Goal: Information Seeking & Learning: Learn about a topic

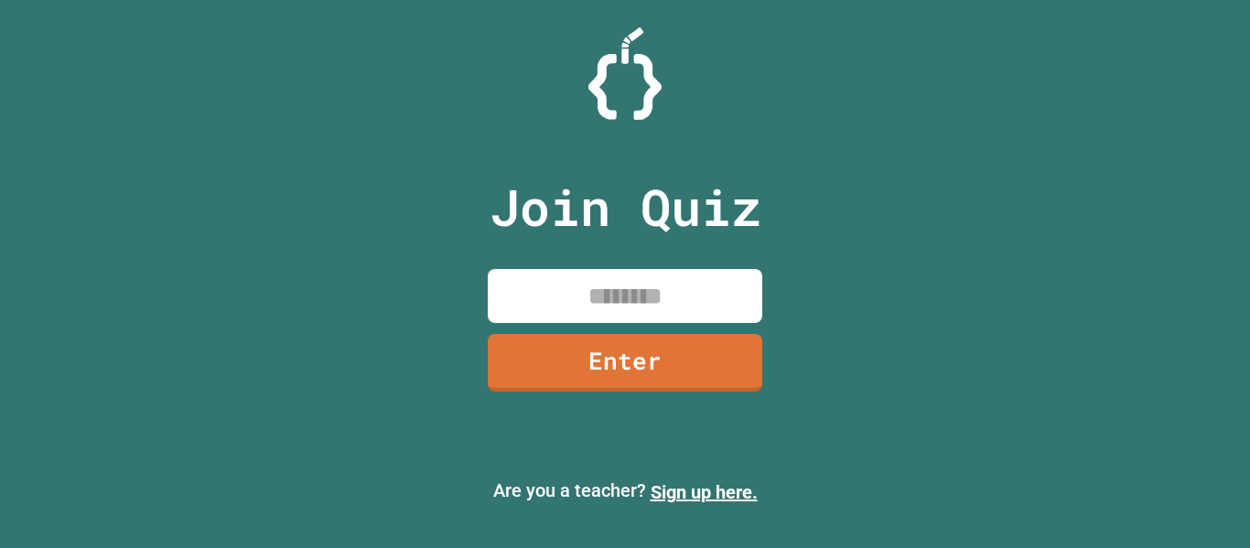
click at [605, 302] on input at bounding box center [625, 296] width 275 height 54
type input "********"
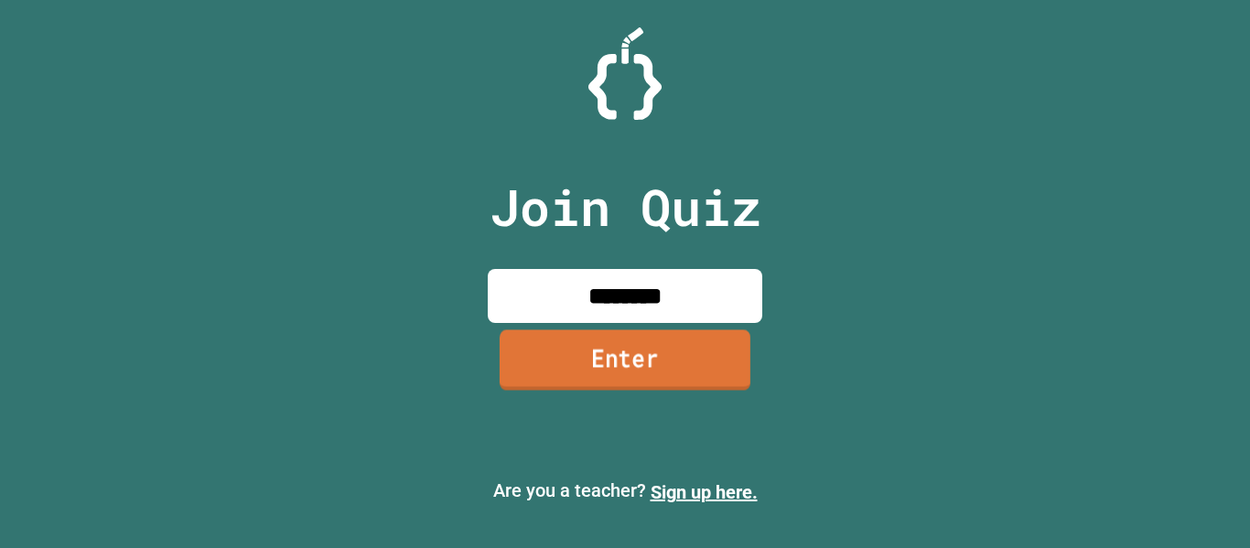
click at [638, 373] on link "Enter" at bounding box center [625, 359] width 251 height 60
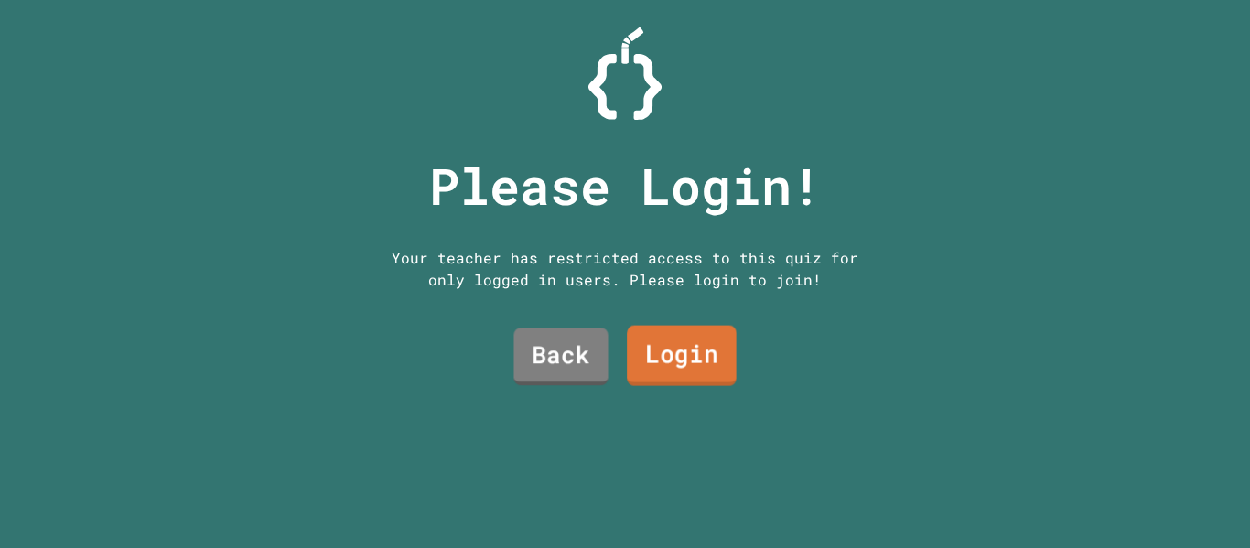
click at [697, 341] on link "Login" at bounding box center [682, 356] width 110 height 60
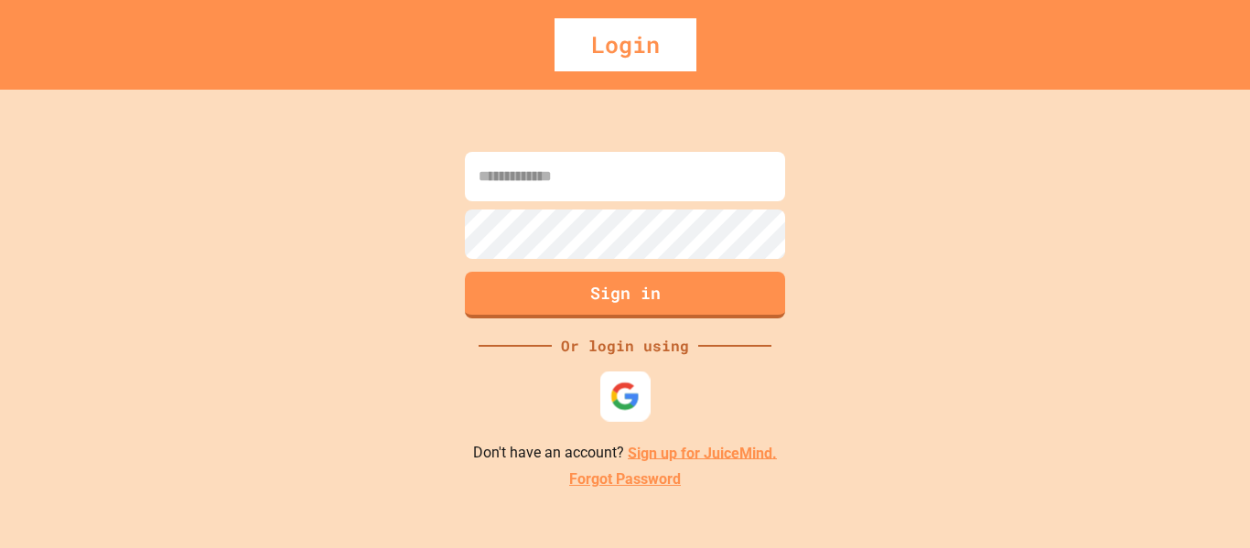
click at [607, 387] on div at bounding box center [625, 396] width 50 height 50
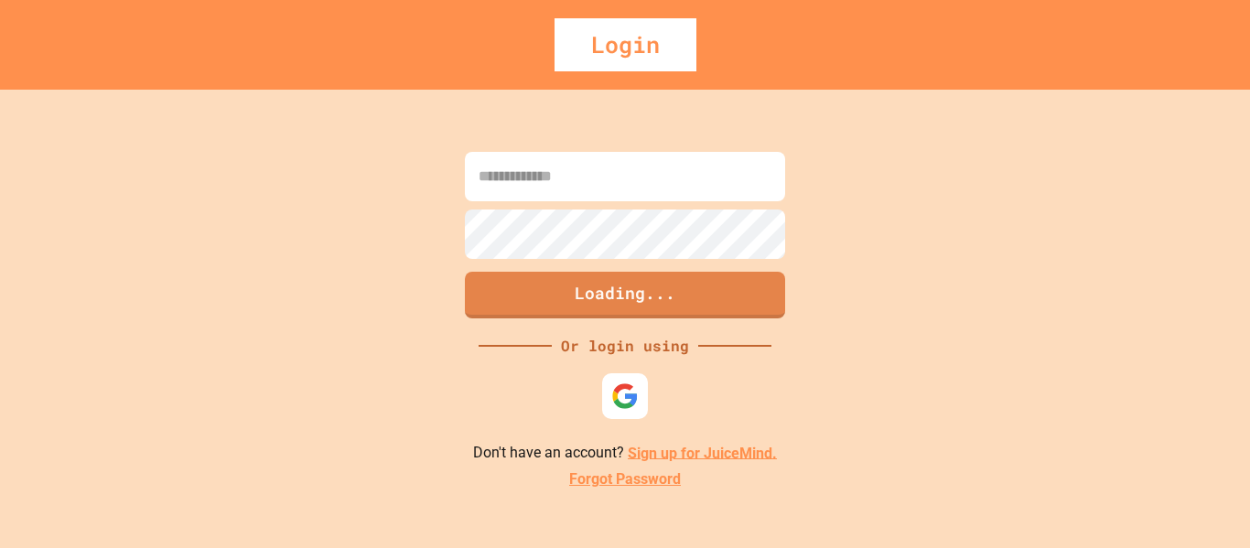
click at [729, 450] on link "Sign up for JuiceMind." at bounding box center [702, 452] width 149 height 17
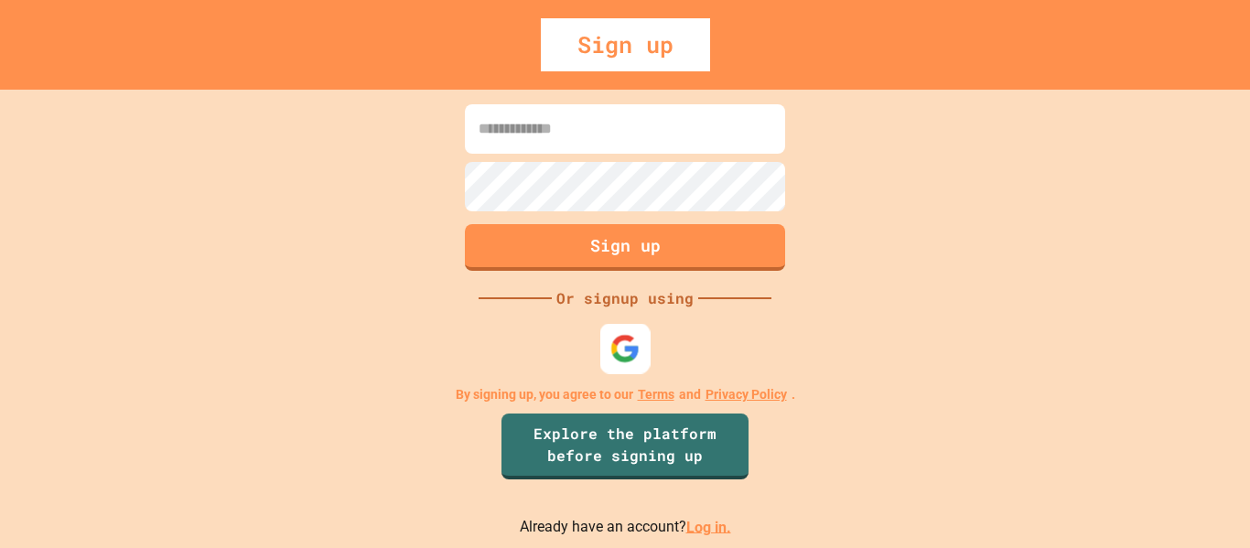
click at [623, 342] on img at bounding box center [625, 348] width 30 height 30
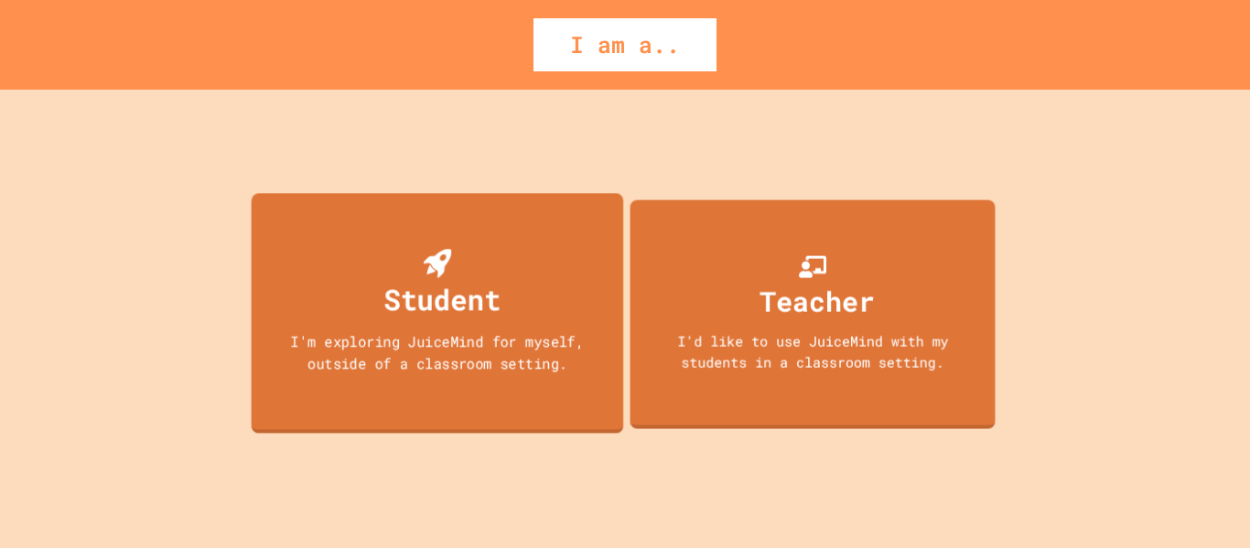
click at [523, 404] on div "Student I'm exploring JuiceMind for myself, outside of a classroom setting." at bounding box center [438, 313] width 372 height 241
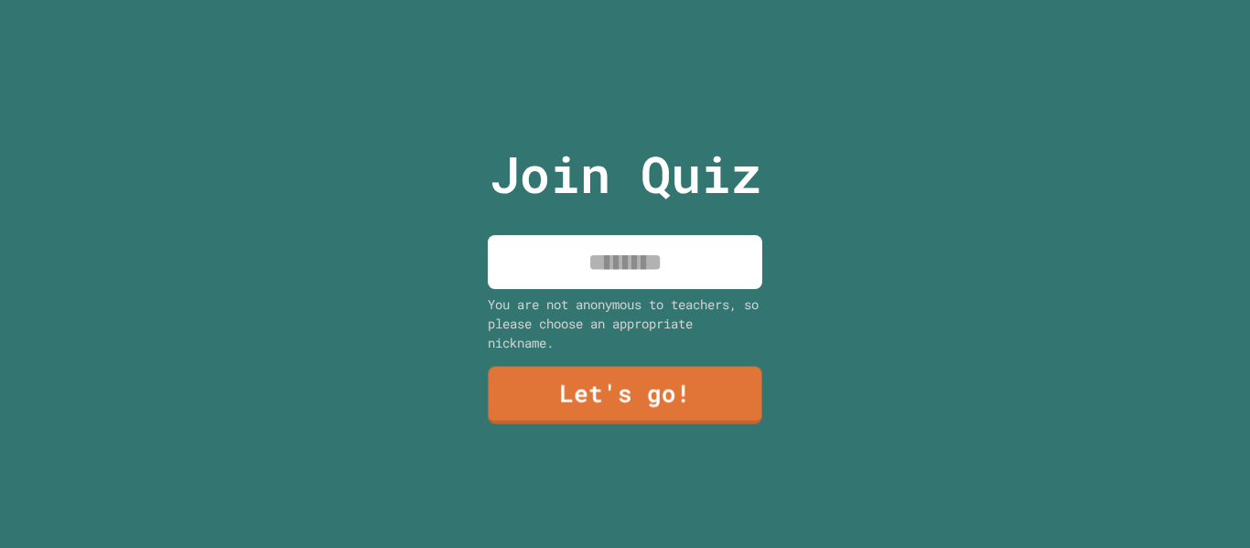
click at [567, 269] on input at bounding box center [625, 262] width 275 height 54
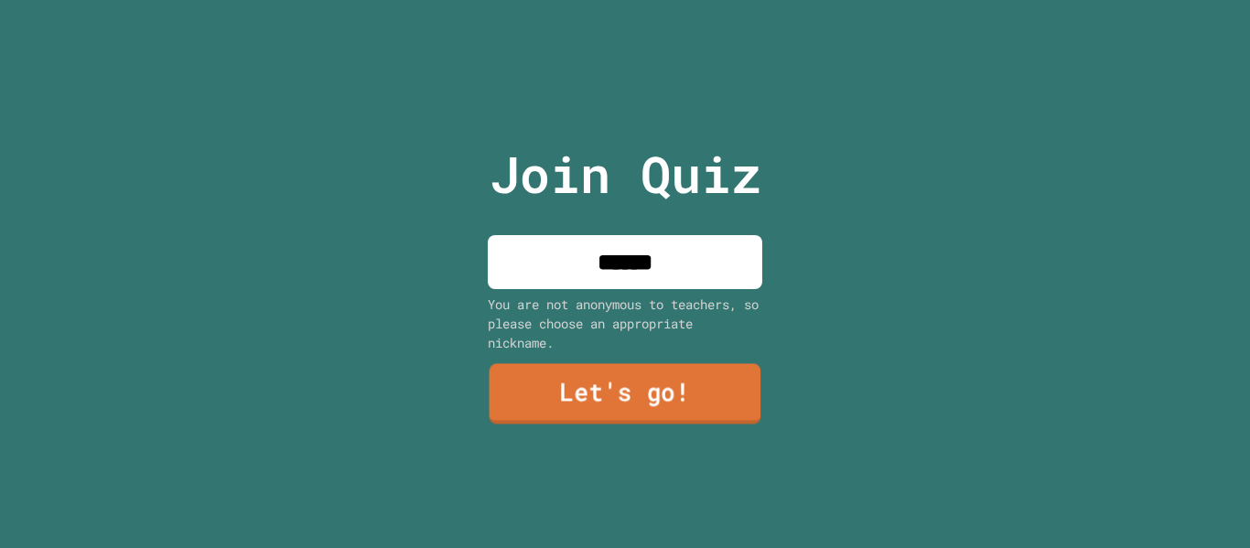
type input "******"
click at [613, 394] on link "Let's go!" at bounding box center [626, 394] width 272 height 60
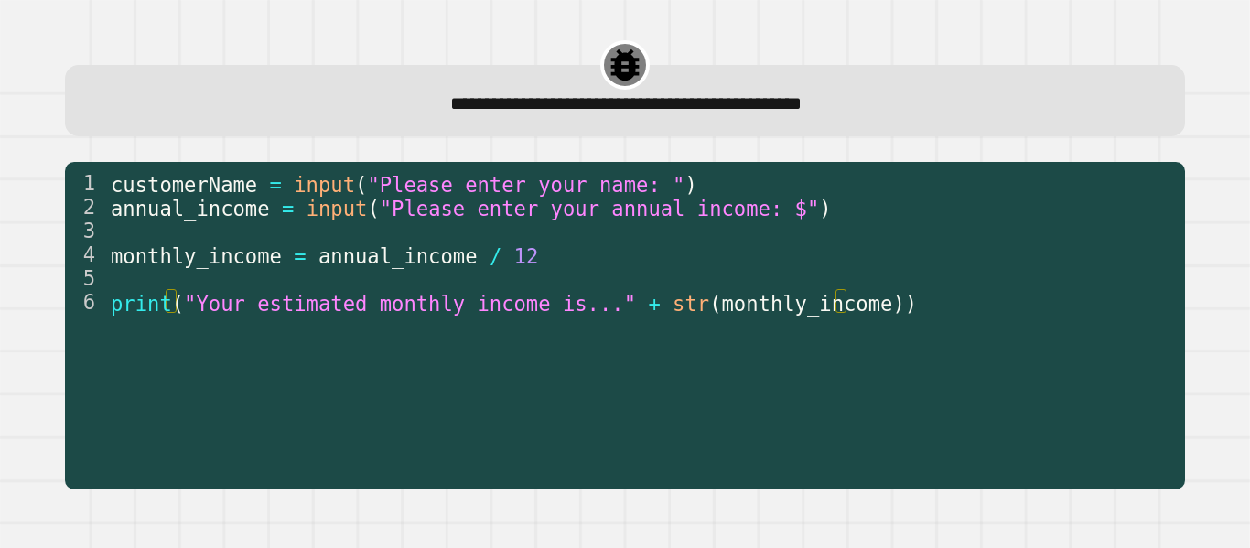
click at [355, 507] on div "**********" at bounding box center [625, 286] width 1200 height 523
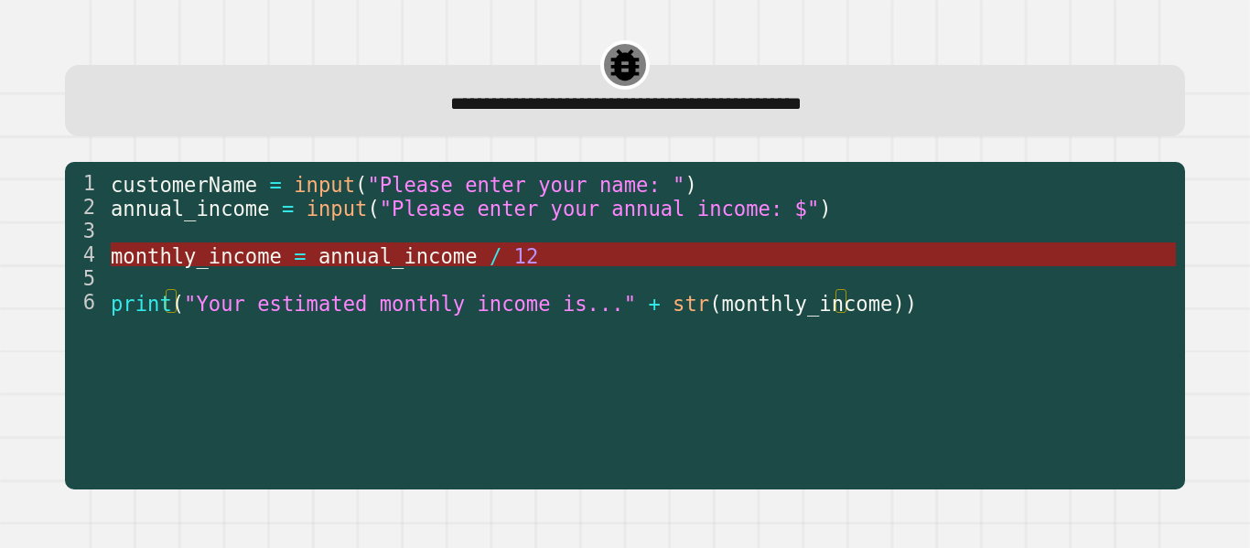
click at [386, 256] on span "annual_income" at bounding box center [397, 255] width 159 height 24
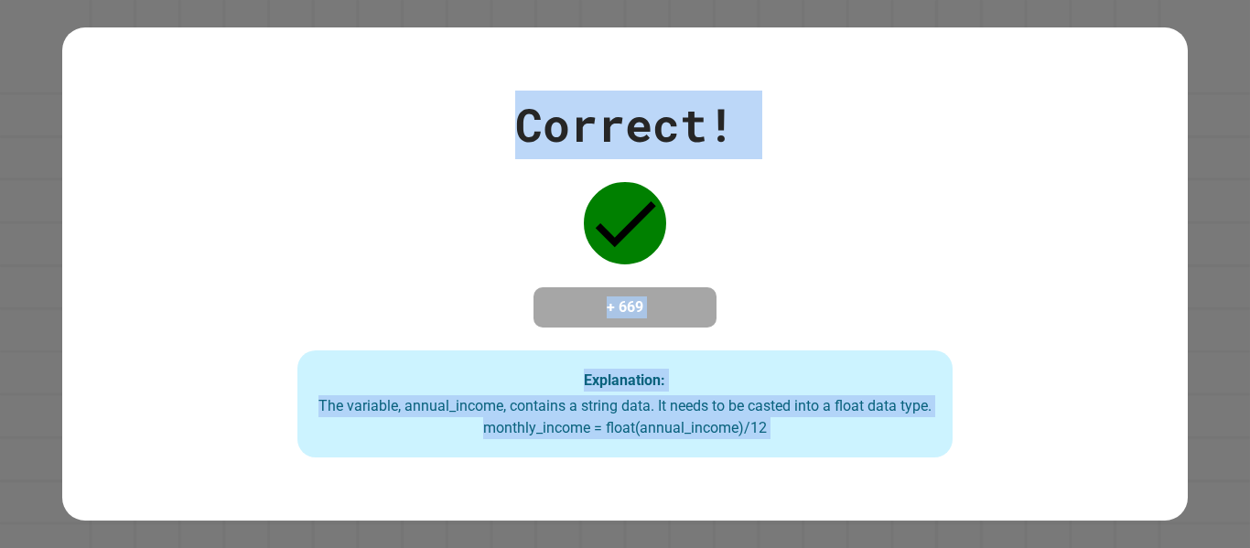
click at [383, 273] on div "Correct! + 669 Explanation: The variable, annual_income, contains a string data…" at bounding box center [624, 275] width 937 height 368
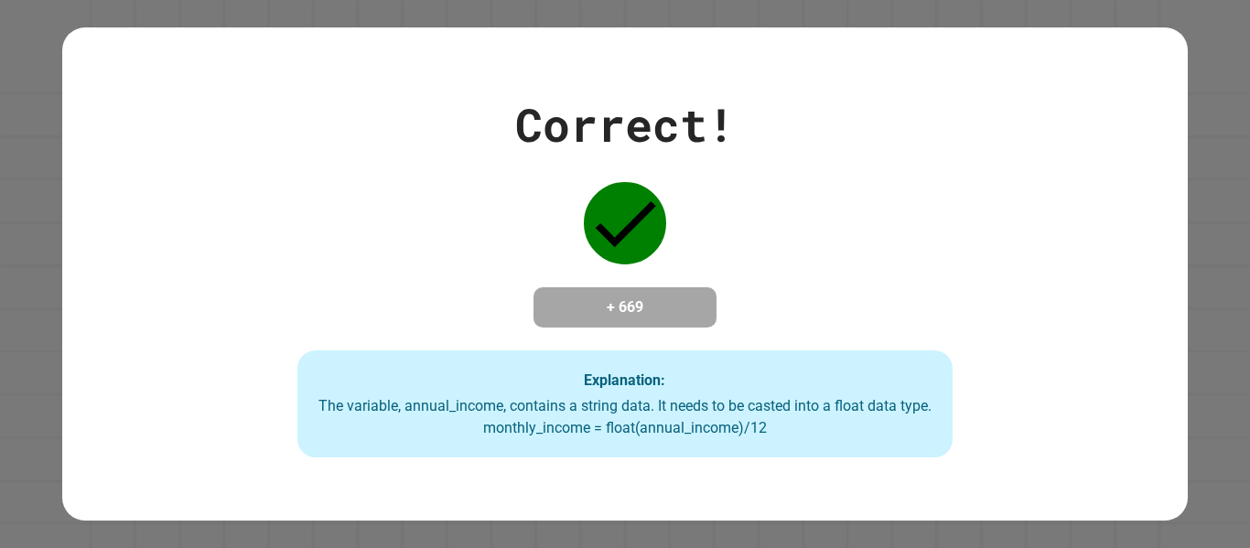
click at [652, 415] on div "The variable, annual_income, contains a string data. It needs to be casted into…" at bounding box center [626, 417] width 620 height 44
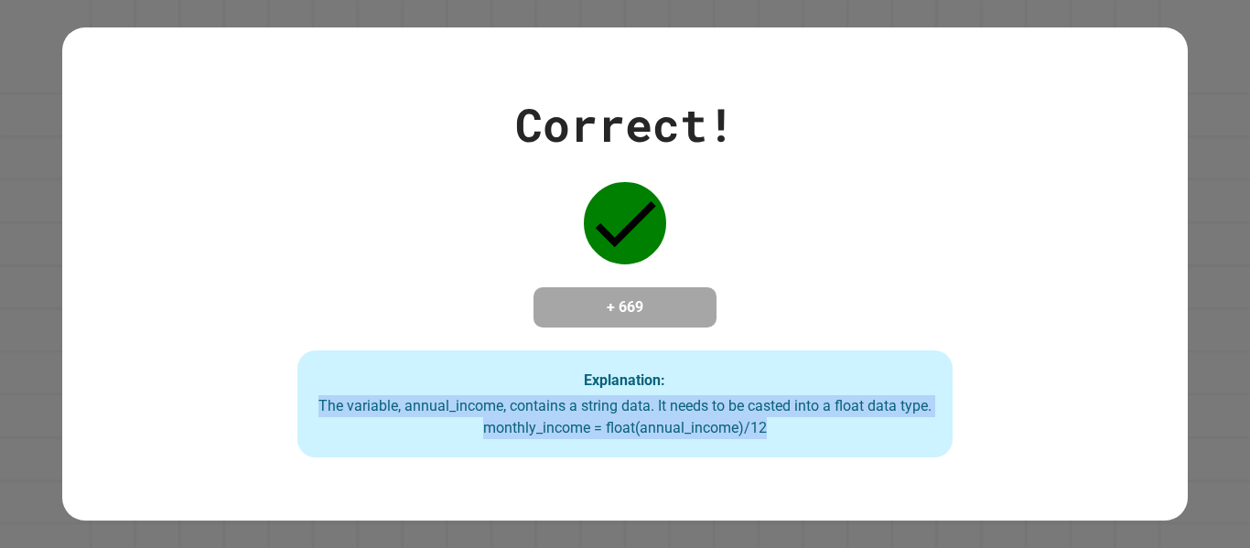
click at [652, 415] on div "The variable, annual_income, contains a string data. It needs to be casted into…" at bounding box center [626, 417] width 620 height 44
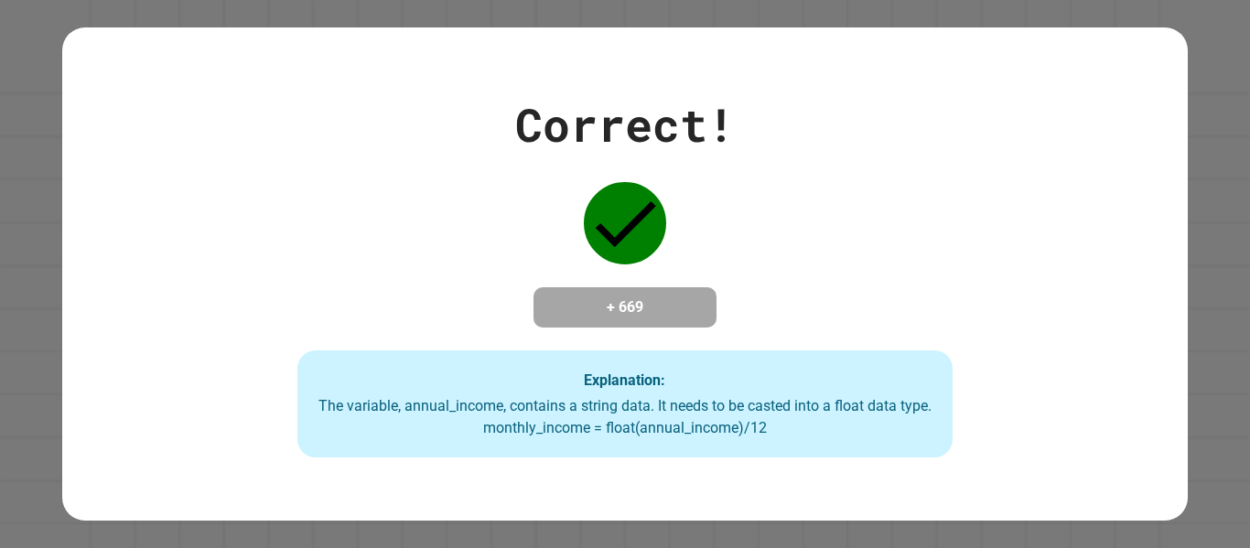
click at [652, 415] on div "The variable, annual_income, contains a string data. It needs to be casted into…" at bounding box center [626, 417] width 620 height 44
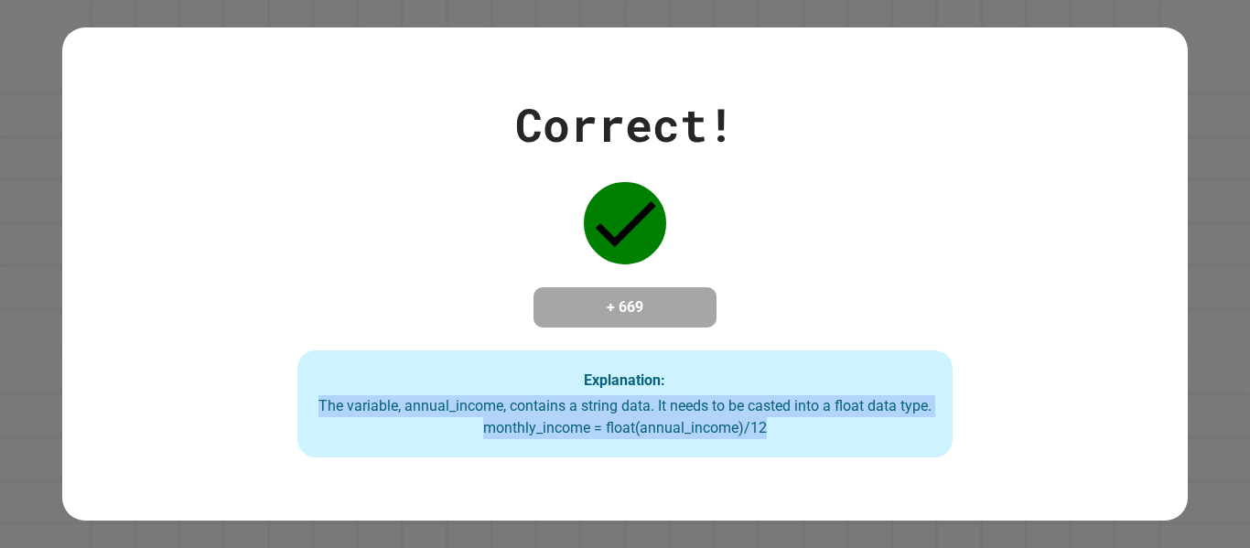
click at [652, 415] on div "The variable, annual_income, contains a string data. It needs to be casted into…" at bounding box center [626, 417] width 620 height 44
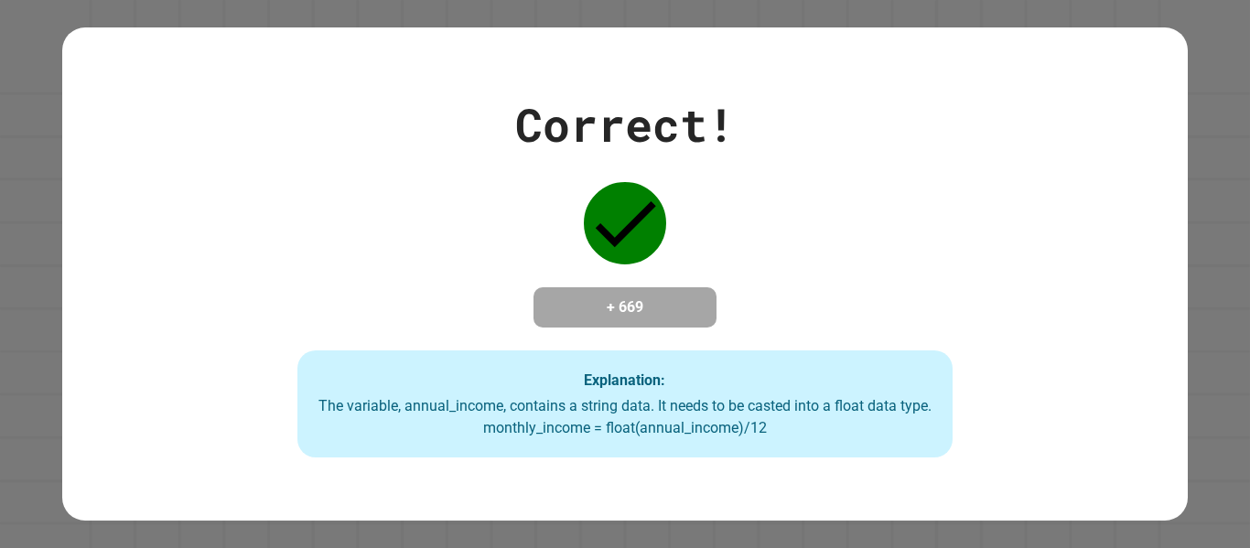
click at [627, 287] on div "+ 669" at bounding box center [625, 307] width 183 height 40
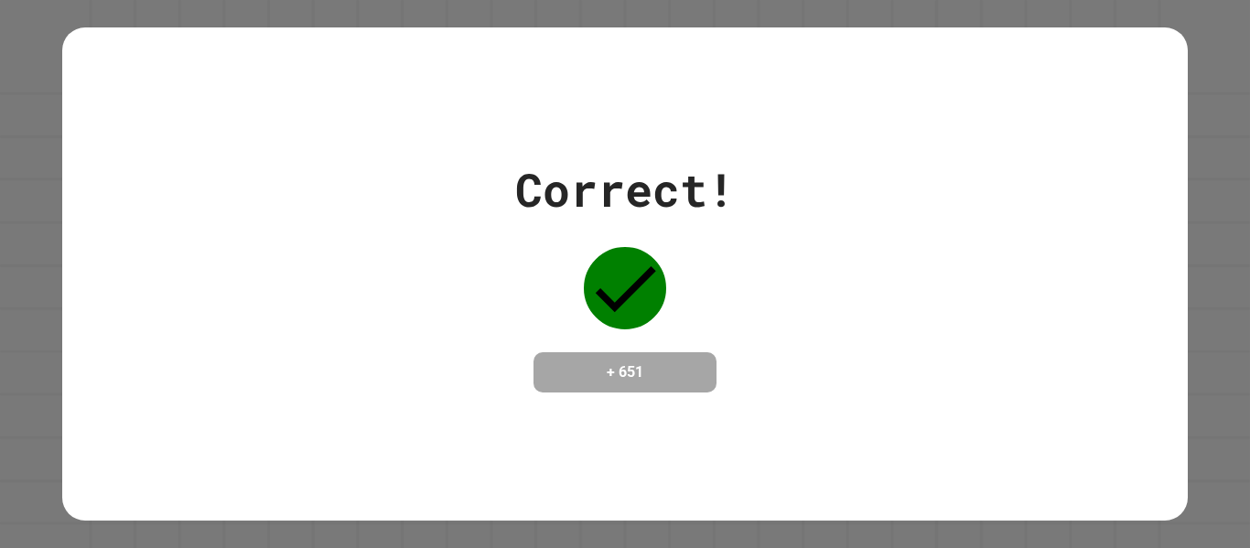
click at [635, 361] on h4 "+ 651" at bounding box center [625, 372] width 146 height 22
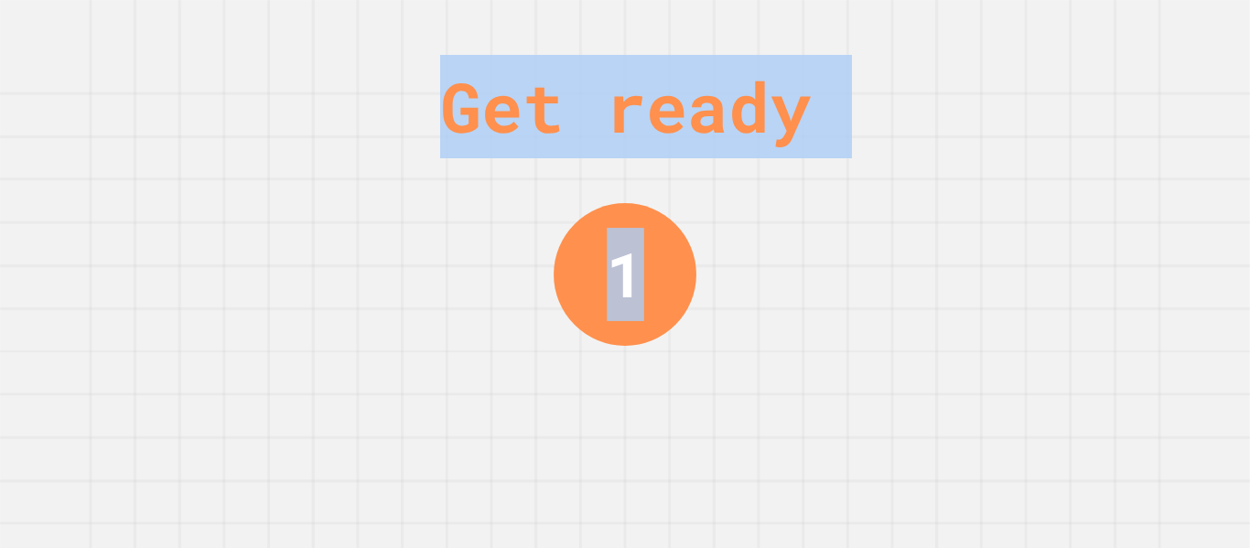
click at [860, 434] on div "Get ready 1" at bounding box center [625, 274] width 1250 height 548
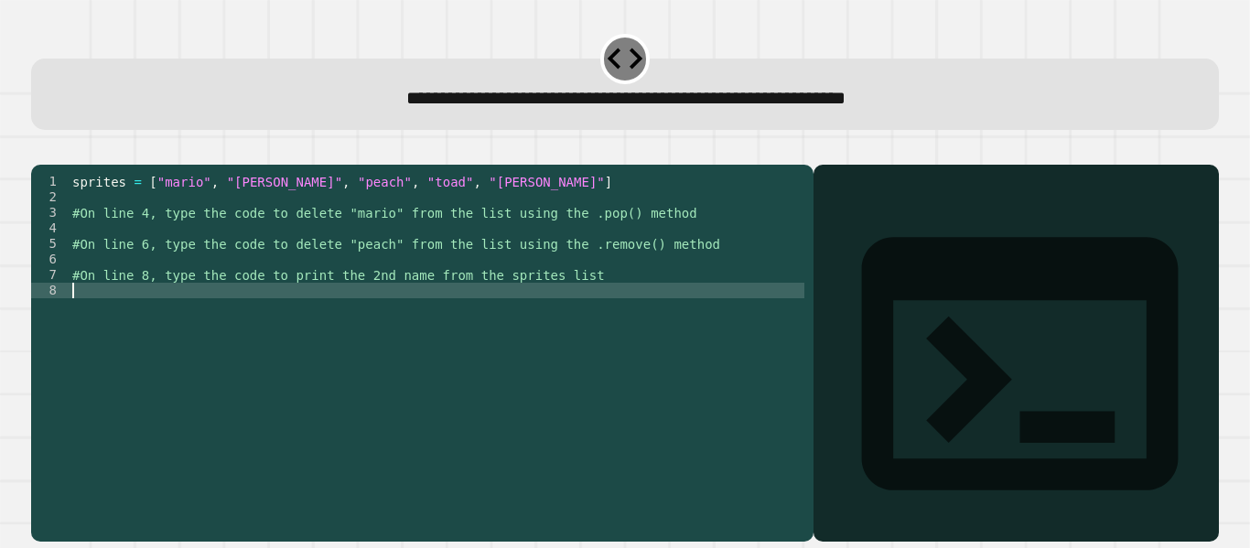
click at [456, 324] on div "sprites = [ "mario" , "[PERSON_NAME]" , "peach" , "toad" , "[PERSON_NAME]" ] #O…" at bounding box center [437, 337] width 736 height 327
click at [211, 253] on div "sprites = [ "mario" , "[PERSON_NAME]" , "peach" , "toad" , "[PERSON_NAME]" ] #O…" at bounding box center [437, 337] width 736 height 327
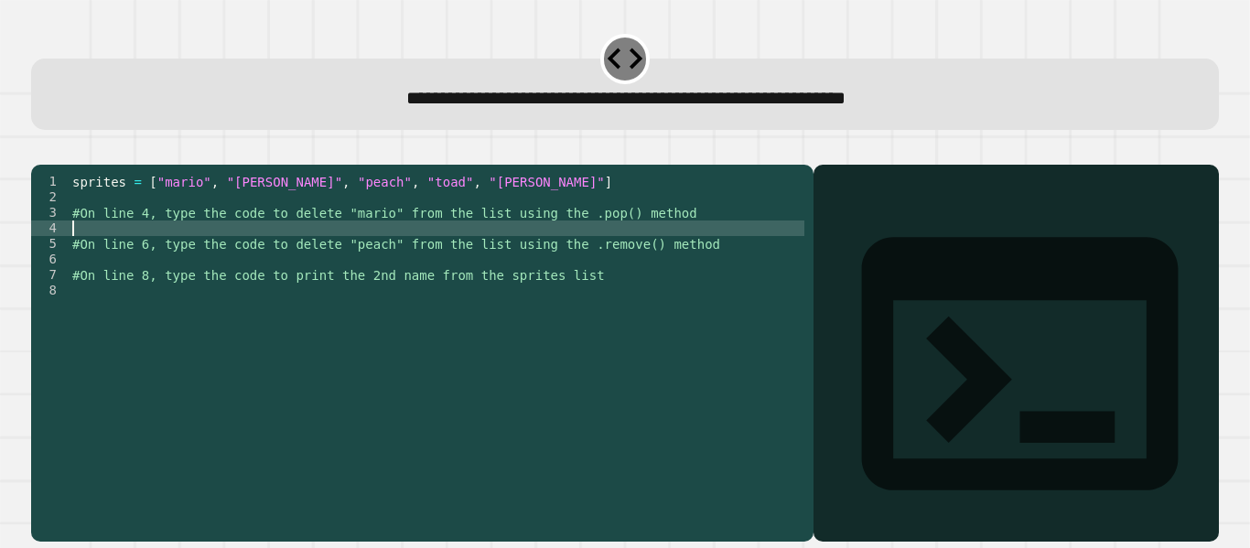
click at [211, 253] on div "sprites = [ "mario" , "[PERSON_NAME]" , "peach" , "toad" , "[PERSON_NAME]" ] #O…" at bounding box center [437, 337] width 736 height 327
type textarea "**********"
click at [193, 288] on div "sprites = [ "mario" , "[PERSON_NAME]" , "peach" , "toad" , "[PERSON_NAME]" ] #O…" at bounding box center [437, 337] width 736 height 327
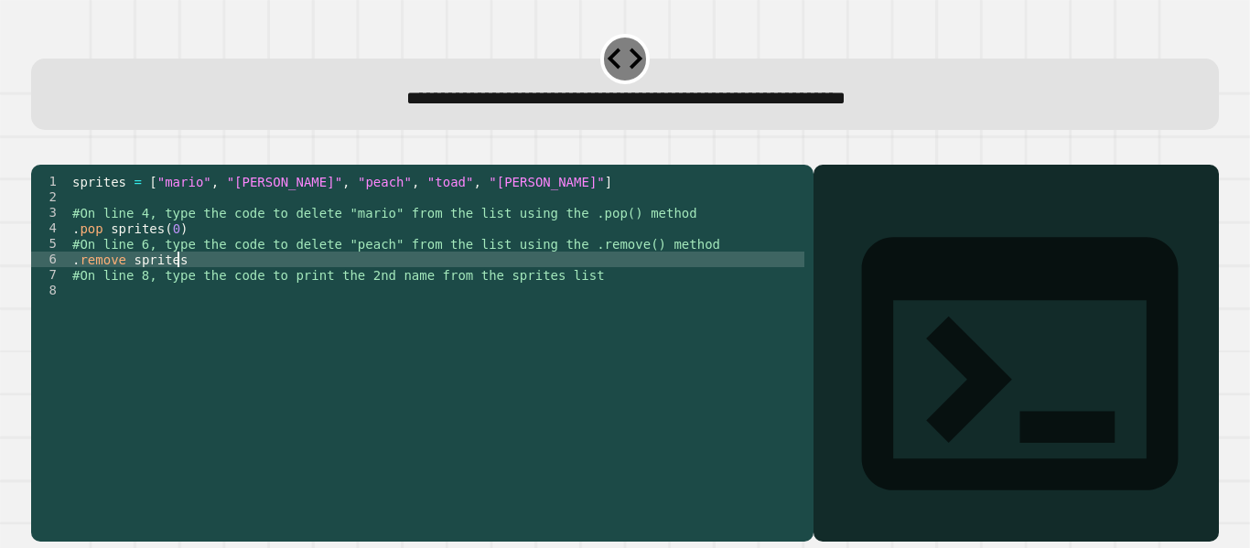
scroll to position [0, 7]
type textarea "**********"
click at [236, 322] on div "sprites = [ "mario" , "[PERSON_NAME]" , "peach" , "toad" , "[PERSON_NAME]" ] #O…" at bounding box center [437, 337] width 736 height 327
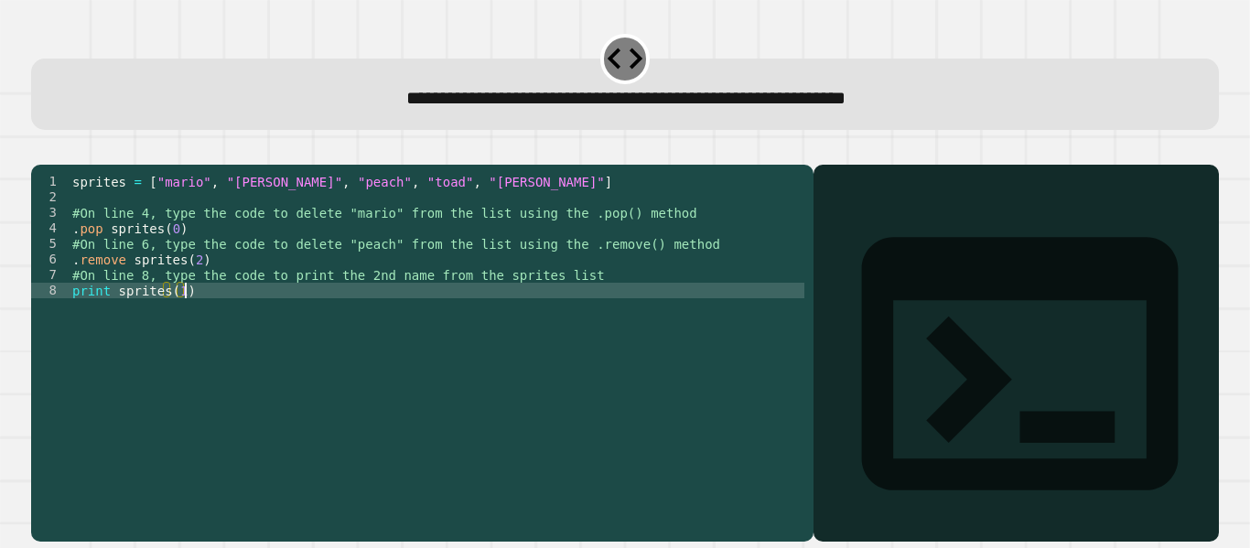
click at [40, 150] on icon "button" at bounding box center [40, 150] width 0 height 0
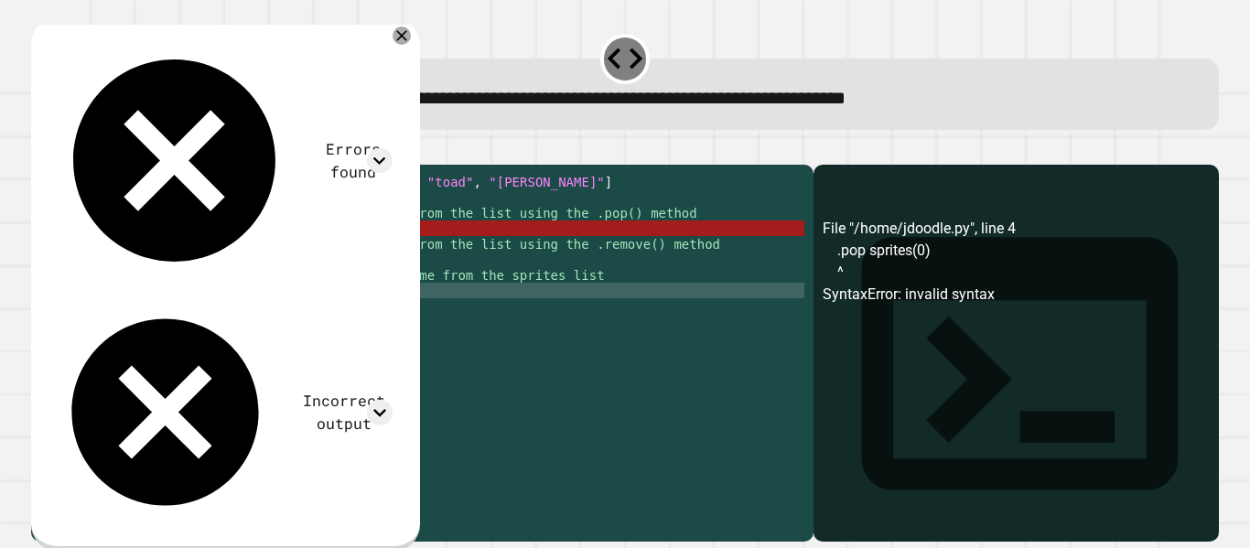
click at [874, 298] on div "File "/home/jdoodle.py", line 4 .pop sprites(0) ^ SyntaxError: invalid syntax" at bounding box center [1016, 380] width 387 height 324
click at [121, 314] on div "sprites = [ "mario" , "[PERSON_NAME]" , "peach" , "toad" , "[PERSON_NAME]" ] #O…" at bounding box center [437, 337] width 736 height 327
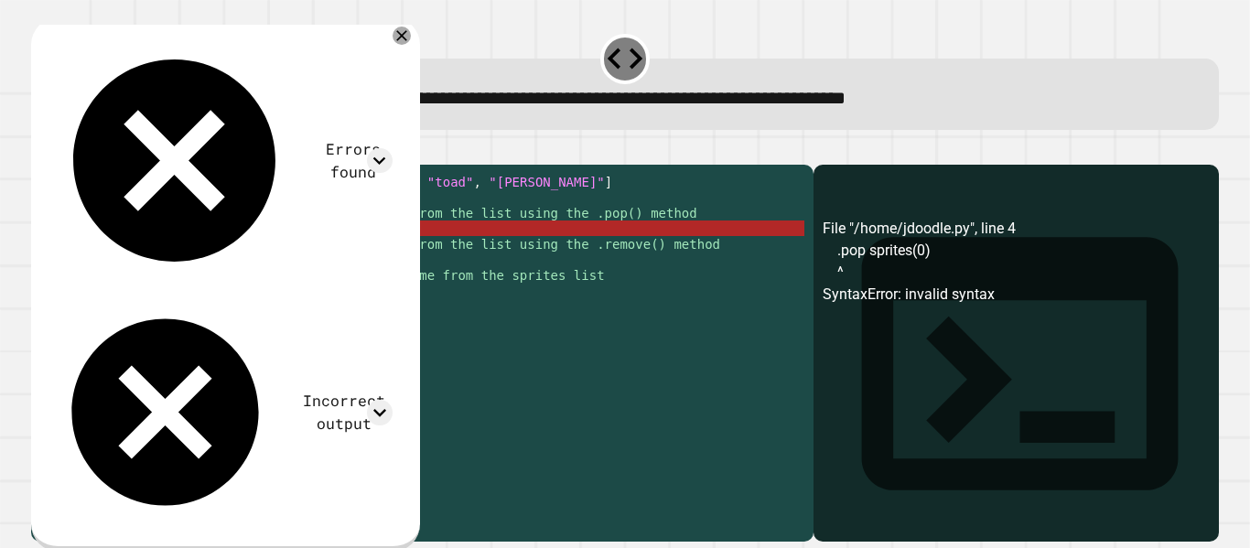
click at [100, 259] on div "sprites = [ "mario" , "[PERSON_NAME]" , "peach" , "toad" , "[PERSON_NAME]" ] #O…" at bounding box center [437, 337] width 736 height 327
click at [113, 259] on div "sprites = [ "mario" , "[PERSON_NAME]" , "peach" , "toad" , "[PERSON_NAME]" ] #O…" at bounding box center [437, 337] width 736 height 327
click at [158, 260] on div "sprites = [ "mario" , "[PERSON_NAME]" , "peach" , "toad" , "[PERSON_NAME]" ] #O…" at bounding box center [437, 337] width 736 height 327
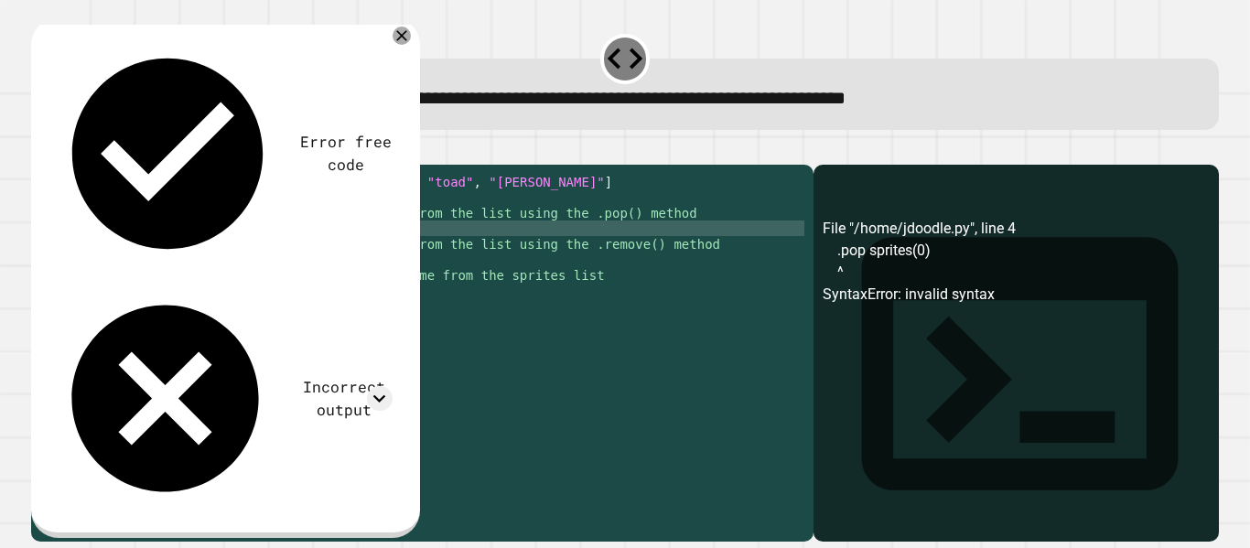
scroll to position [0, 3]
click at [40, 150] on icon "button" at bounding box center [40, 150] width 0 height 0
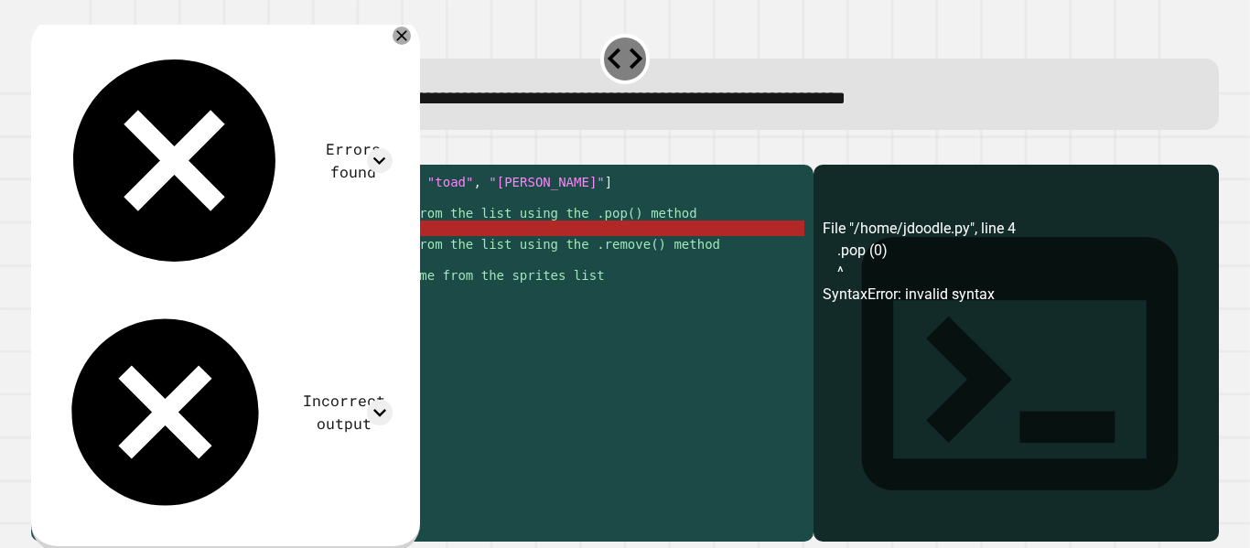
click at [107, 256] on div "sprites = [ "mario" , "[PERSON_NAME]" , "peach" , "toad" , "[PERSON_NAME]" ] #O…" at bounding box center [437, 337] width 736 height 327
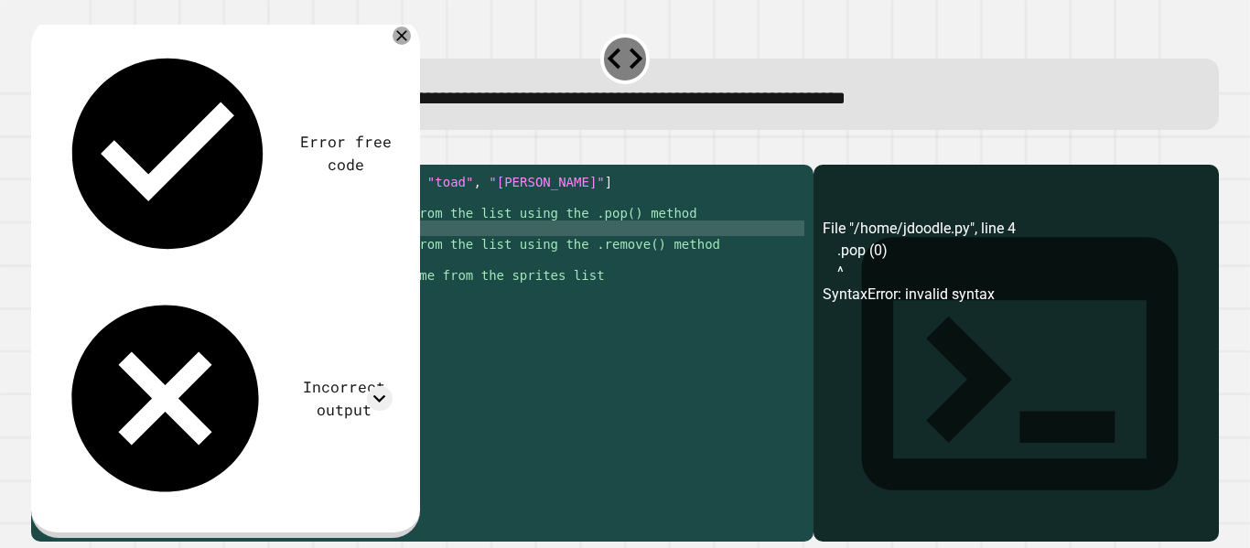
scroll to position [0, 6]
click at [192, 257] on div "sprites = [ "mario" , "[PERSON_NAME]" , "peach" , "toad" , "[PERSON_NAME]" ] #O…" at bounding box center [437, 337] width 736 height 327
click at [392, 386] on icon at bounding box center [379, 398] width 25 height 25
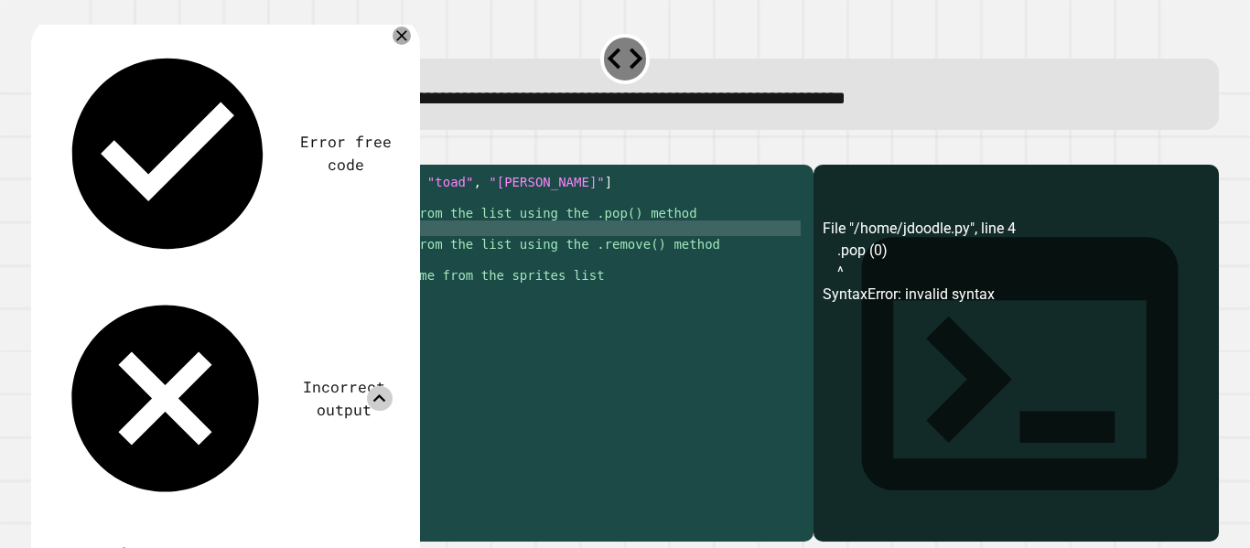
click at [392, 386] on icon at bounding box center [379, 398] width 25 height 25
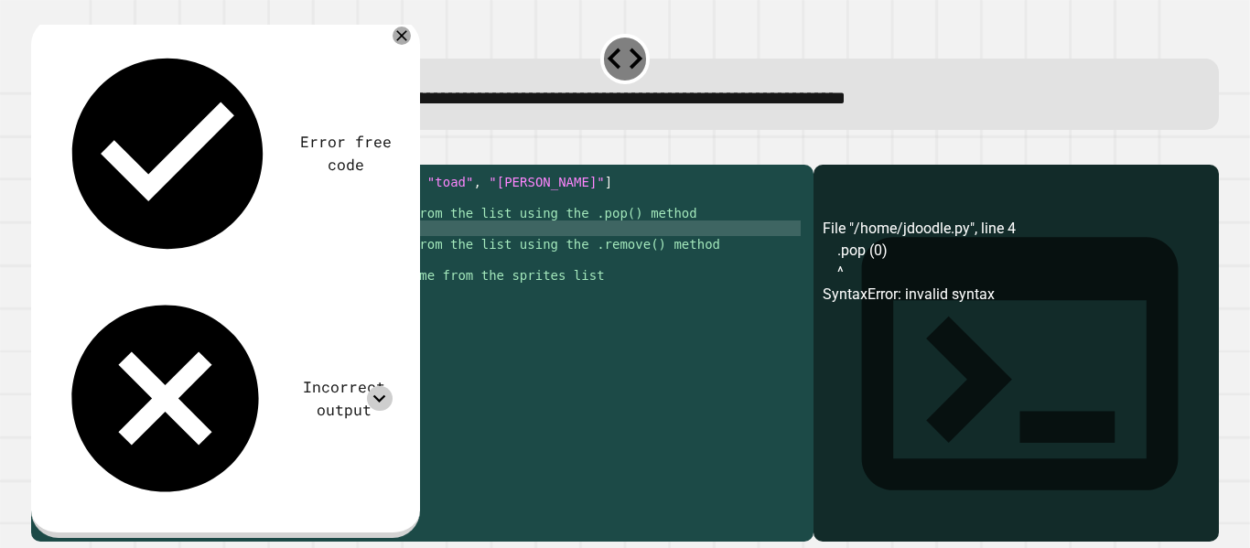
click at [392, 386] on icon at bounding box center [379, 398] width 25 height 25
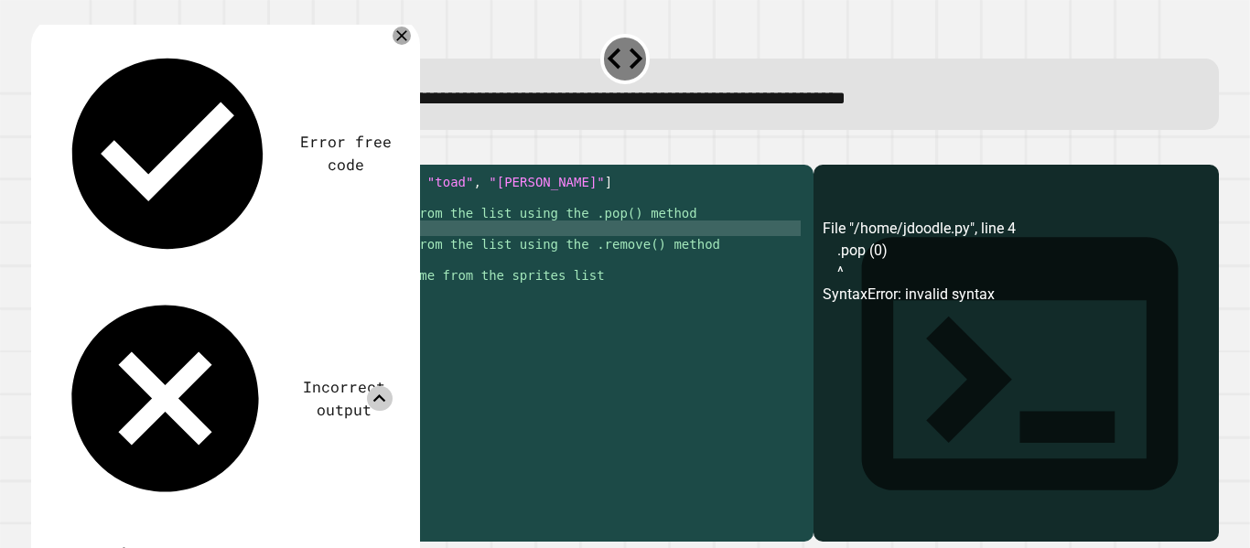
click at [392, 386] on icon at bounding box center [379, 398] width 25 height 25
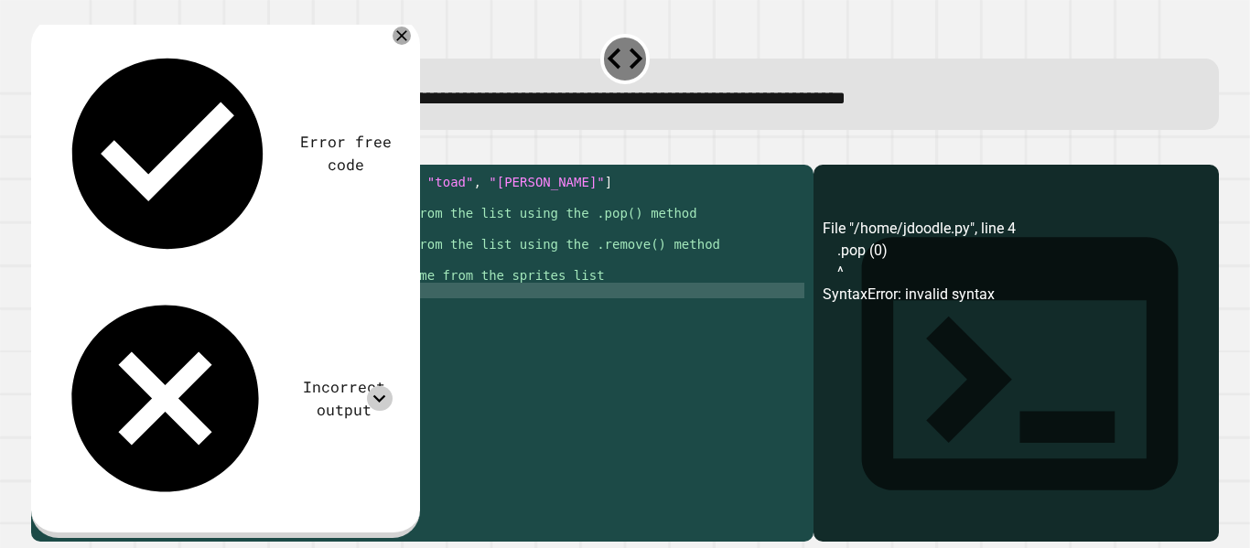
click at [177, 318] on div "sprites = [ "mario" , "[PERSON_NAME]" , "peach" , "toad" , "[PERSON_NAME]" ] #O…" at bounding box center [437, 337] width 736 height 327
click at [124, 316] on div "sprites = [ "mario" , "[PERSON_NAME]" , "peach" , "toad" , "[PERSON_NAME]" ] #O…" at bounding box center [437, 337] width 736 height 327
click at [113, 317] on div "sprites = [ "mario" , "[PERSON_NAME]" , "peach" , "toad" , "[PERSON_NAME]" ] #O…" at bounding box center [437, 337] width 736 height 327
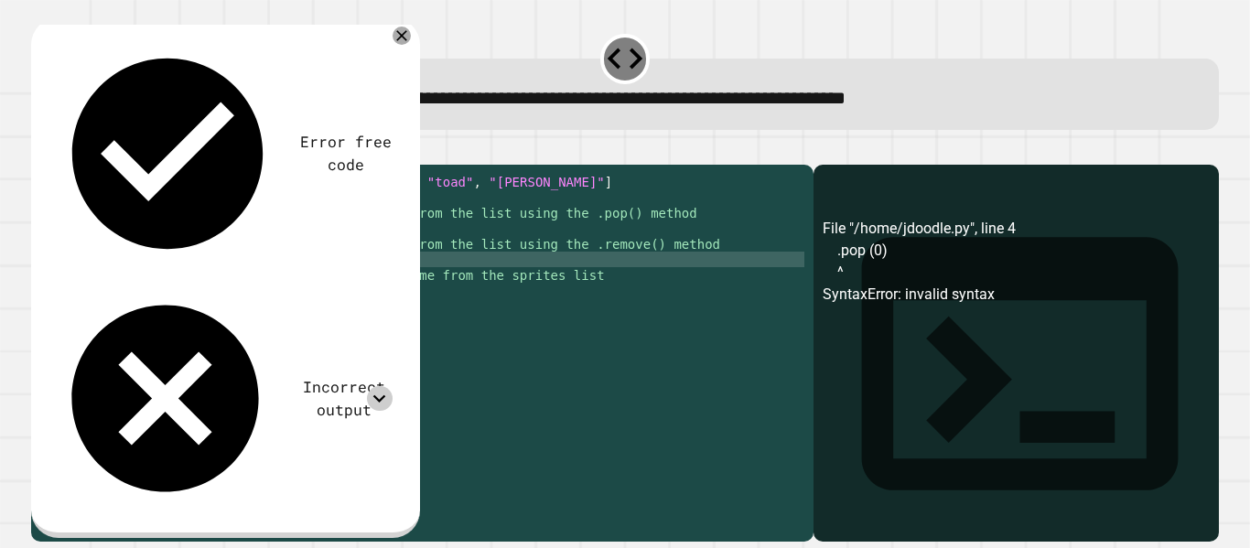
click at [81, 156] on div at bounding box center [625, 154] width 1188 height 22
click at [40, 150] on icon "button" at bounding box center [40, 150] width 0 height 0
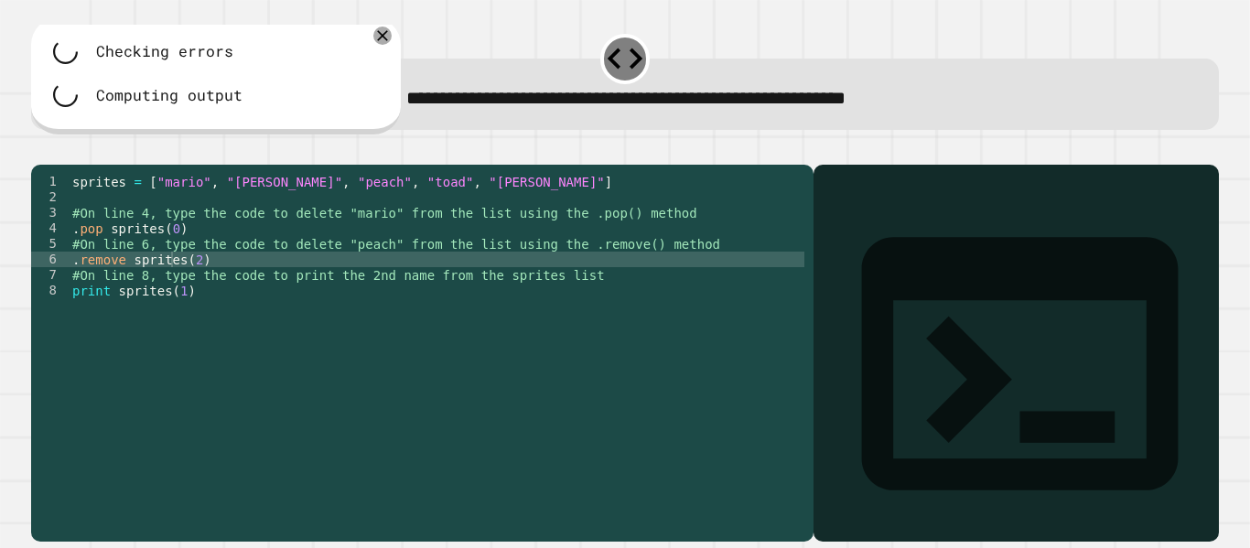
click at [118, 321] on div "sprites = [ "mario" , "[PERSON_NAME]" , "peach" , "toad" , "[PERSON_NAME]" ] #O…" at bounding box center [437, 337] width 736 height 327
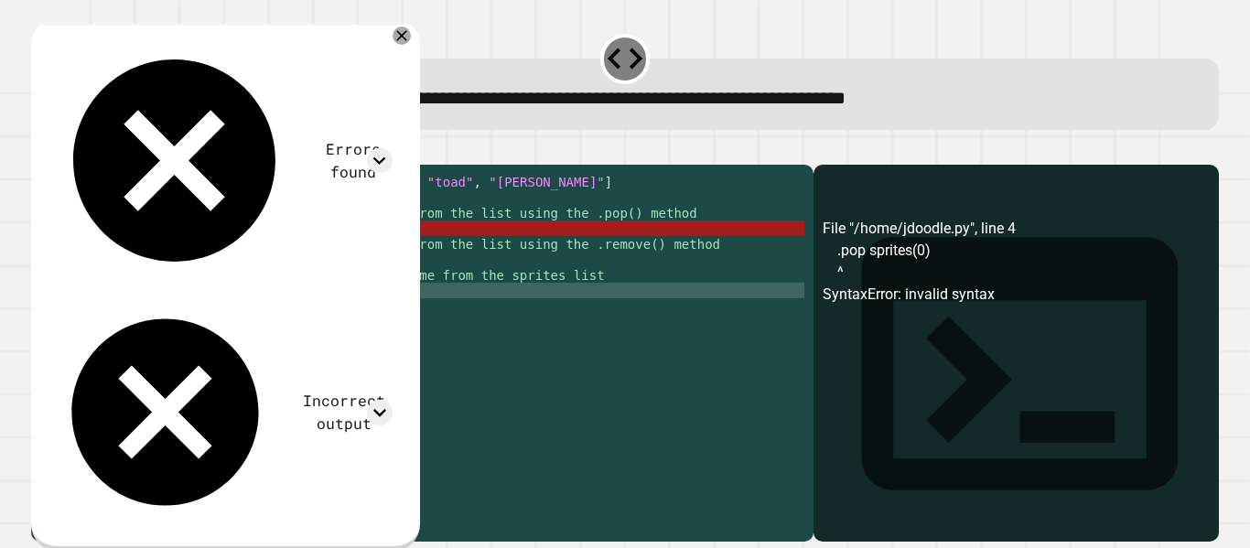
scroll to position [0, 8]
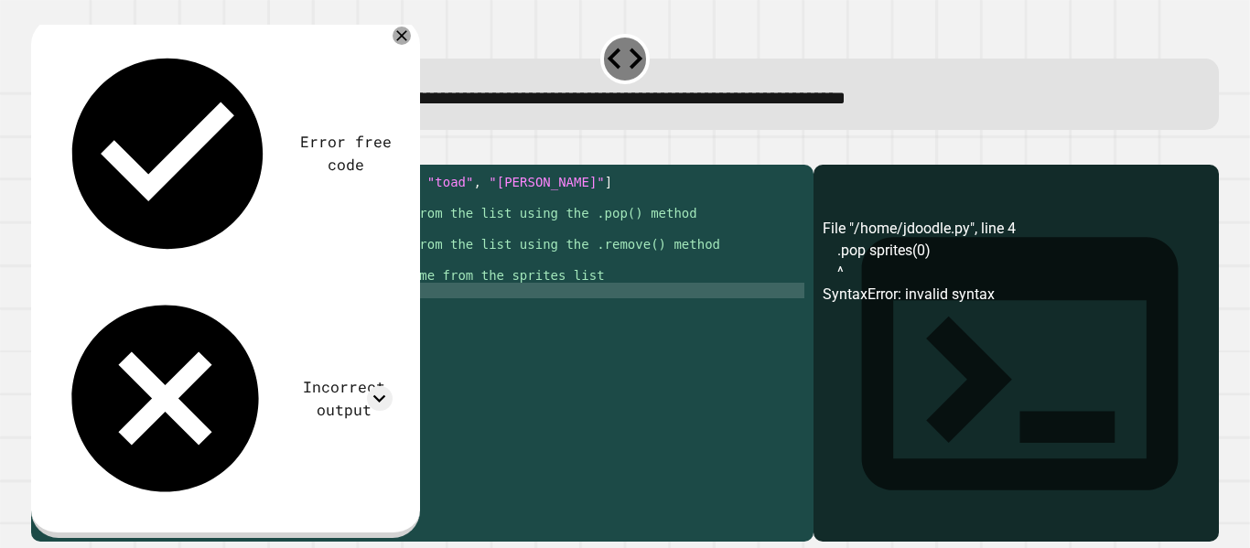
click at [40, 150] on icon "button" at bounding box center [40, 150] width 0 height 0
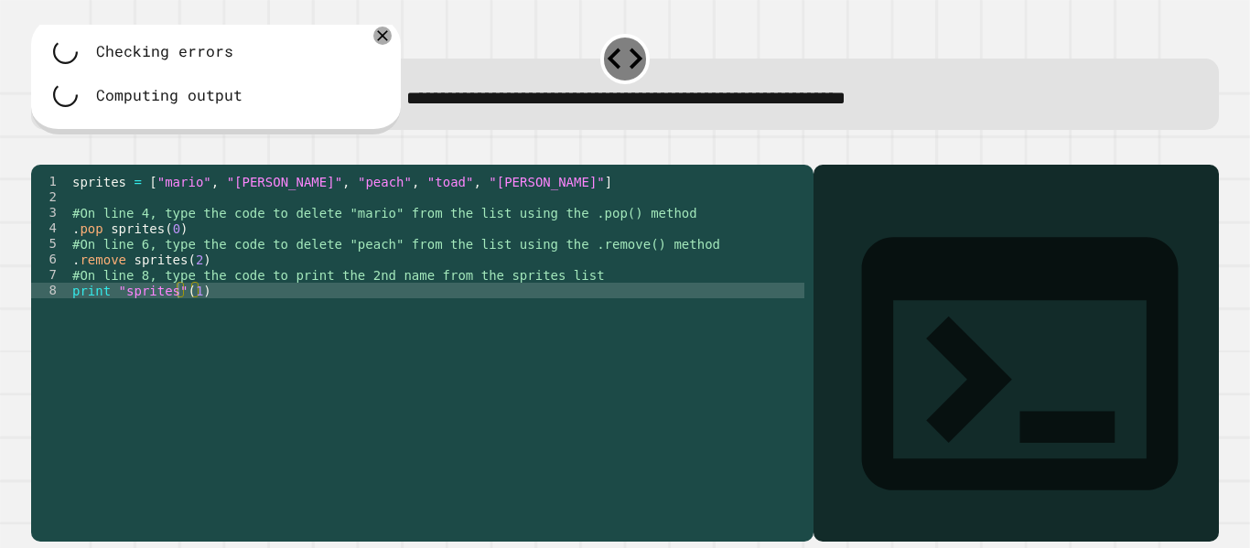
scroll to position [0, 6]
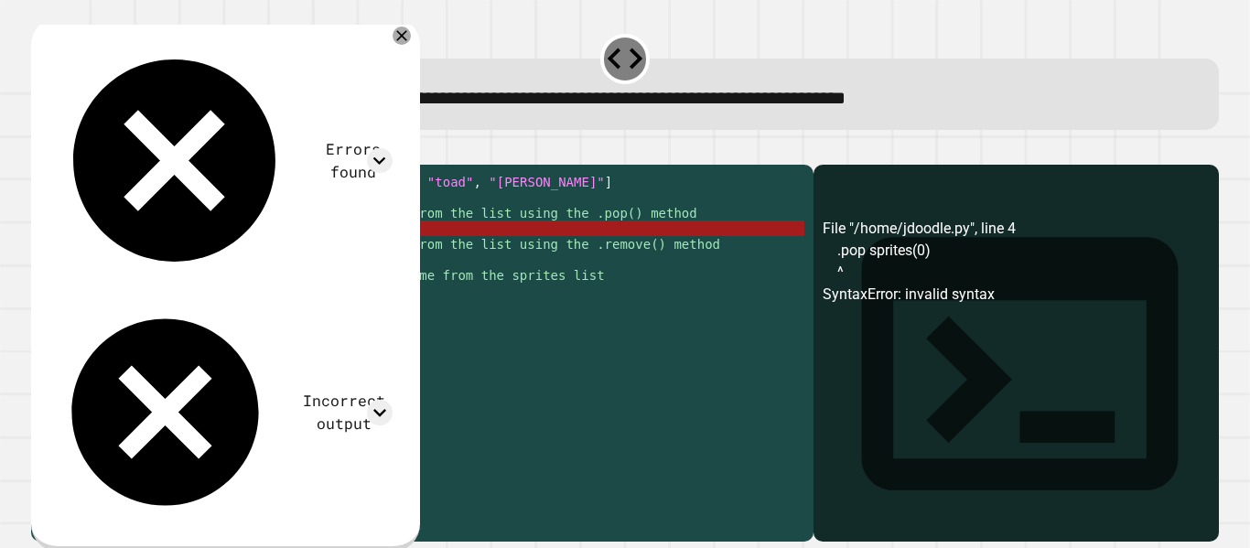
drag, startPoint x: 183, startPoint y: 256, endPoint x: 66, endPoint y: 248, distance: 117.4
click at [66, 248] on div "**********" at bounding box center [417, 322] width 773 height 296
click at [66, 236] on div "4" at bounding box center [50, 229] width 38 height 16
type textarea "**********"
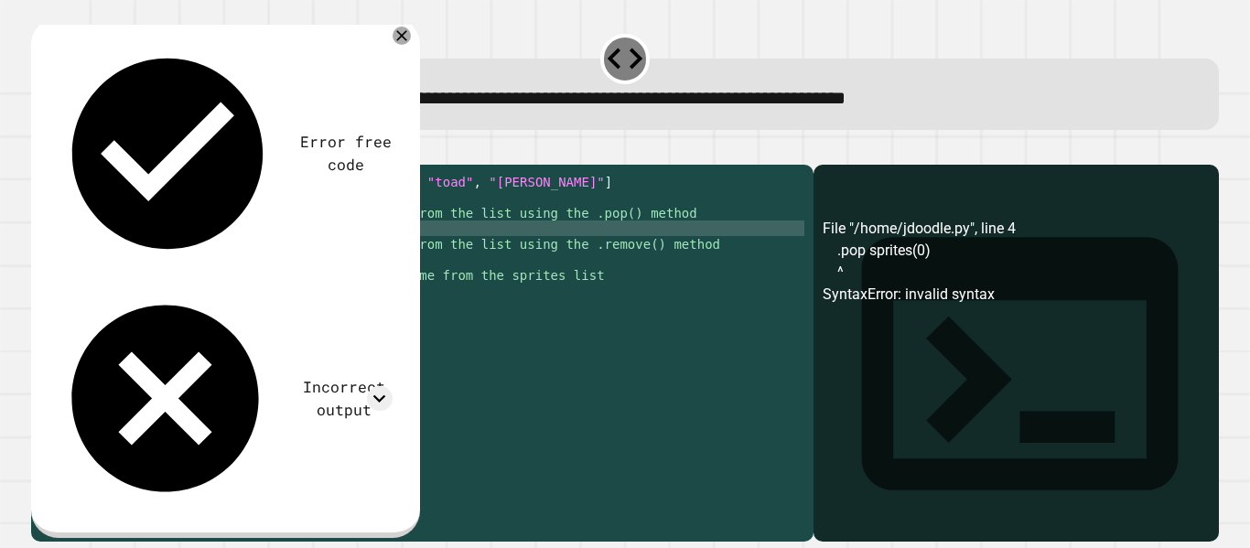
type textarea "**********"
click at [40, 150] on icon "button" at bounding box center [40, 150] width 0 height 0
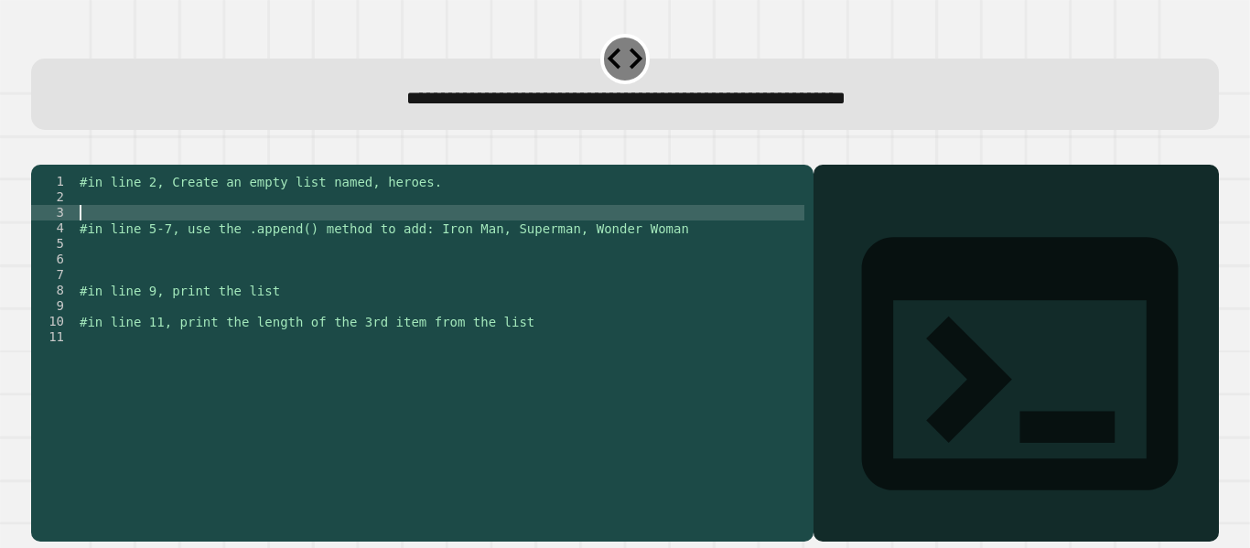
click at [318, 232] on div "#in line 2, Create an empty list named, heroes. #in line 5-7, use the .append()…" at bounding box center [440, 337] width 728 height 327
type textarea "**********"
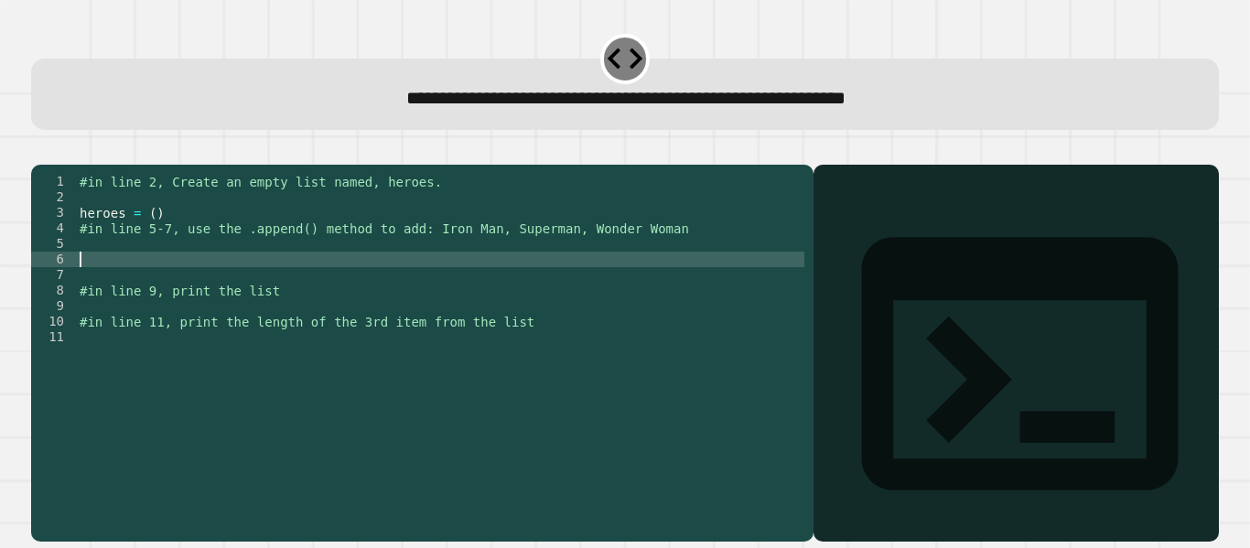
click at [205, 287] on div "#in line 2, Create an empty list named, heroes. heroes = ( ) #in line 5-7, use …" at bounding box center [440, 337] width 728 height 327
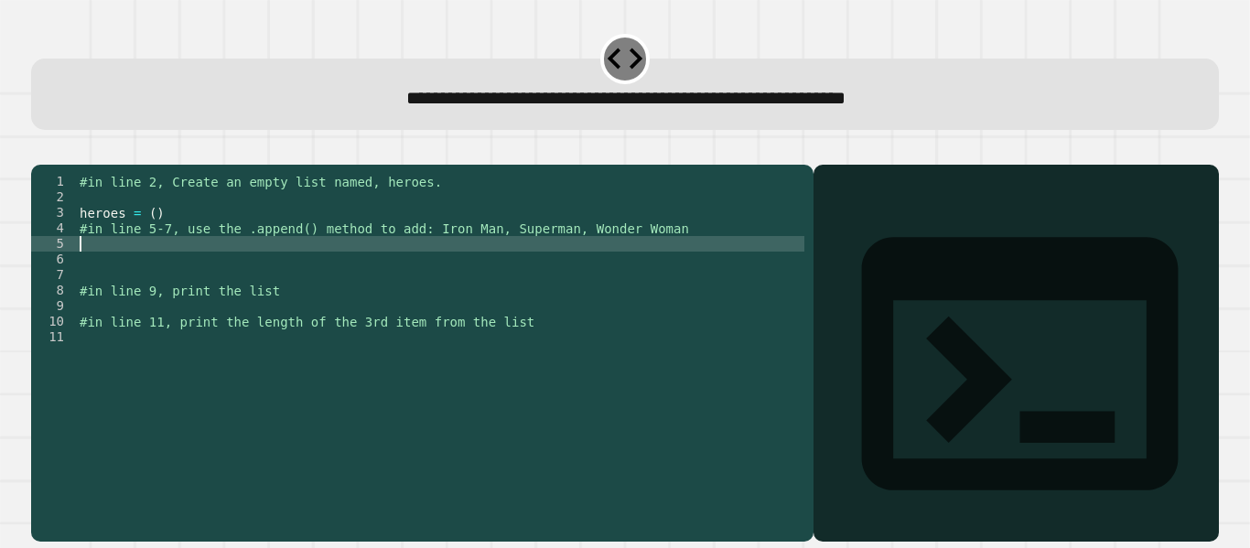
click at [147, 266] on div "#in line 2, Create an empty list named, heroes. heroes = ( ) #in line 5-7, use …" at bounding box center [440, 337] width 728 height 327
type textarea "**********"
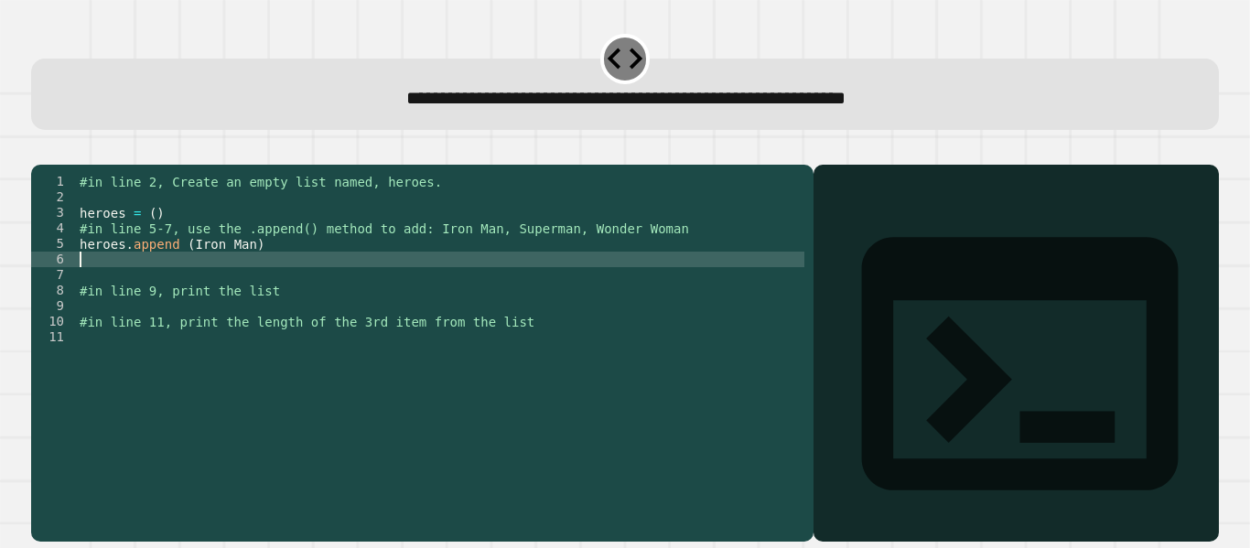
click at [137, 282] on div "#in line 2, Create an empty list named, heroes. heroes = ( ) #in line 5-7, use …" at bounding box center [440, 337] width 728 height 327
type textarea "**********"
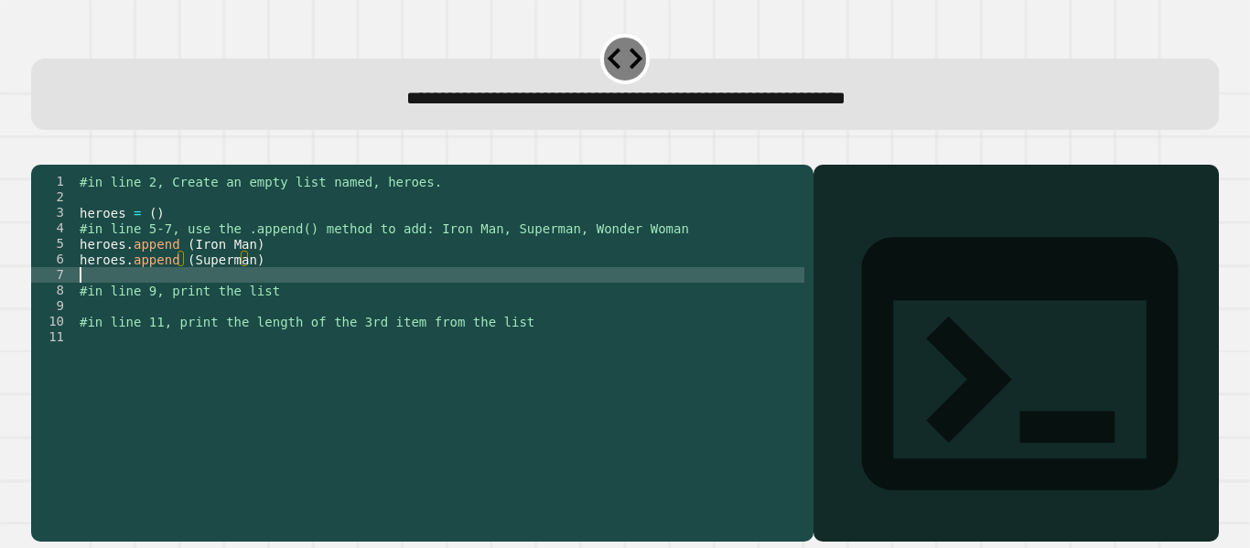
click at [136, 293] on div "#in line 2, Create an empty list named, heroes. heroes = ( ) #in line 5-7, use …" at bounding box center [440, 337] width 728 height 327
type textarea "**********"
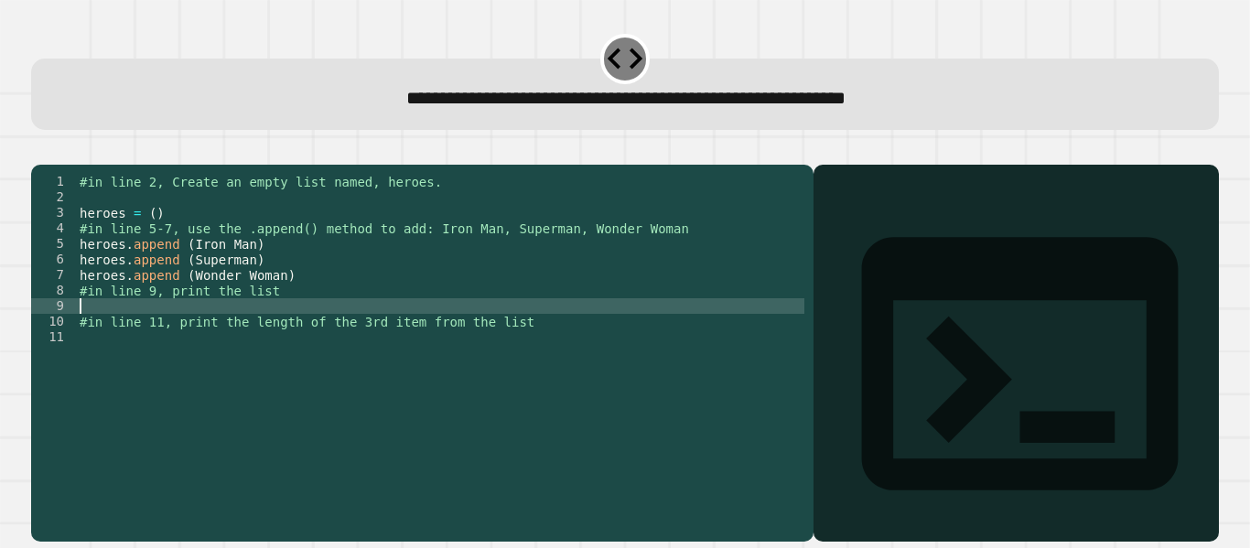
click at [132, 328] on div "#in line 2, Create an empty list named, heroes. heroes = ( ) #in line 5-7, use …" at bounding box center [440, 337] width 728 height 327
type textarea "**********"
click at [105, 377] on div "#in line 2, Create an empty list named, heroes. heroes = ( ) #in line 5-7, use …" at bounding box center [440, 337] width 728 height 327
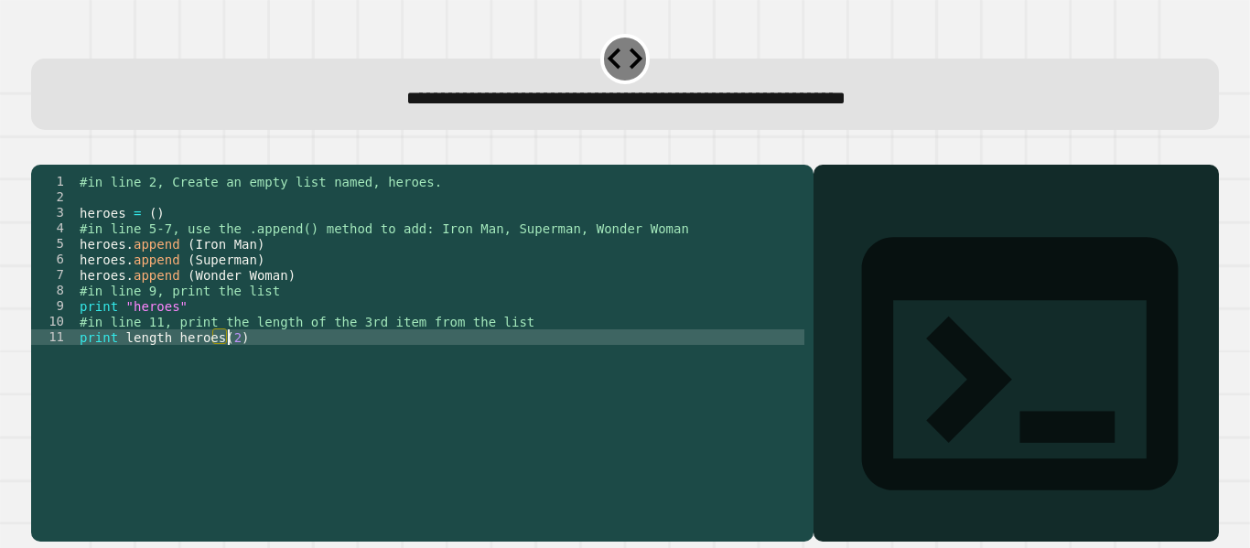
scroll to position [0, 10]
click at [40, 150] on icon "button" at bounding box center [40, 150] width 0 height 0
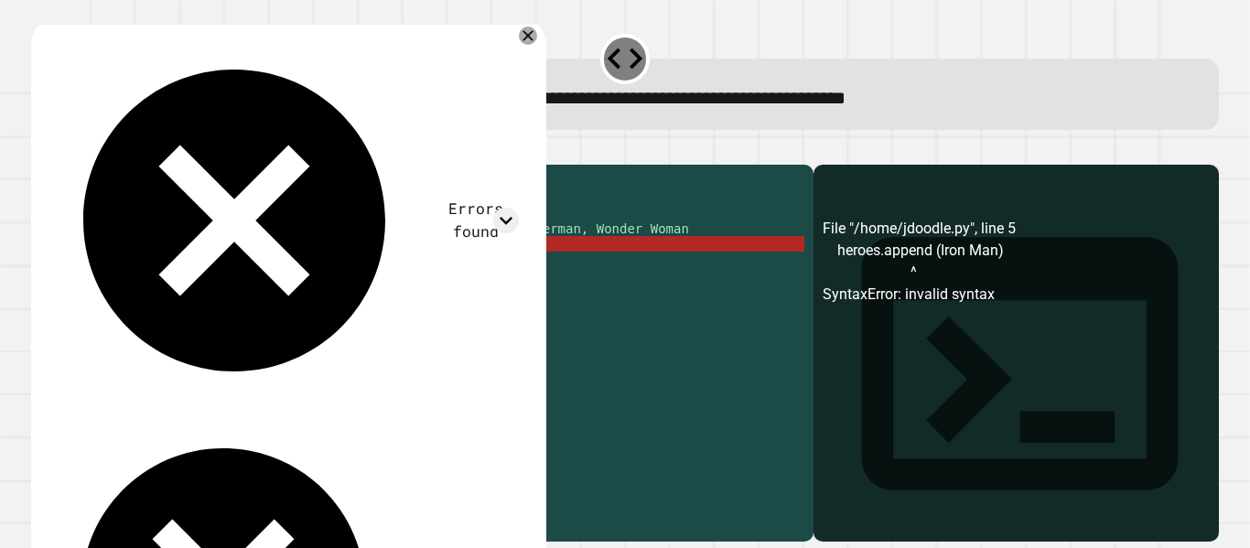
click at [135, 272] on div "#in line 2, Create an empty list named, heroes. heroes = ( ) #in line 5-7, use …" at bounding box center [440, 337] width 728 height 327
click at [114, 273] on div "#in line 2, Create an empty list named, heroes. heroes = ( ) #in line 5-7, use …" at bounding box center [440, 337] width 728 height 327
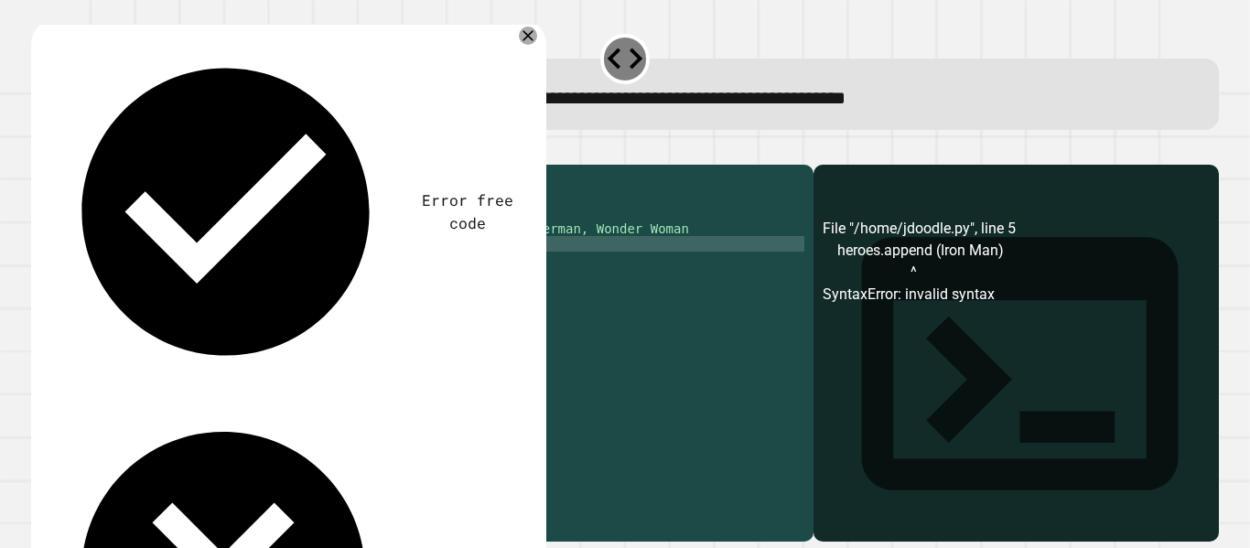
scroll to position [0, 3]
click at [173, 270] on div "#in line 2, Create an empty list named, heroes. heroes = ( ) #in line 5-7, use …" at bounding box center [440, 337] width 728 height 327
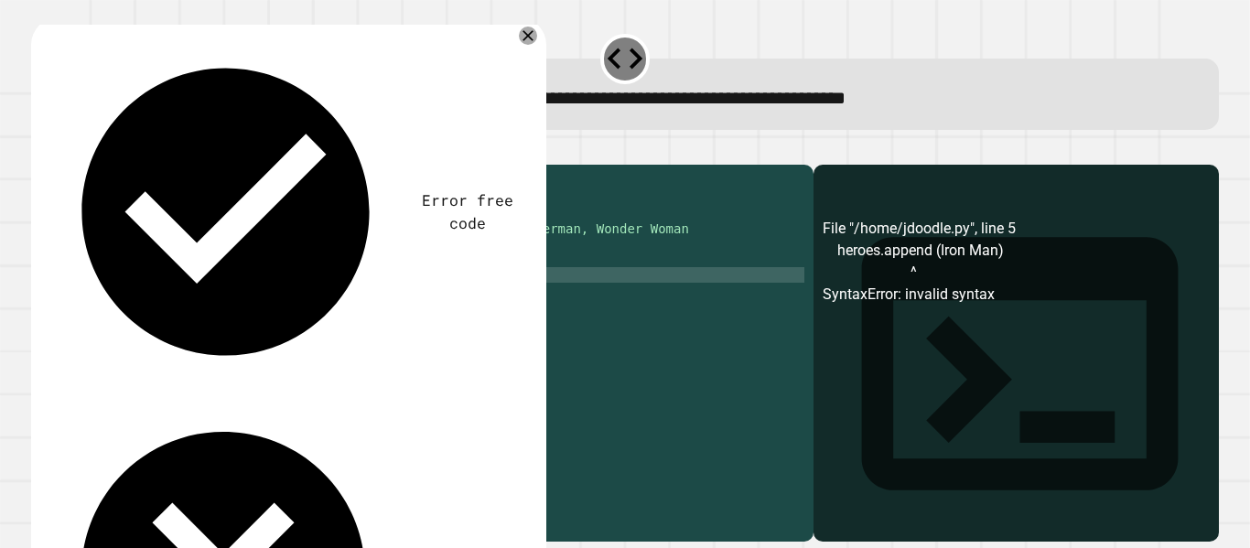
click at [57, 157] on icon "button" at bounding box center [53, 161] width 10 height 13
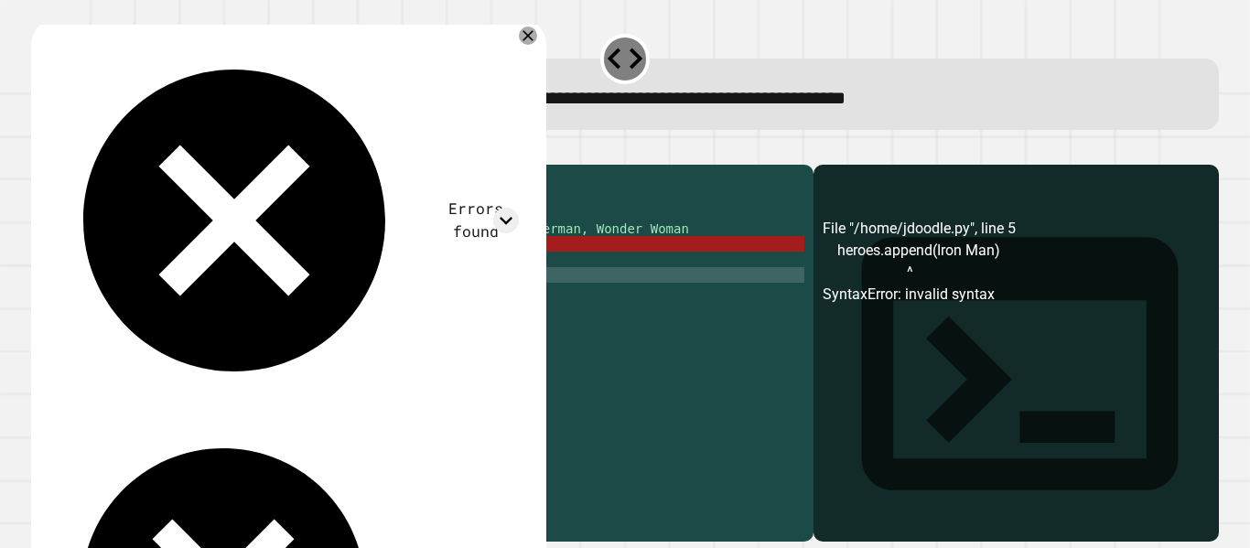
click at [180, 267] on div "#in line 2, Create an empty list named, heroes. heroes = ( ) #in line 5-7, use …" at bounding box center [440, 337] width 728 height 327
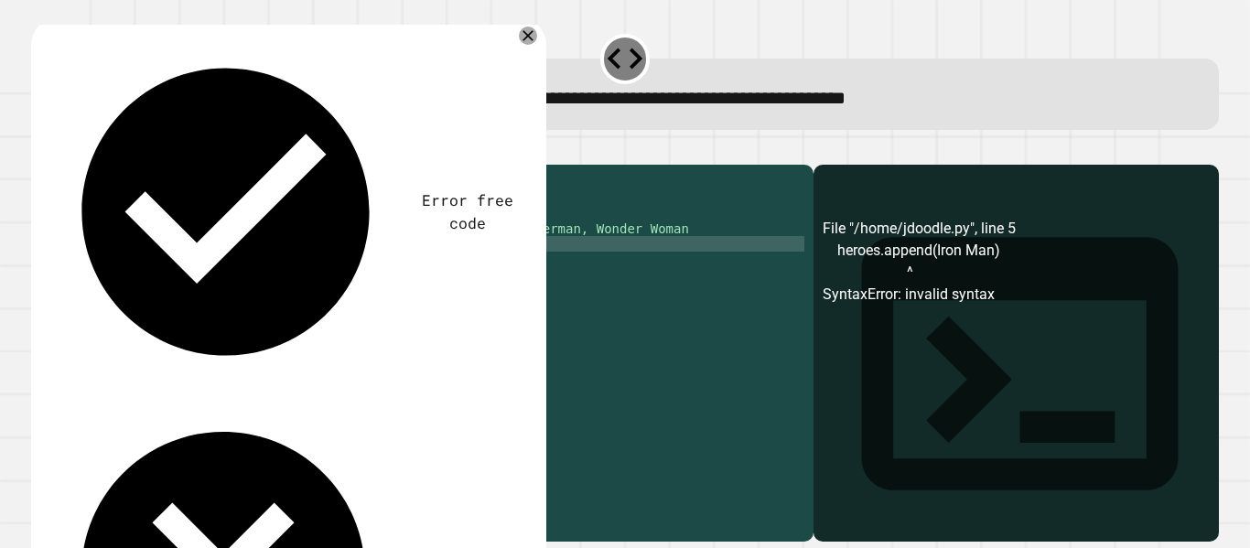
scroll to position [0, 12]
click at [40, 150] on button "button" at bounding box center [40, 150] width 0 height 0
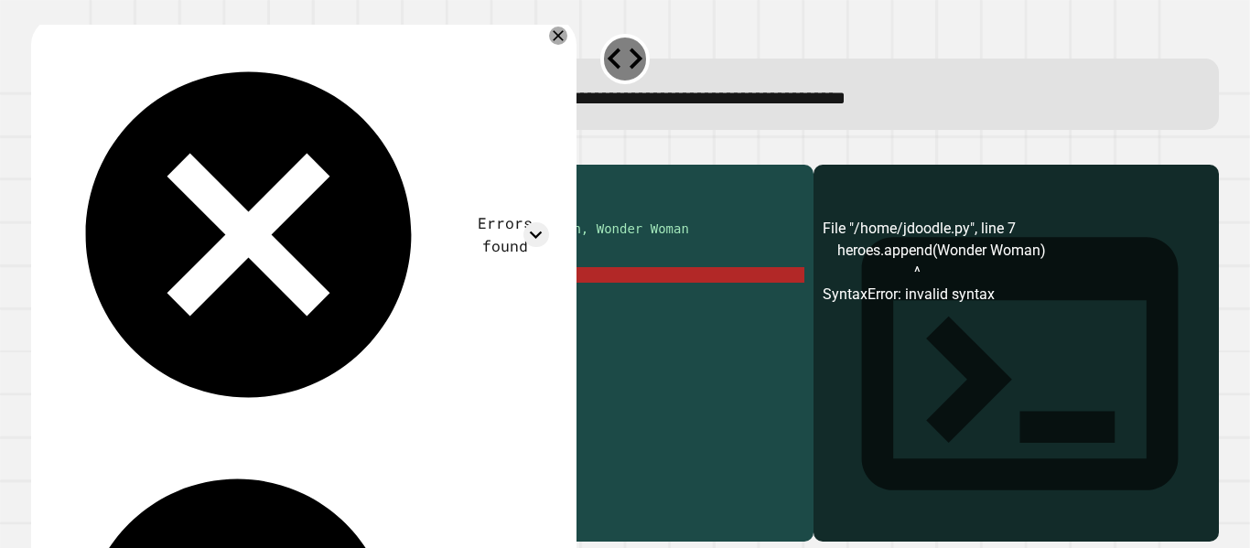
click at [181, 305] on div "#in line 2, Create an empty list named, heroes. heroes = ( ) #in line 5-7, use …" at bounding box center [440, 337] width 728 height 327
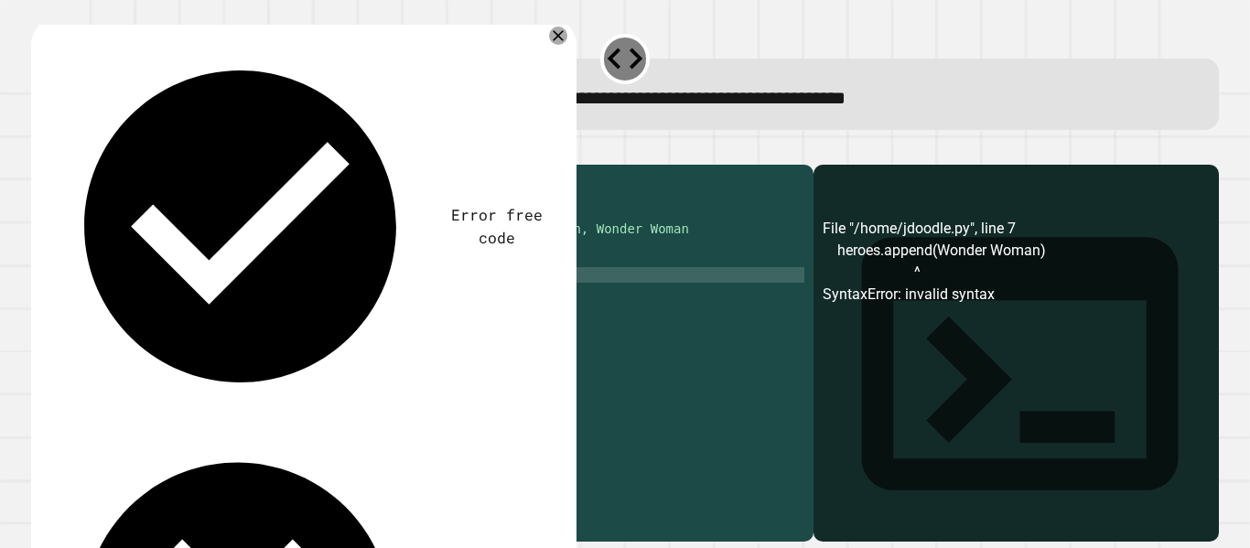
scroll to position [0, 8]
click at [266, 303] on div "#in line 2, Create an empty list named, heroes. heroes = ( ) #in line 5-7, use …" at bounding box center [440, 337] width 728 height 327
click at [232, 288] on div "#in line 2, Create an empty list named, heroes. heroes = ( ) #in line 5-7, use …" at bounding box center [440, 337] width 728 height 327
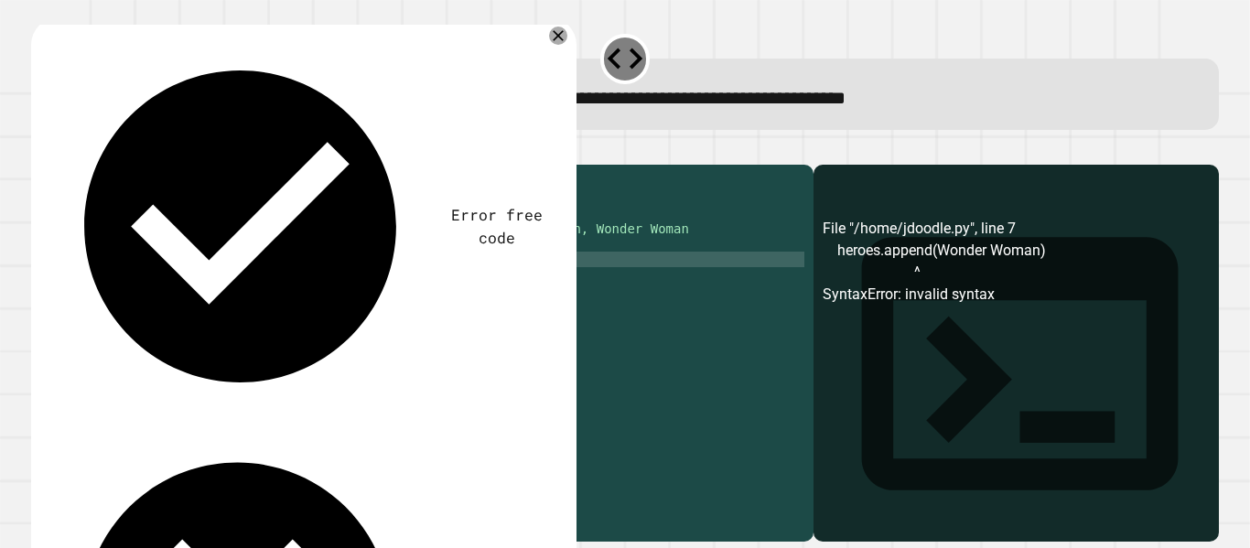
click at [184, 291] on div "#in line 2, Create an empty list named, heroes. heroes = ( ) #in line 5-7, use …" at bounding box center [440, 337] width 728 height 327
click at [40, 150] on icon "button" at bounding box center [40, 150] width 0 height 0
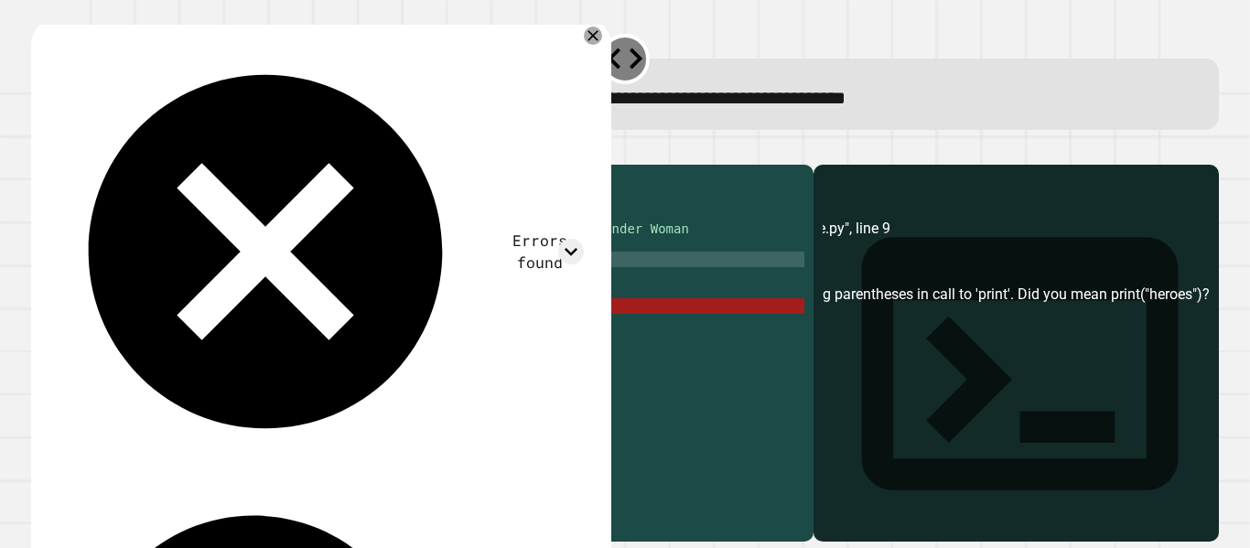
scroll to position [0, 6]
click at [180, 333] on div "#in line 2, Create an empty list named, heroes. heroes = ( ) #in line 5-7, use …" at bounding box center [440, 337] width 728 height 327
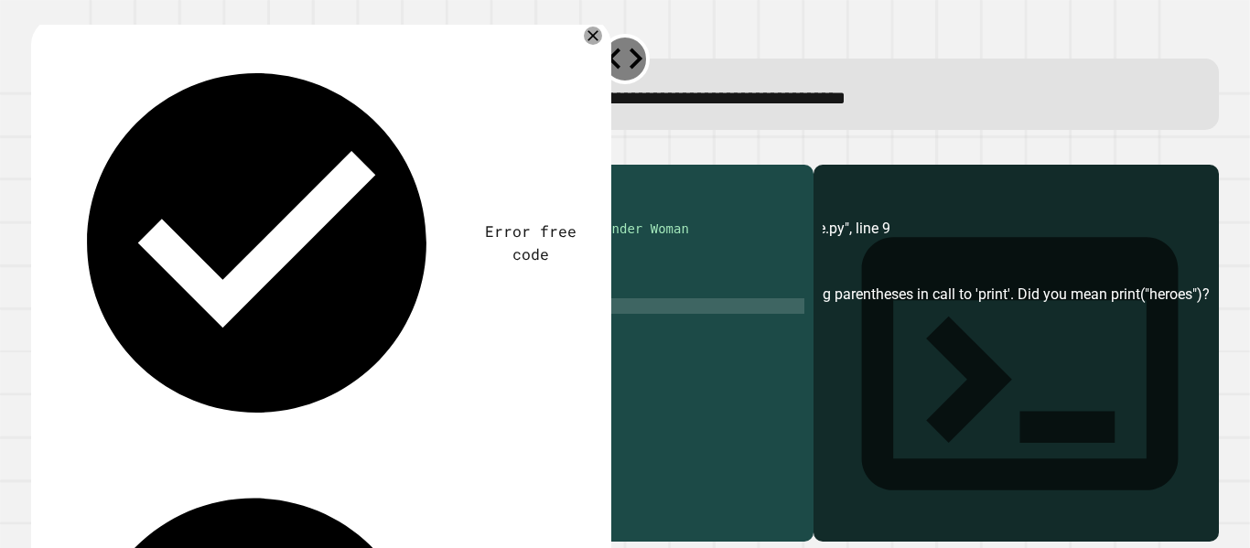
scroll to position [0, 4]
click at [163, 367] on div "#in line 2, Create an empty list named, heroes. heroes = ( ) #in line 5-7, use …" at bounding box center [440, 337] width 728 height 327
click at [40, 150] on icon "button" at bounding box center [40, 150] width 0 height 0
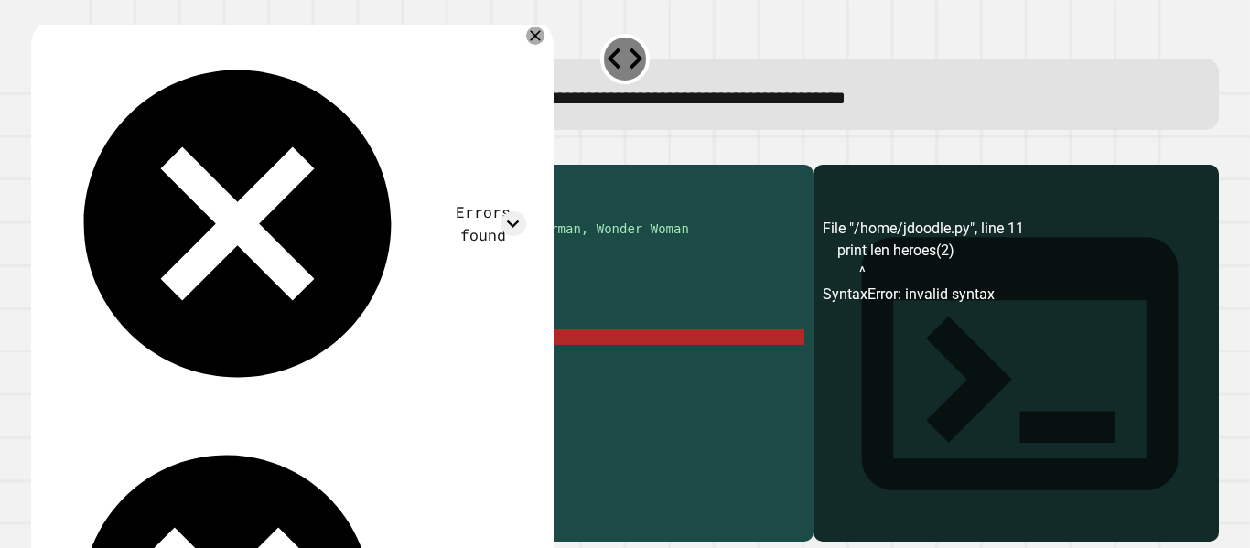
click at [151, 363] on div "#in line 2, Create an empty list named, heroes. heroes = ( ) #in line 5-7, use …" at bounding box center [440, 337] width 728 height 327
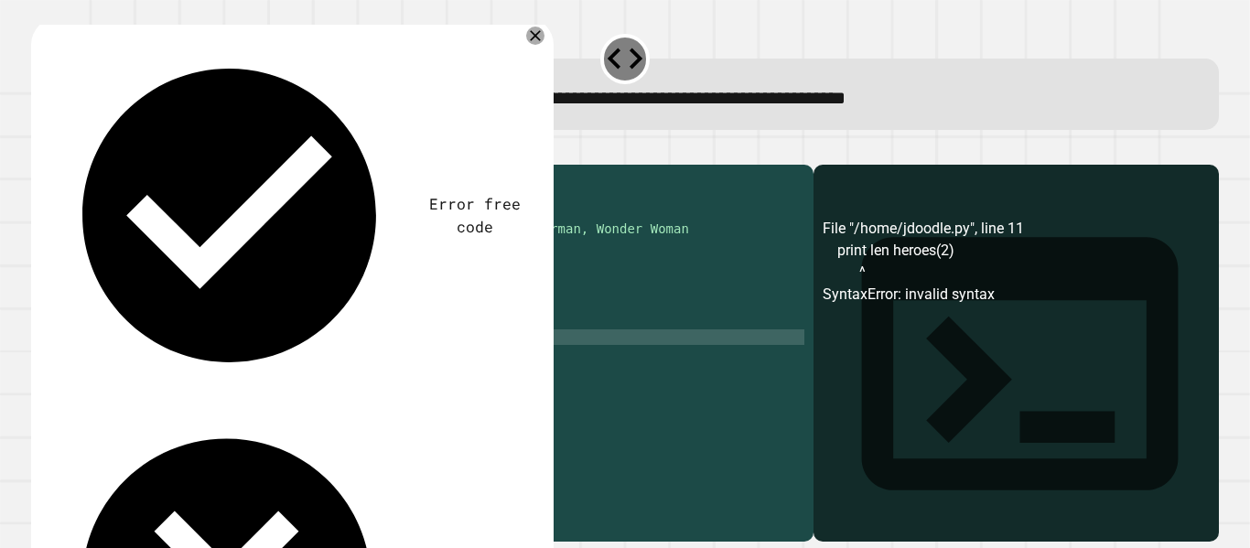
scroll to position [0, 11]
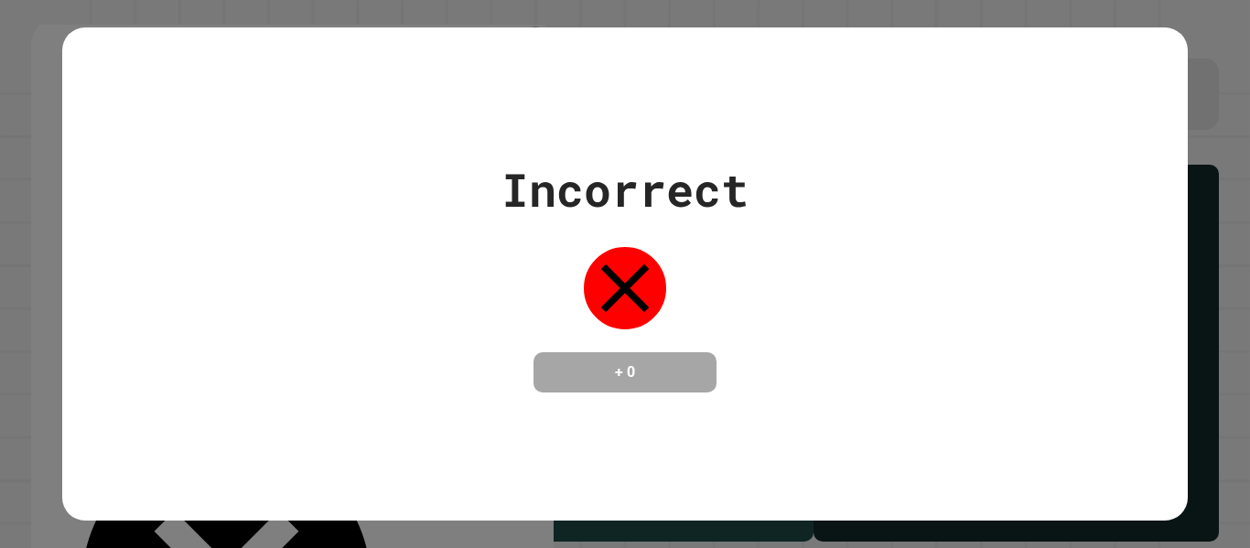
type textarea "**********"
click at [64, 163] on div "Incorrect + 0" at bounding box center [624, 274] width 1125 height 237
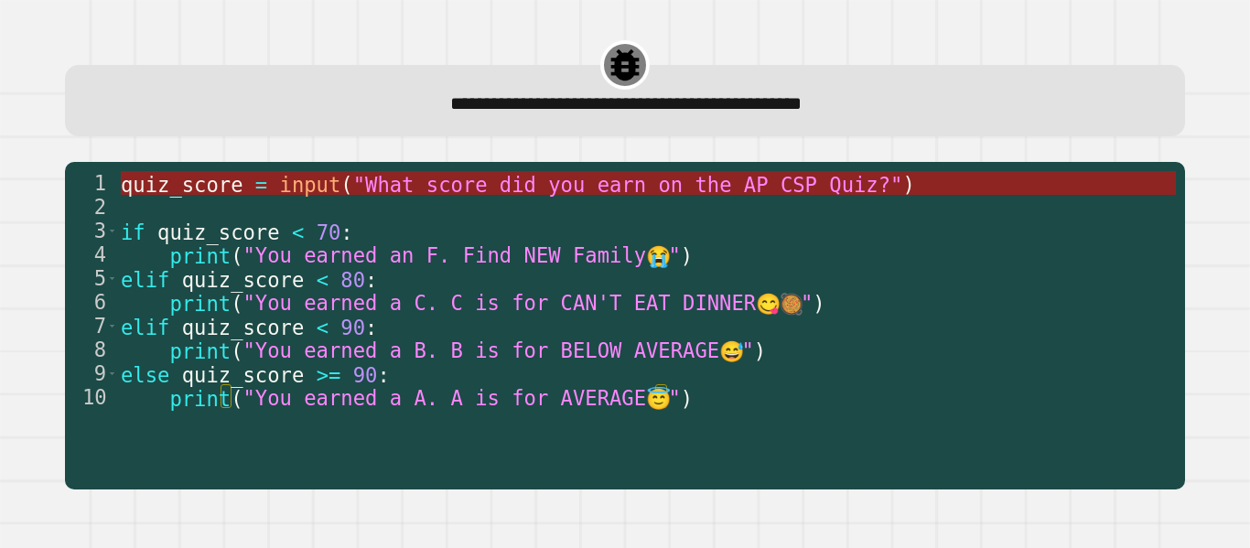
click at [618, 178] on span ""What score did you earn on the AP CSP Quiz?"" at bounding box center [628, 184] width 550 height 24
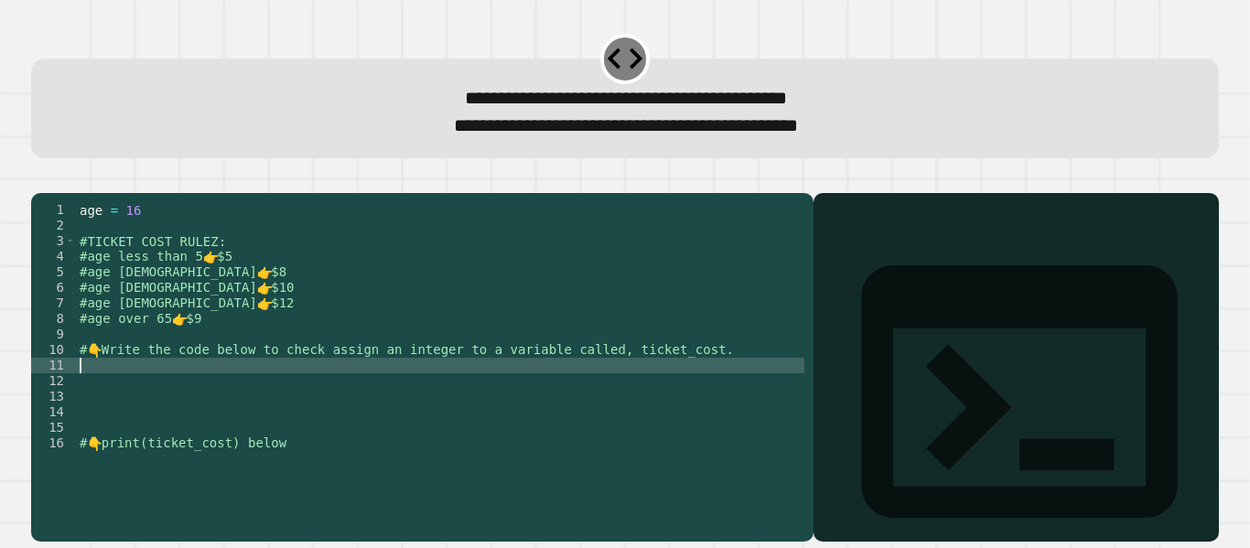
click at [186, 398] on div "age = [DEMOGRAPHIC_DATA] #TICKET COST RULEZ: #age less than 5 👉 $5 #age [DEMOGR…" at bounding box center [440, 350] width 728 height 296
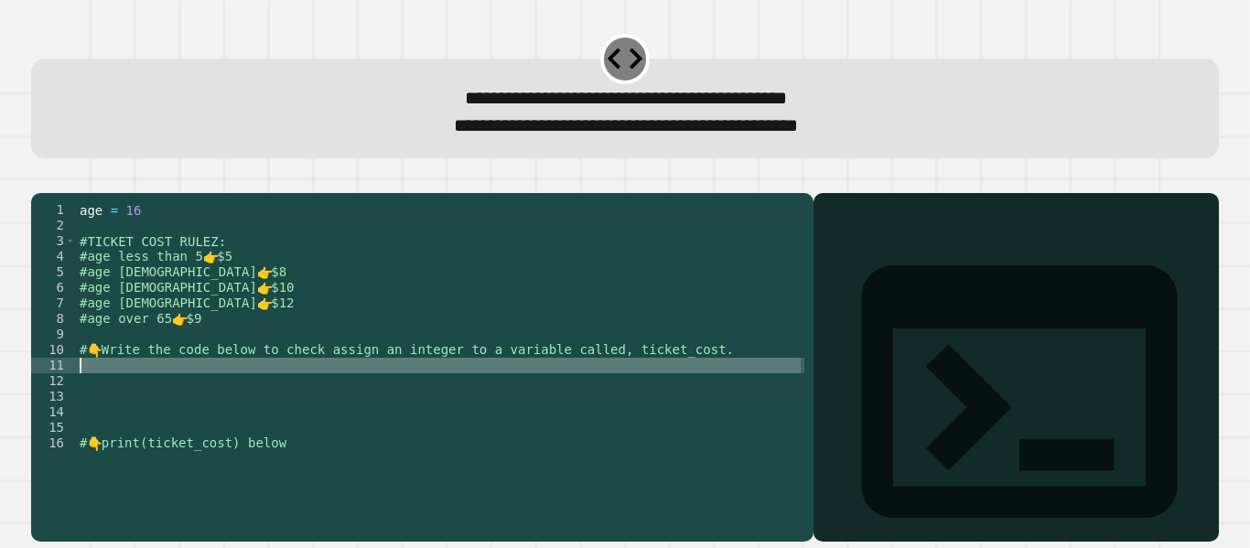
click at [186, 398] on div "age = [DEMOGRAPHIC_DATA] #TICKET COST RULEZ: #age less than 5 👉 $5 #age [DEMOGR…" at bounding box center [440, 350] width 728 height 296
click at [186, 398] on div "age = [DEMOGRAPHIC_DATA] #TICKET COST RULEZ: #age less than 5 👉 $5 #age [DEMOGR…" at bounding box center [440, 334] width 728 height 264
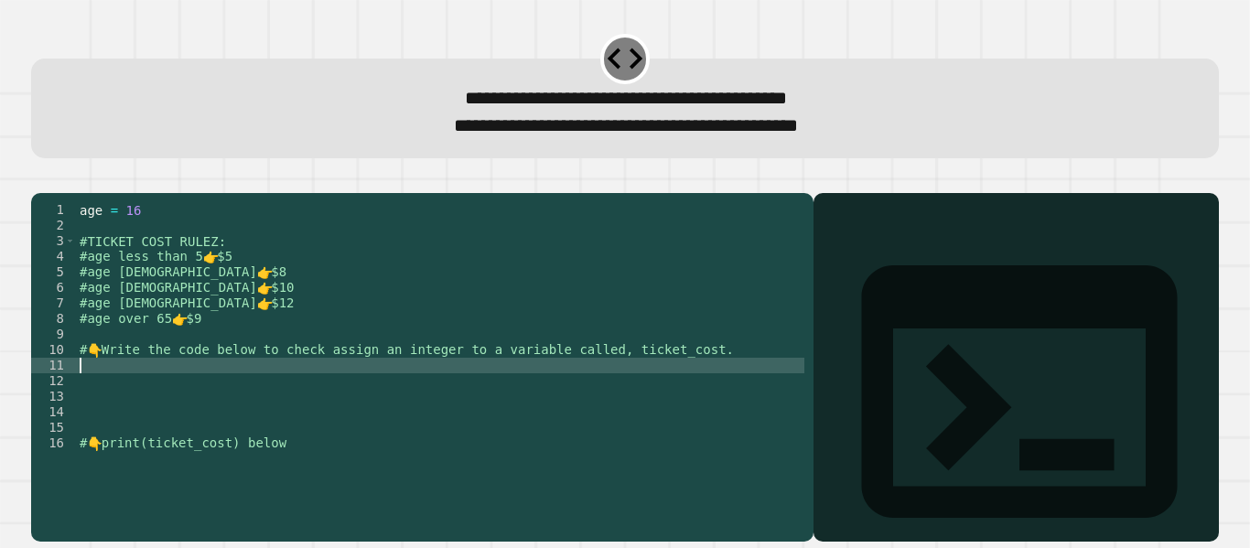
click at [186, 398] on div "age = [DEMOGRAPHIC_DATA] #TICKET COST RULEZ: #age less than 5 👉 $5 #age [DEMOGR…" at bounding box center [440, 350] width 728 height 296
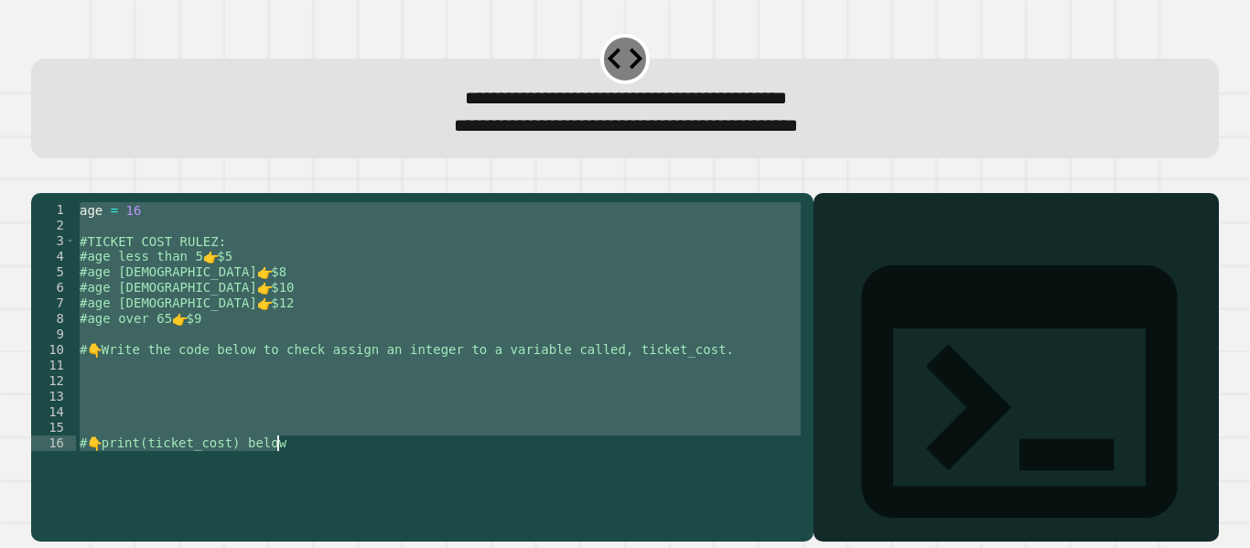
click at [186, 398] on div "age = [DEMOGRAPHIC_DATA] #TICKET COST RULEZ: #age less than 5 👉 $5 #age [DEMOGR…" at bounding box center [440, 350] width 728 height 296
click at [186, 398] on div "age = [DEMOGRAPHIC_DATA] #TICKET COST RULEZ: #age less than 5 👉 $5 #age [DEMOGR…" at bounding box center [440, 334] width 728 height 264
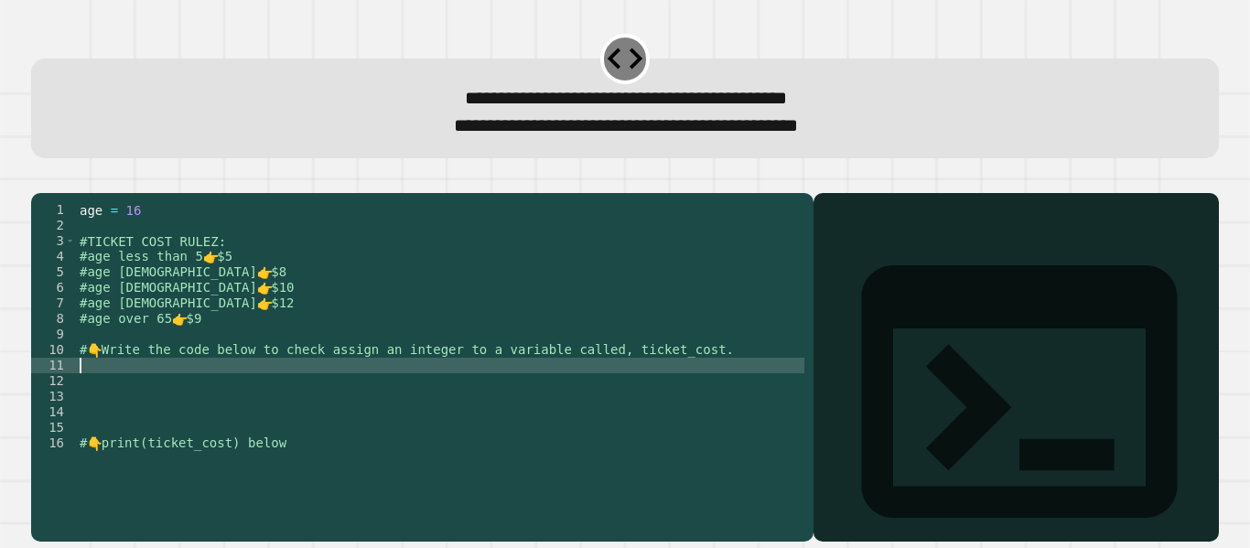
click at [186, 398] on div "age = [DEMOGRAPHIC_DATA] #TICKET COST RULEZ: #age less than 5 👉 $5 #age [DEMOGR…" at bounding box center [440, 350] width 728 height 296
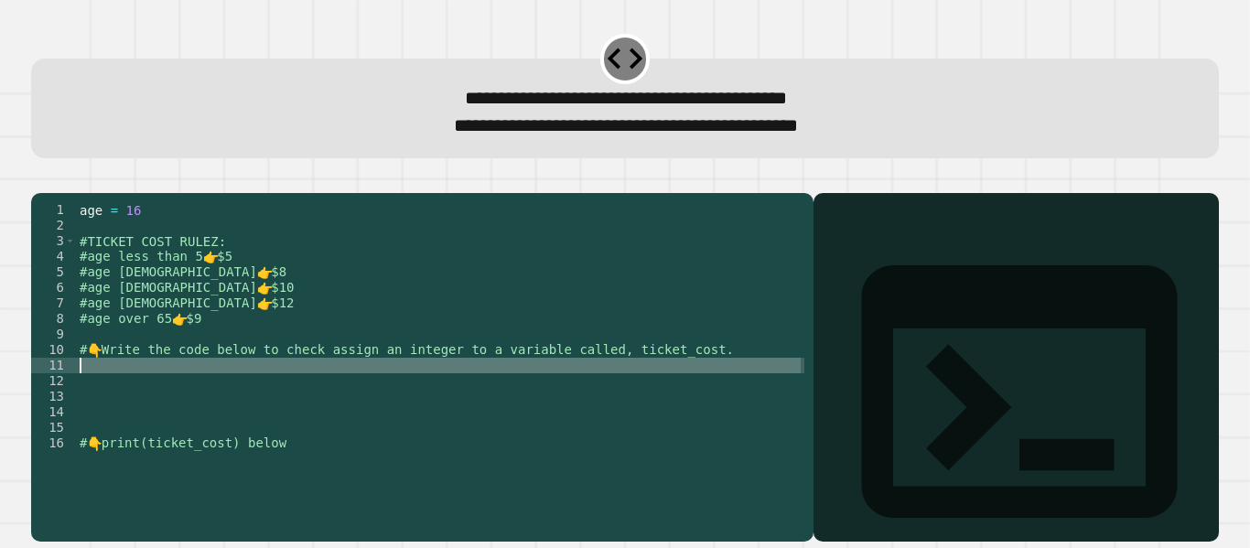
click at [186, 398] on div "age = [DEMOGRAPHIC_DATA] #TICKET COST RULEZ: #age less than 5 👉 $5 #age [DEMOGR…" at bounding box center [440, 350] width 728 height 296
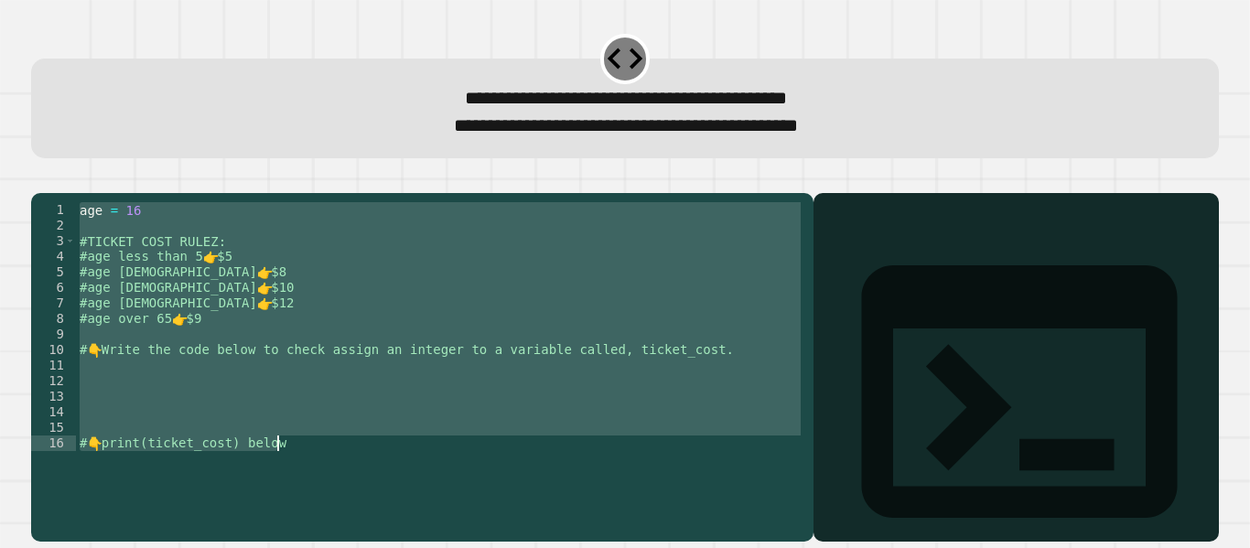
click at [186, 398] on div "age = [DEMOGRAPHIC_DATA] #TICKET COST RULEZ: #age less than 5 👉 $5 #age [DEMOGR…" at bounding box center [440, 350] width 728 height 296
click at [186, 398] on div "age = [DEMOGRAPHIC_DATA] #TICKET COST RULEZ: #age less than 5 👉 $5 #age [DEMOGR…" at bounding box center [440, 334] width 728 height 264
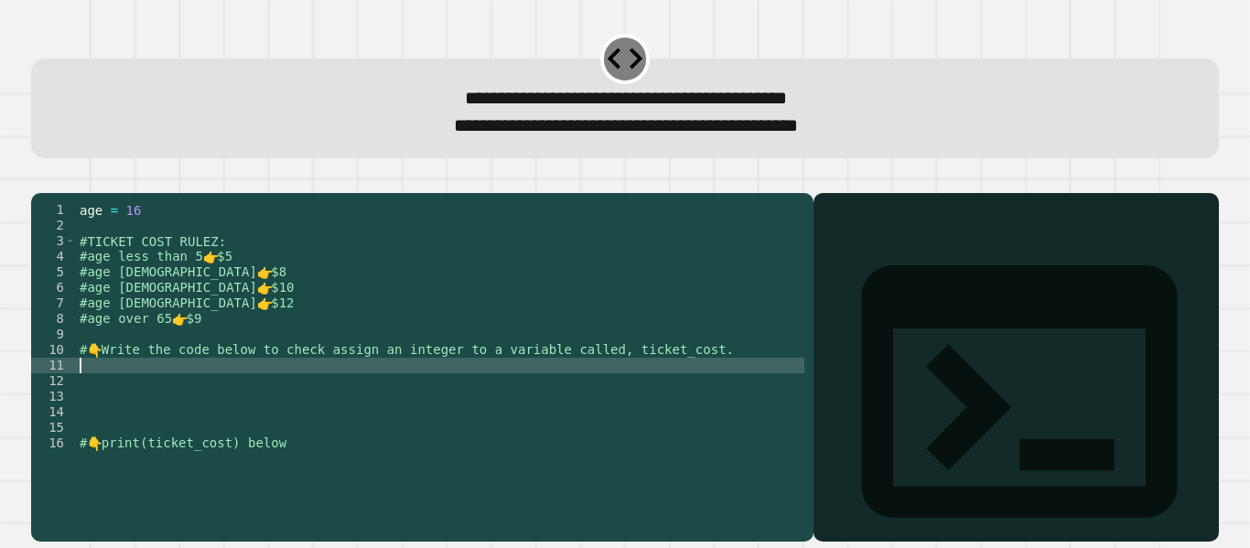
click at [186, 398] on div "age = [DEMOGRAPHIC_DATA] #TICKET COST RULEZ: #age less than 5 👉 $5 #age [DEMOGR…" at bounding box center [440, 350] width 728 height 296
type textarea "********"
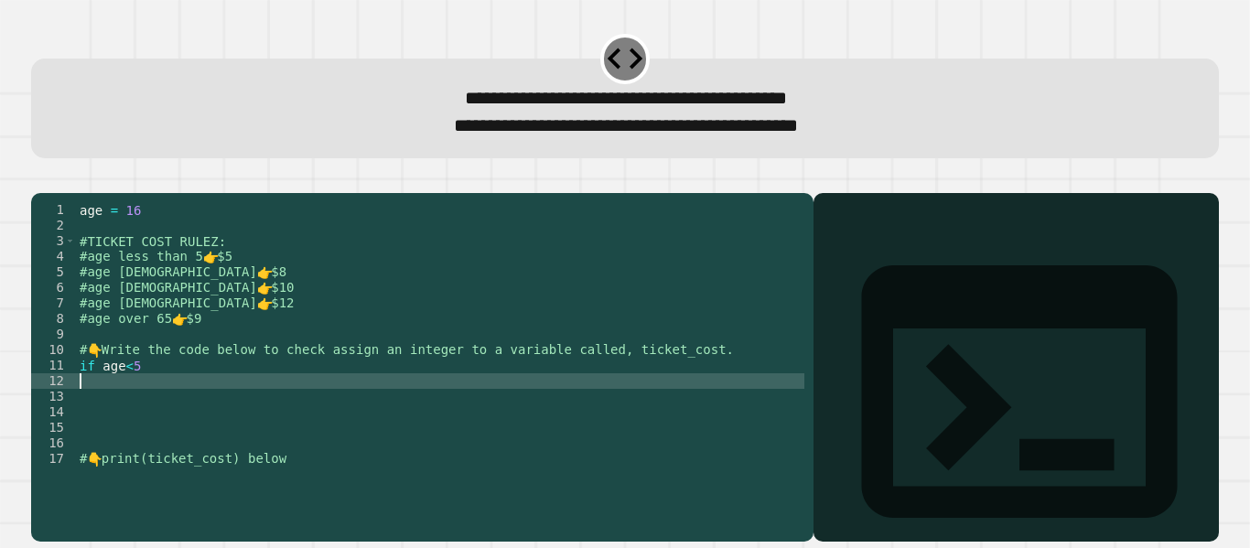
type textarea "********"
type textarea "**********"
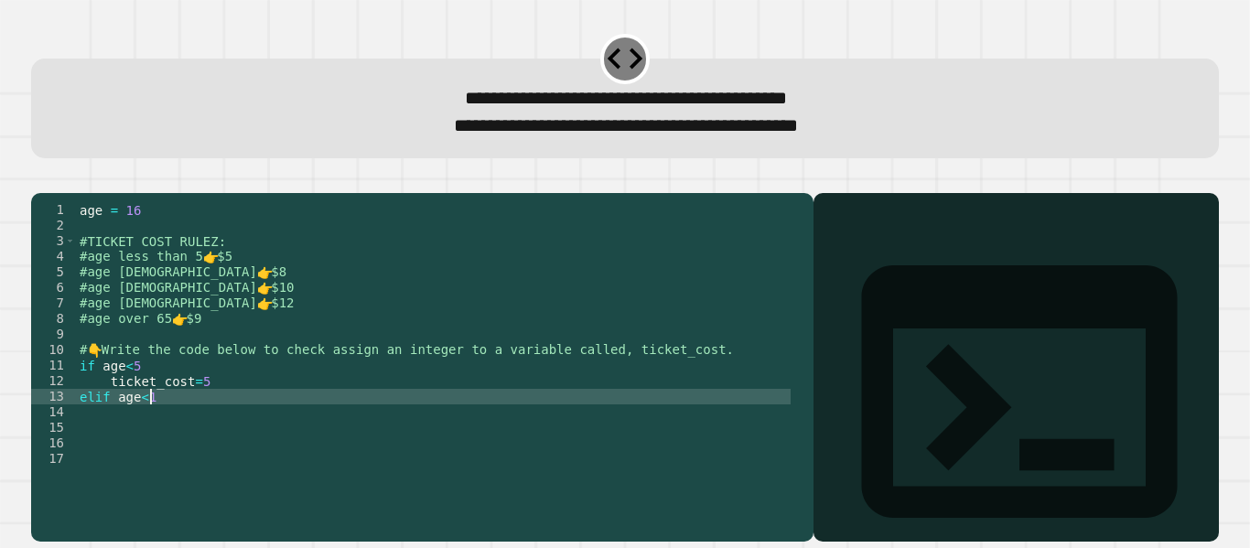
scroll to position [0, 5]
type textarea "**********"
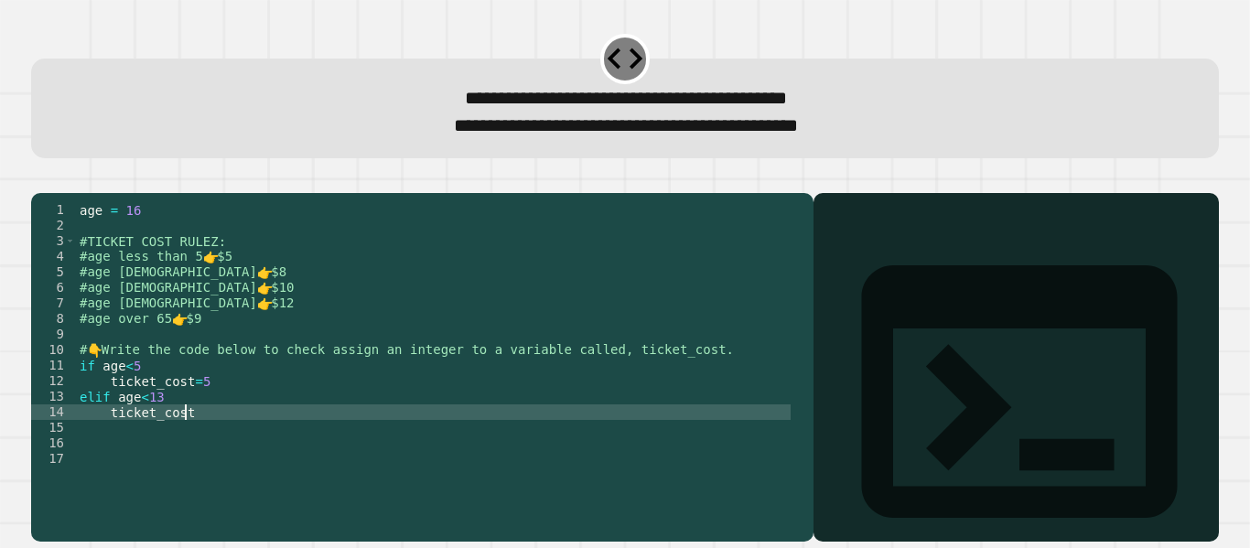
scroll to position [0, 7]
type textarea "**********"
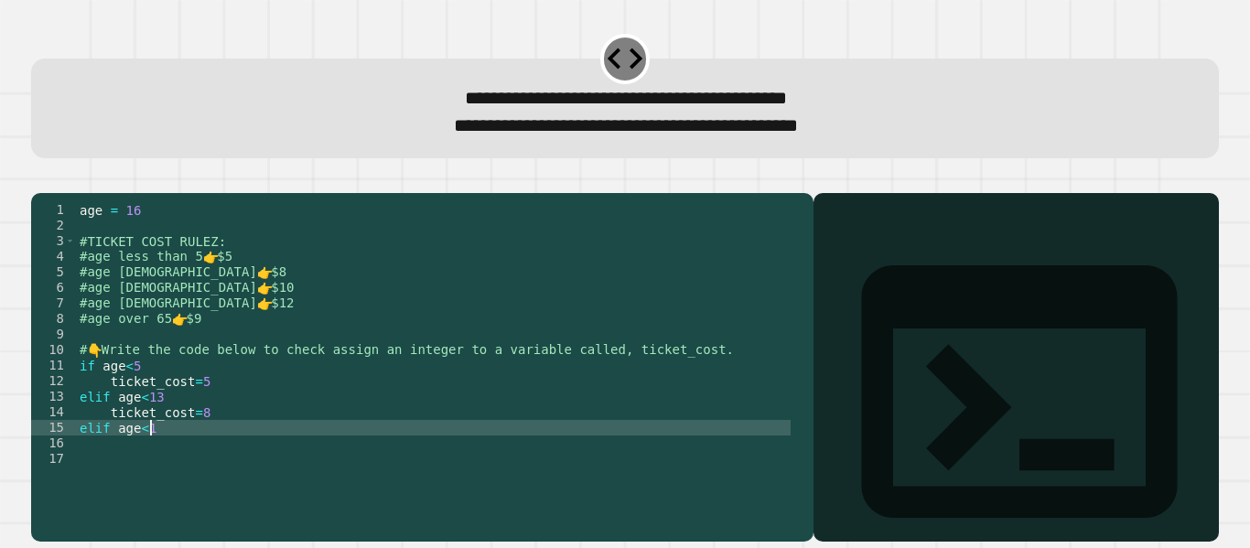
scroll to position [0, 5]
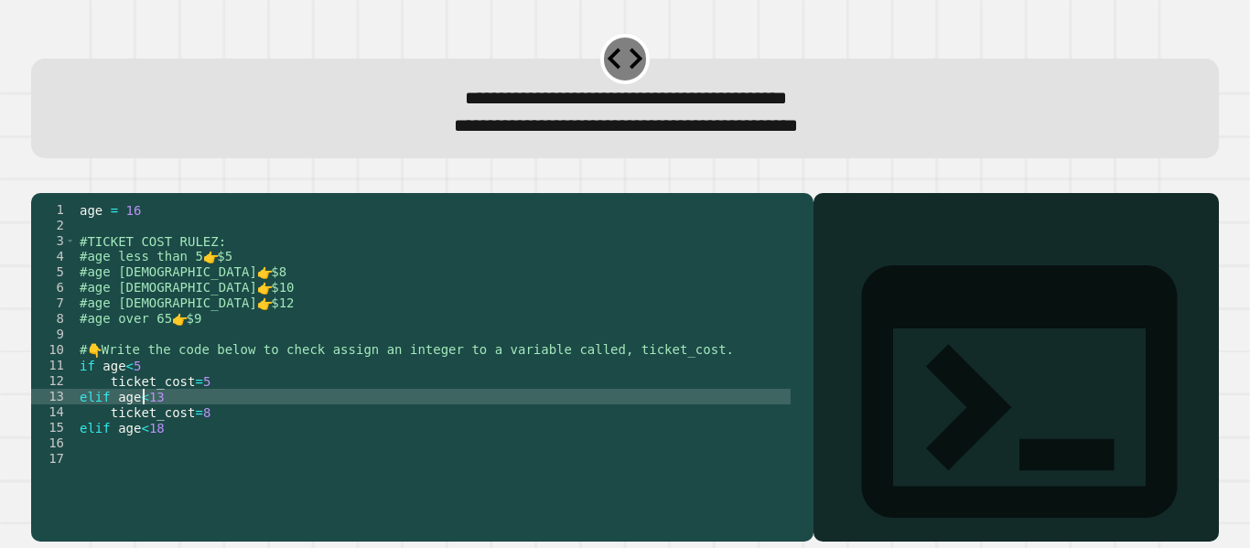
click at [143, 425] on div "age = [DEMOGRAPHIC_DATA] #TICKET COST RULEZ: #age less than 5 👉 $5 #age [DEMOGR…" at bounding box center [433, 350] width 715 height 296
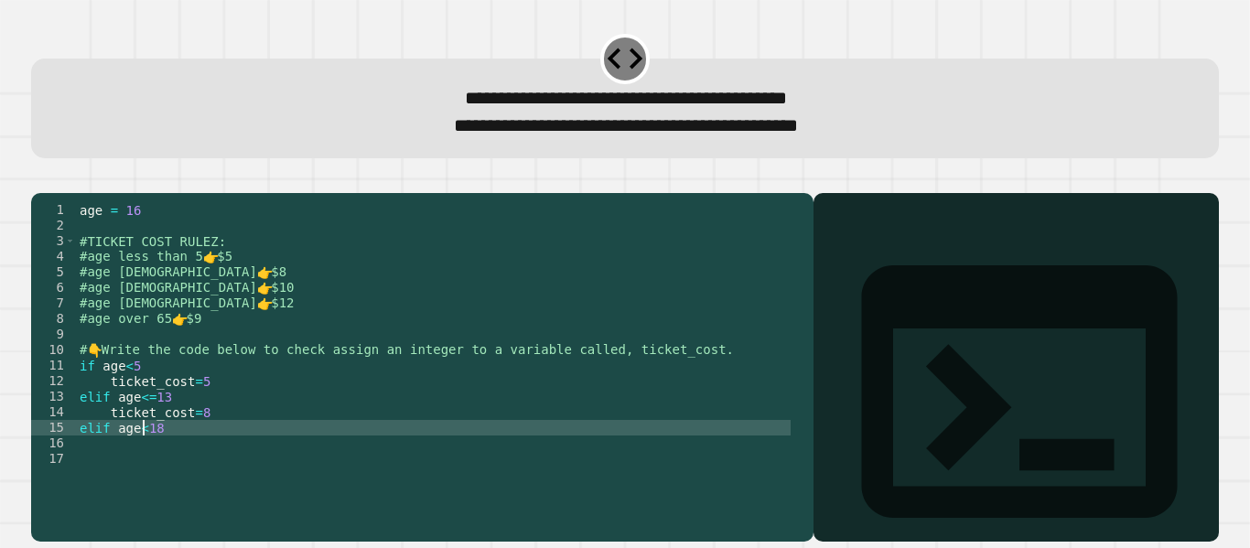
type textarea "**********"
click at [127, 393] on div "age = [DEMOGRAPHIC_DATA] #TICKET COST RULEZ: #age less than 5 👉 $5 #age [DEMOGR…" at bounding box center [433, 350] width 715 height 296
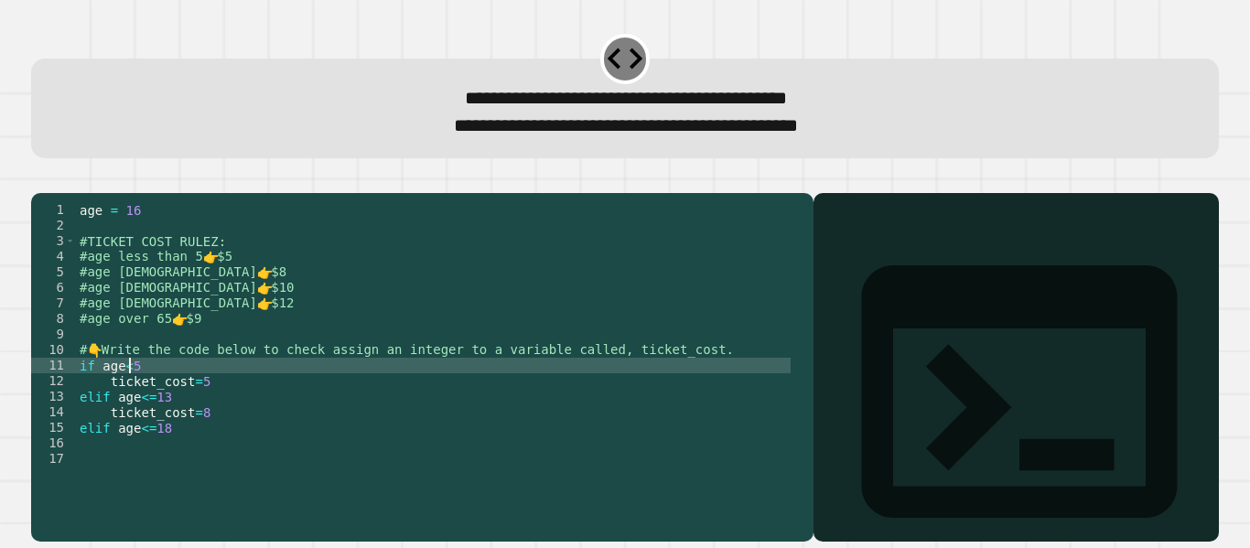
scroll to position [0, 3]
click at [229, 467] on div "age = [DEMOGRAPHIC_DATA] #TICKET COST RULEZ: #age less than 5 👉 $5 #age [DEMOGR…" at bounding box center [433, 350] width 715 height 296
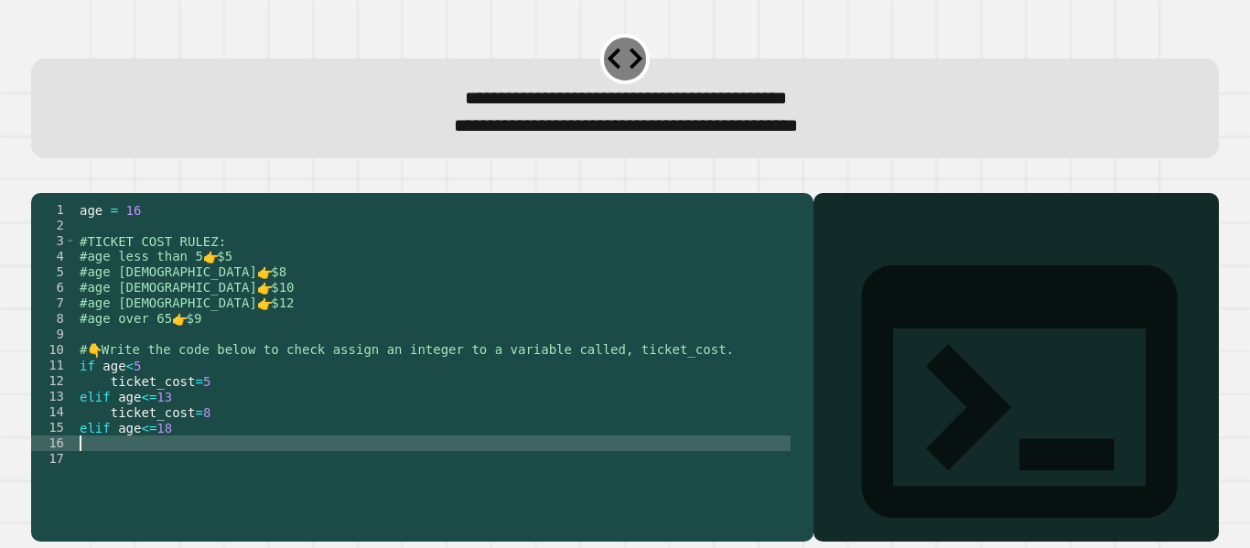
scroll to position [0, 0]
click at [229, 458] on div "age = [DEMOGRAPHIC_DATA] #TICKET COST RULEZ: #age less than 5 👉 $5 #age [DEMOGR…" at bounding box center [433, 350] width 715 height 296
click at [232, 471] on div "age = [DEMOGRAPHIC_DATA] #TICKET COST RULEZ: #age less than 5 👉 $5 #age [DEMOGR…" at bounding box center [433, 350] width 715 height 296
type textarea "**********"
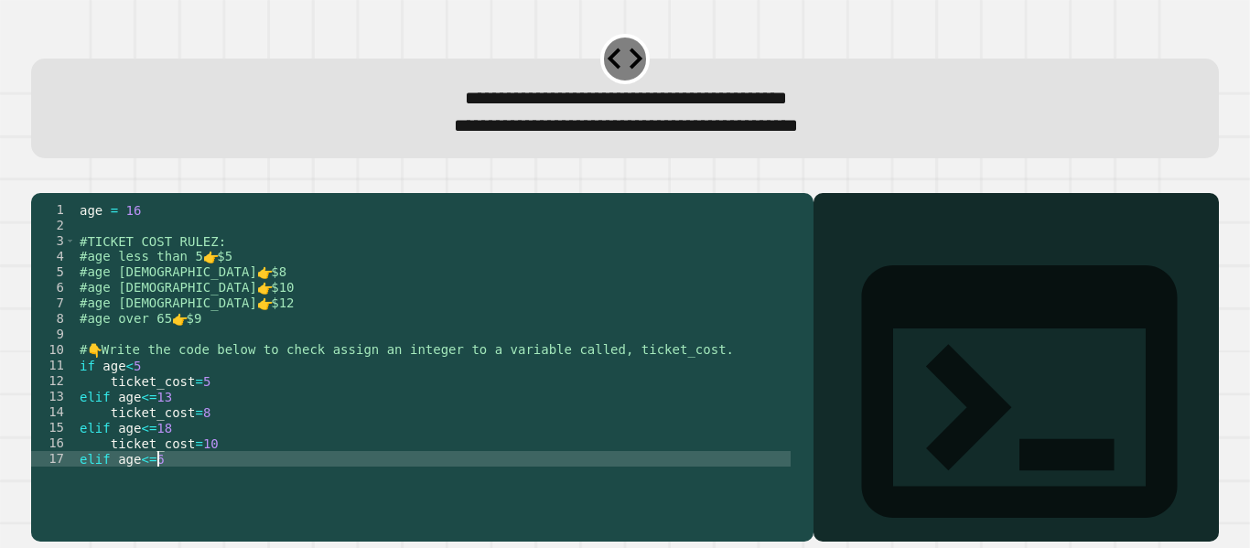
type textarea "**********"
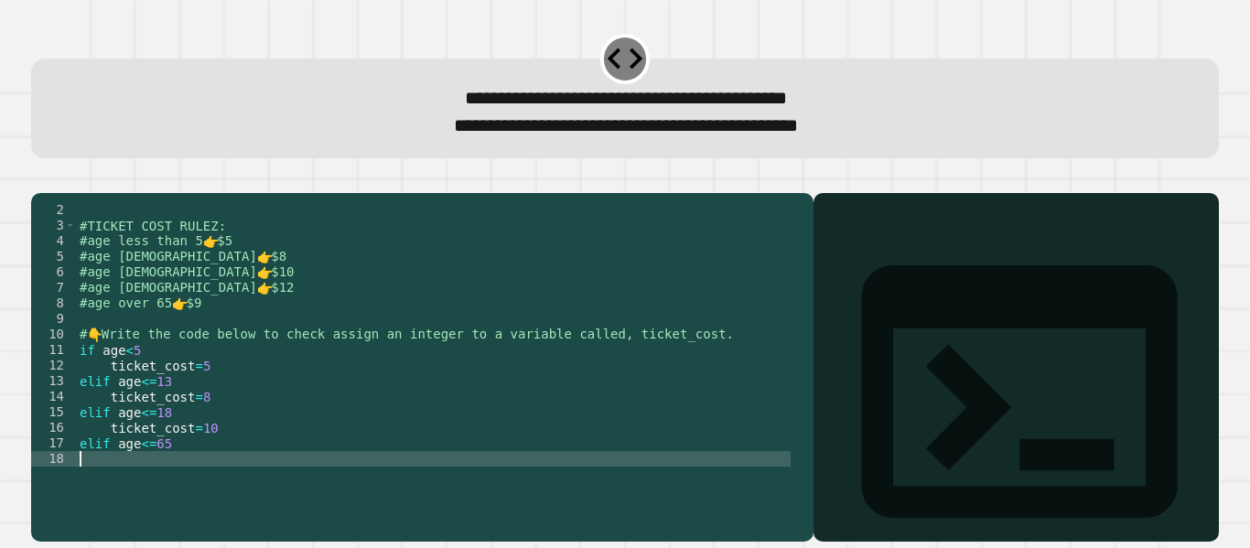
type textarea "*"
type textarea "**********"
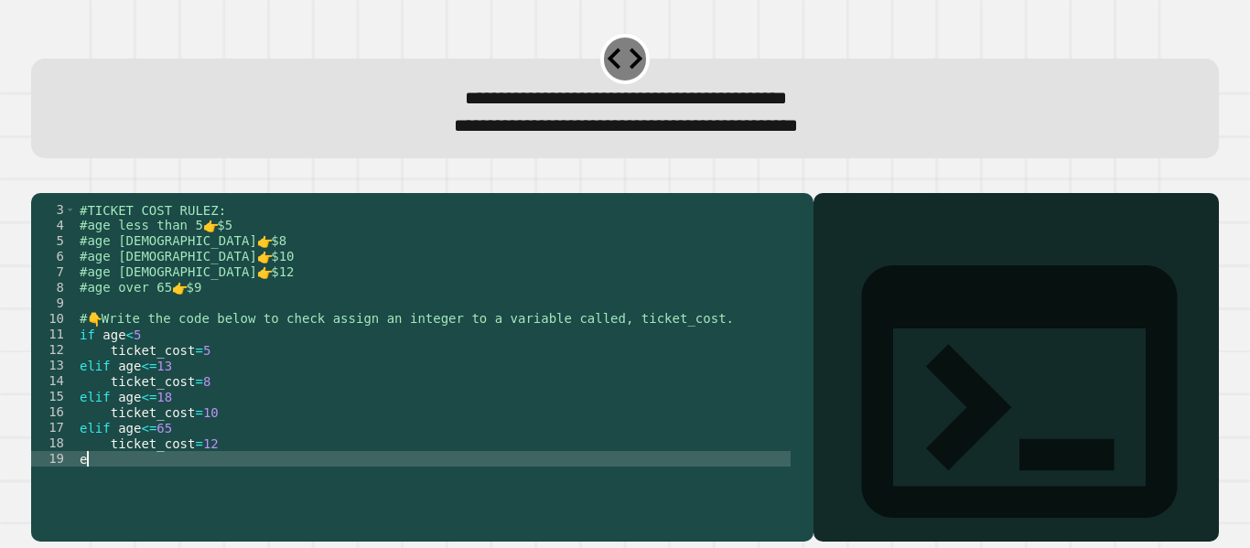
scroll to position [0, 1]
type textarea "****"
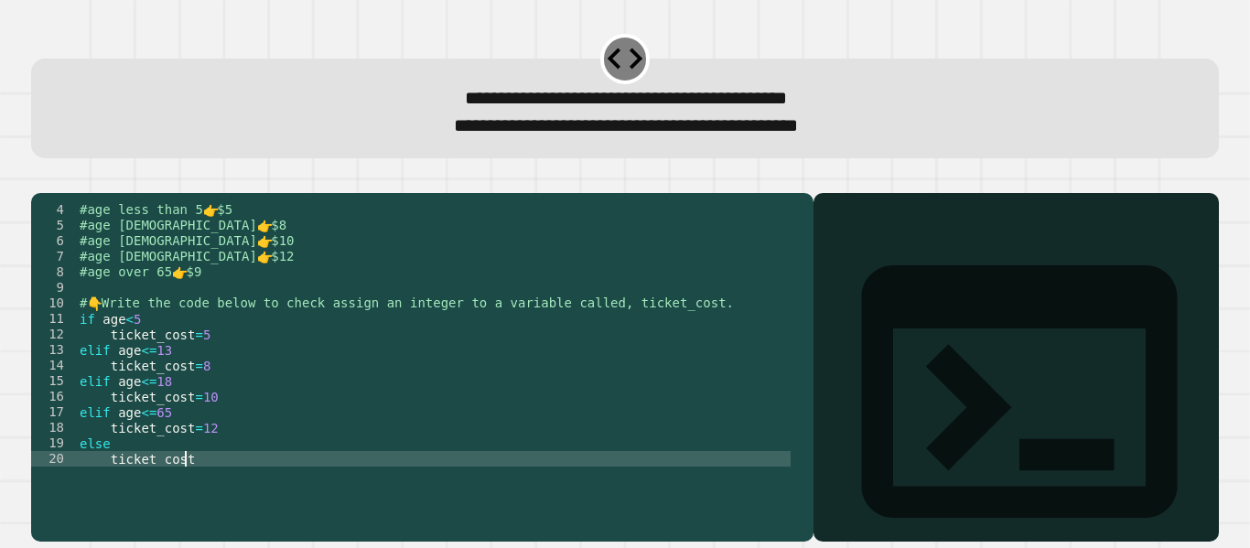
scroll to position [0, 7]
type textarea "**********"
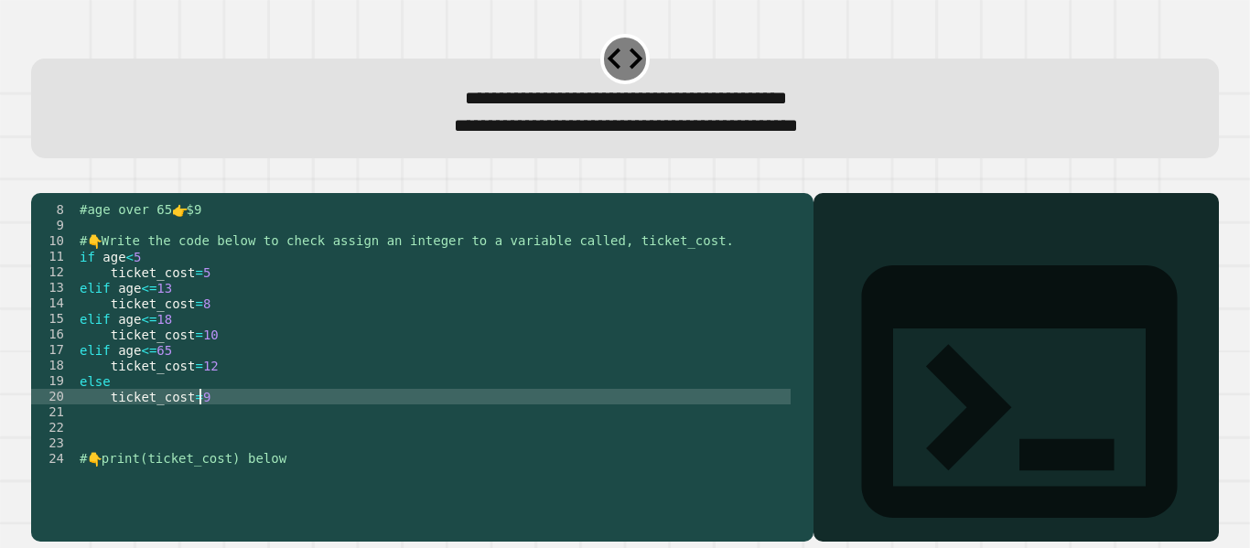
scroll to position [109, 0]
click at [217, 471] on div "#age over 65 👉 $9 # 👇 Write the code below to check assign an integer to a vari…" at bounding box center [433, 350] width 715 height 296
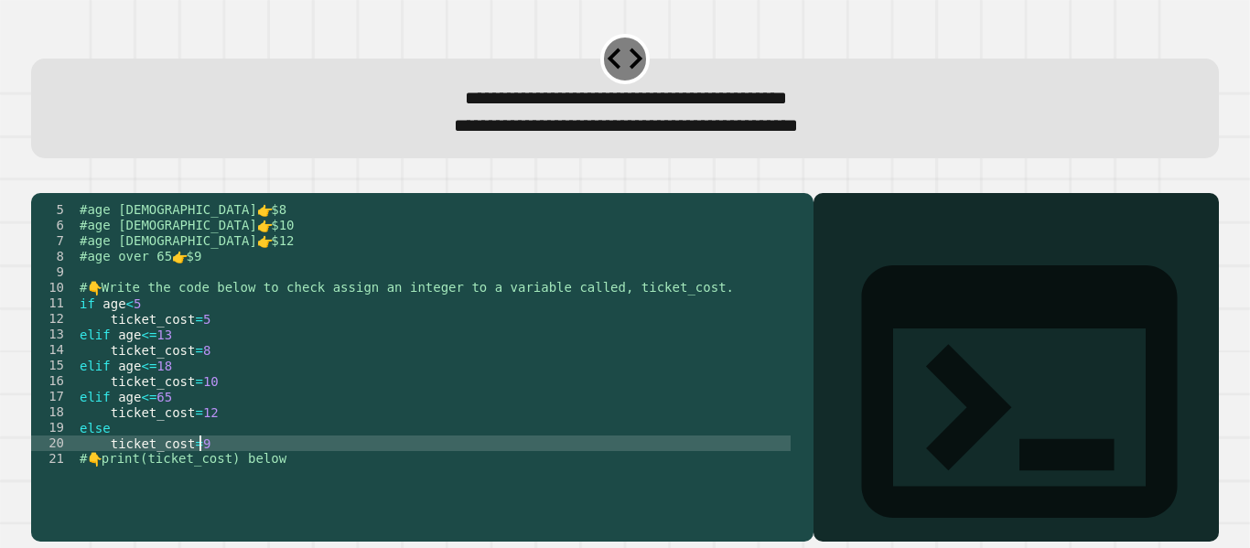
scroll to position [62, 0]
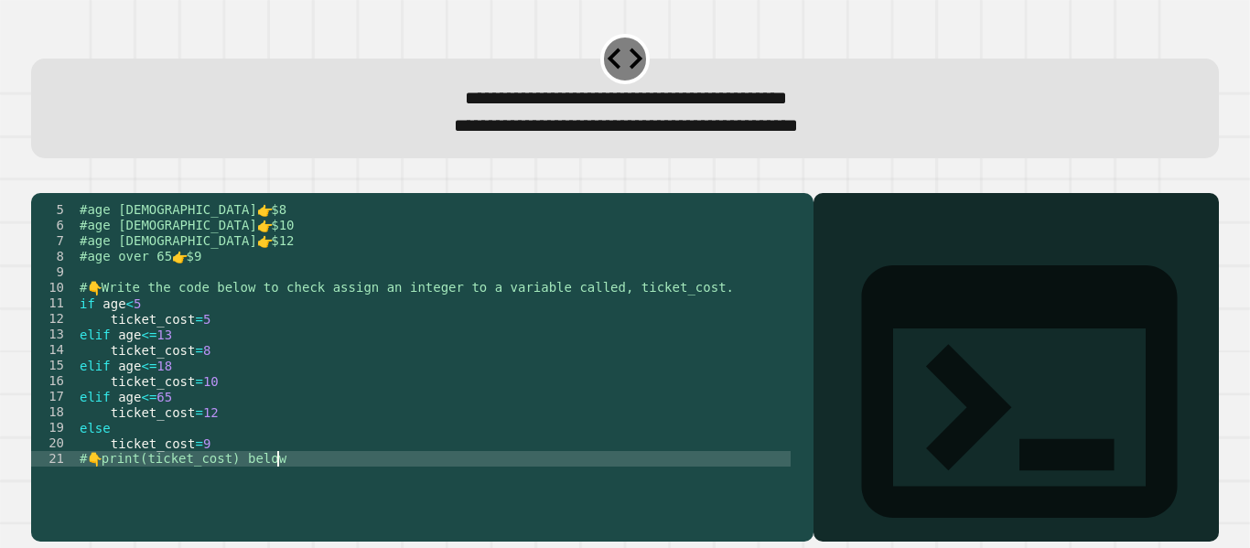
click at [320, 488] on div "#age [DEMOGRAPHIC_DATA] 👉 $8 #age [DEMOGRAPHIC_DATA] 👉 $10 #age [DEMOGRAPHIC_DA…" at bounding box center [433, 350] width 715 height 296
type textarea "**********"
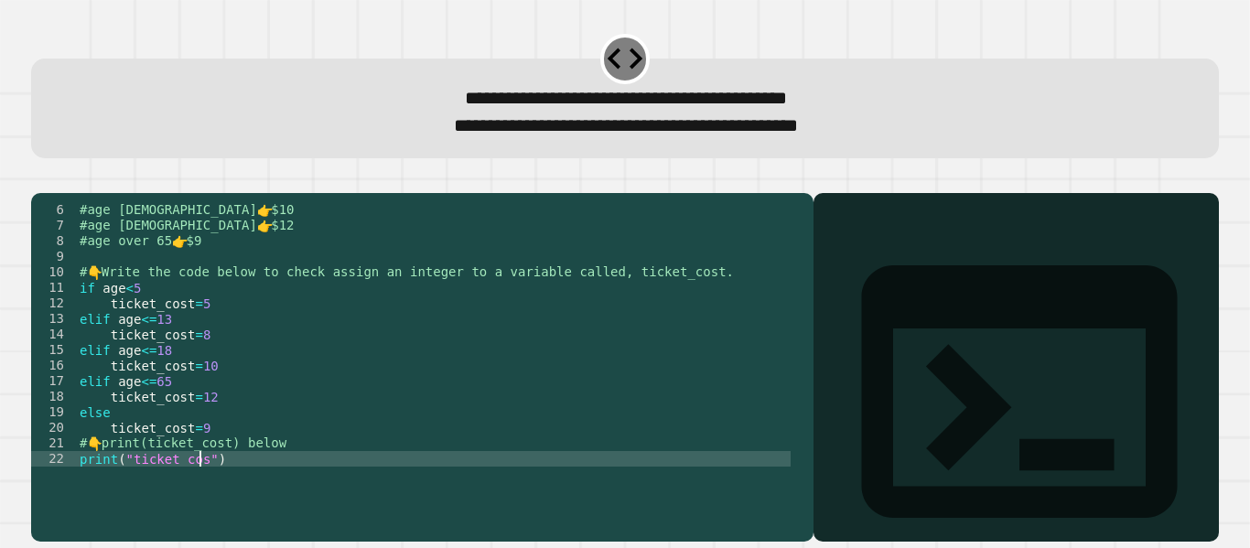
scroll to position [0, 9]
click at [40, 178] on icon "button" at bounding box center [40, 178] width 0 height 0
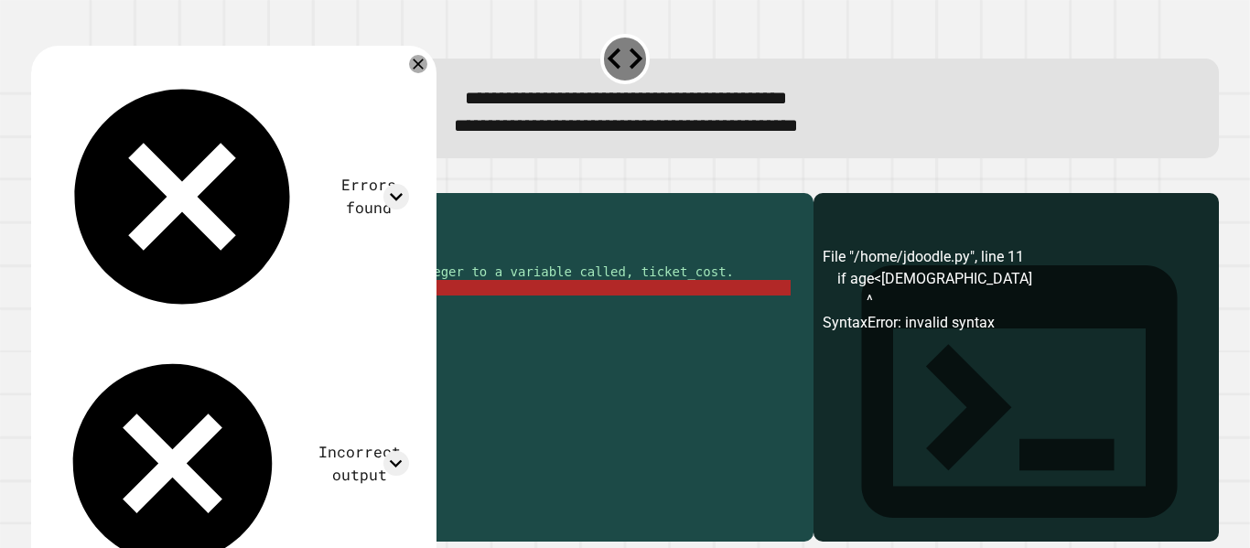
scroll to position [0, 3]
click at [119, 316] on div "#age [DEMOGRAPHIC_DATA] 👉 $10 #age [DEMOGRAPHIC_DATA] 👉 $12 #age over 65 👉 $9 #…" at bounding box center [433, 350] width 715 height 296
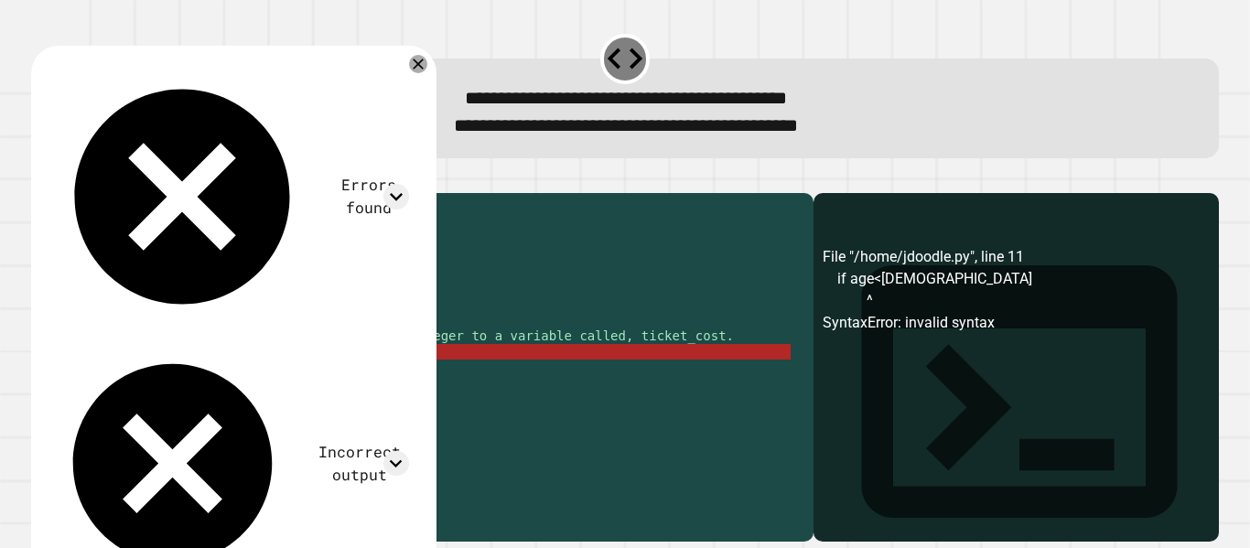
scroll to position [0, 0]
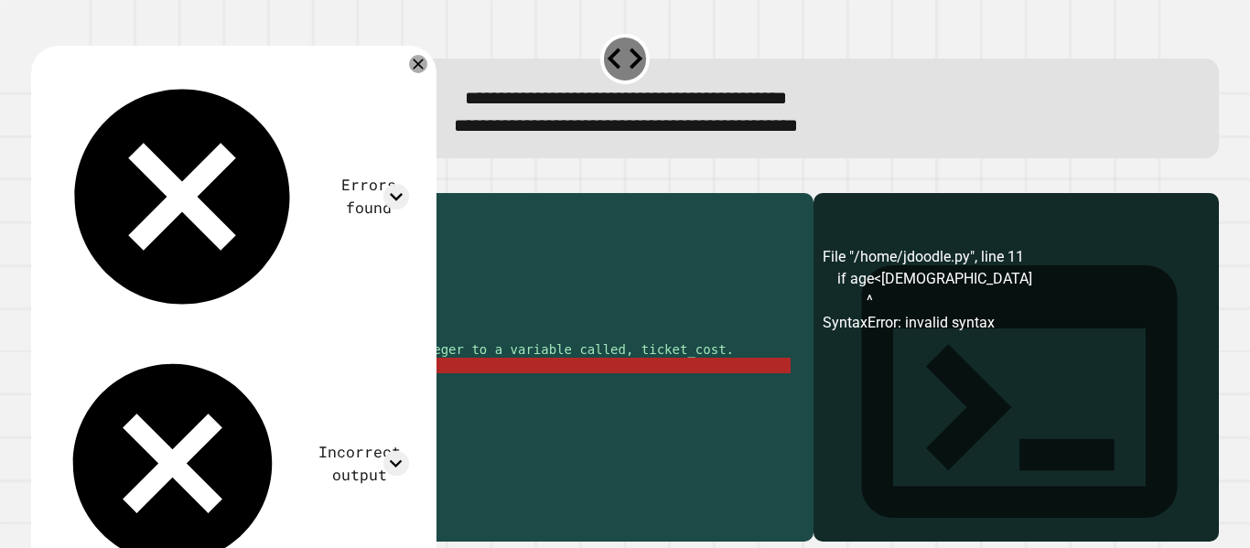
click at [81, 240] on div "age = [DEMOGRAPHIC_DATA] #TICKET COST RULEZ: #age less than 5 👉 $5 #age [DEMOGR…" at bounding box center [433, 350] width 715 height 296
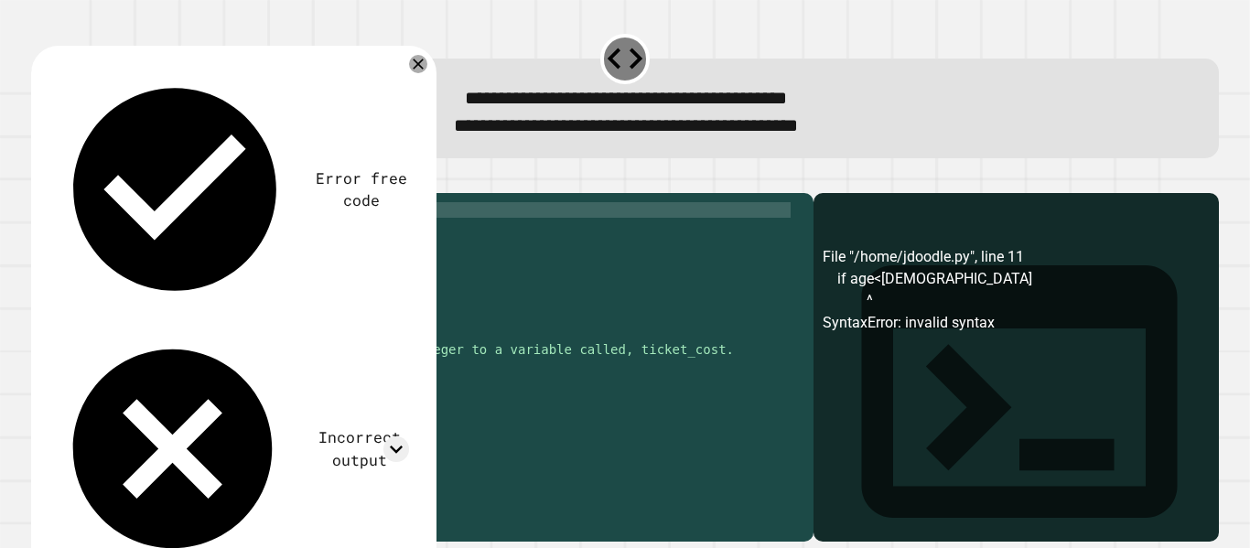
scroll to position [0, 1]
click at [40, 178] on icon "button" at bounding box center [40, 178] width 0 height 0
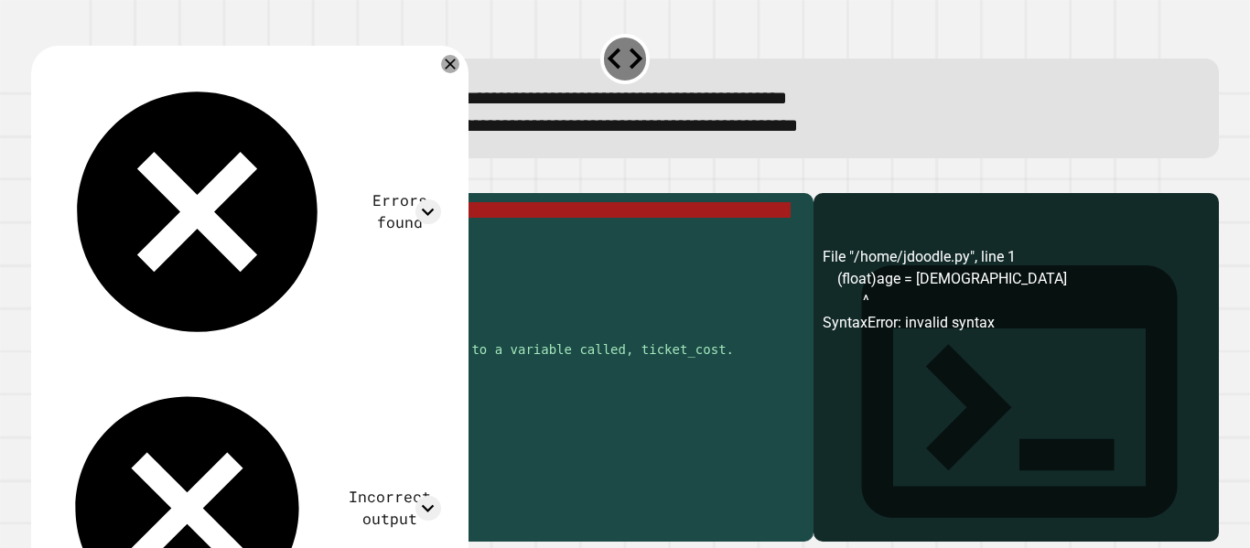
drag, startPoint x: 128, startPoint y: 242, endPoint x: 52, endPoint y: 230, distance: 76.9
click at [52, 230] on div "**********" at bounding box center [417, 334] width 773 height 264
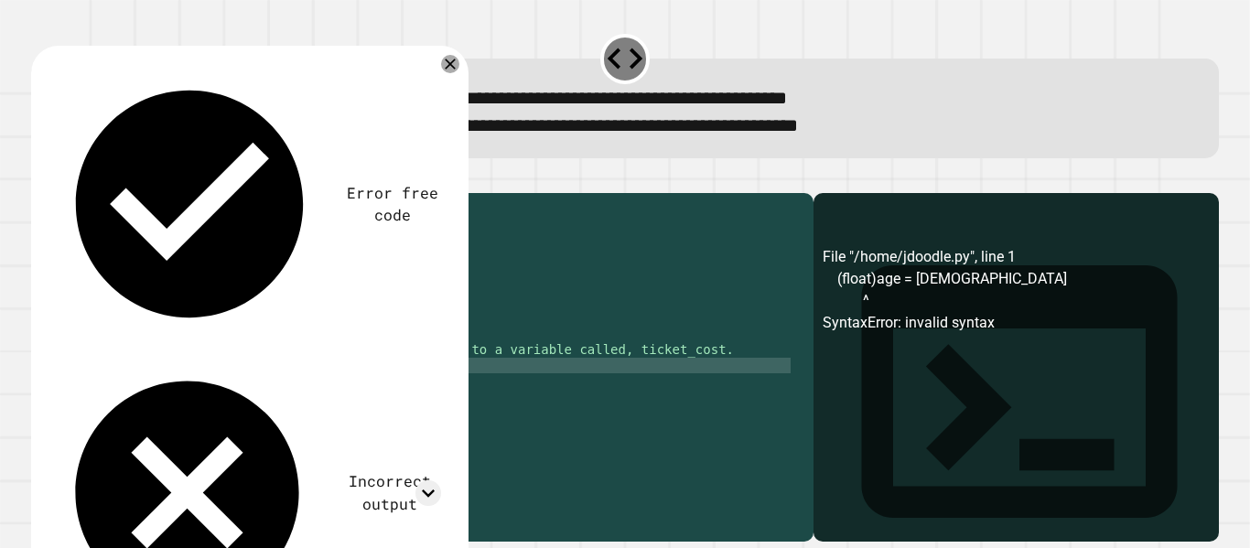
click at [90, 393] on div "age = [DEMOGRAPHIC_DATA] #TICKET COST RULEZ: #age less than 5 👉 $5 #age [DEMOGR…" at bounding box center [433, 350] width 715 height 296
click at [107, 426] on div "age = [DEMOGRAPHIC_DATA] #TICKET COST RULEZ: #age less than 5 👉 $5 #age [DEMOGR…" at bounding box center [433, 350] width 715 height 296
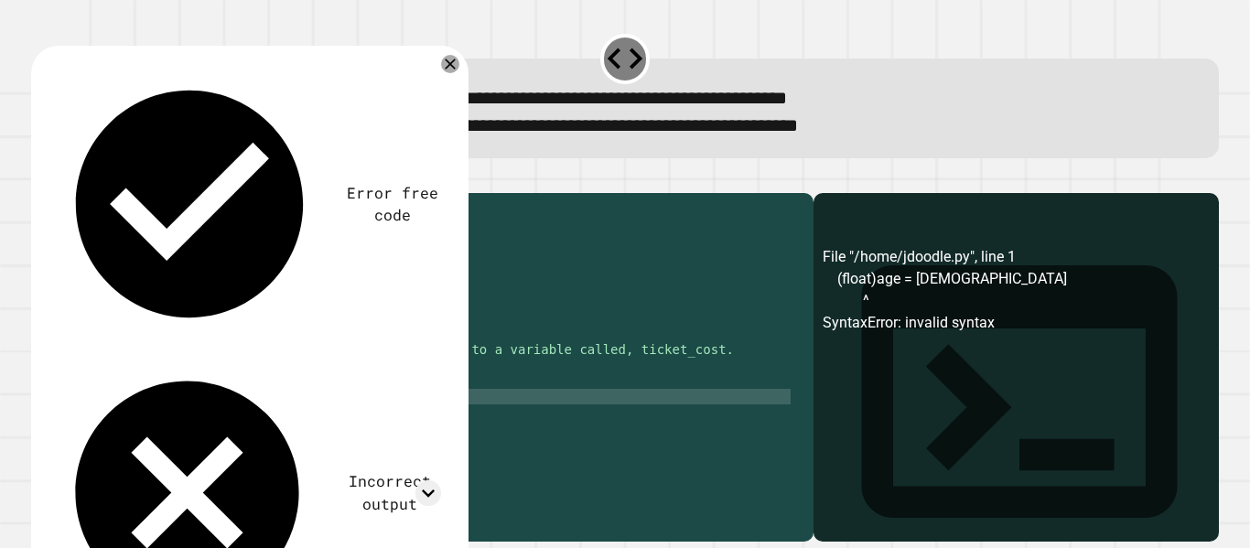
scroll to position [0, 3]
click at [108, 464] on div "age = [DEMOGRAPHIC_DATA] #TICKET COST RULEZ: #age less than 5 👉 $5 #age [DEMOGR…" at bounding box center [433, 350] width 715 height 296
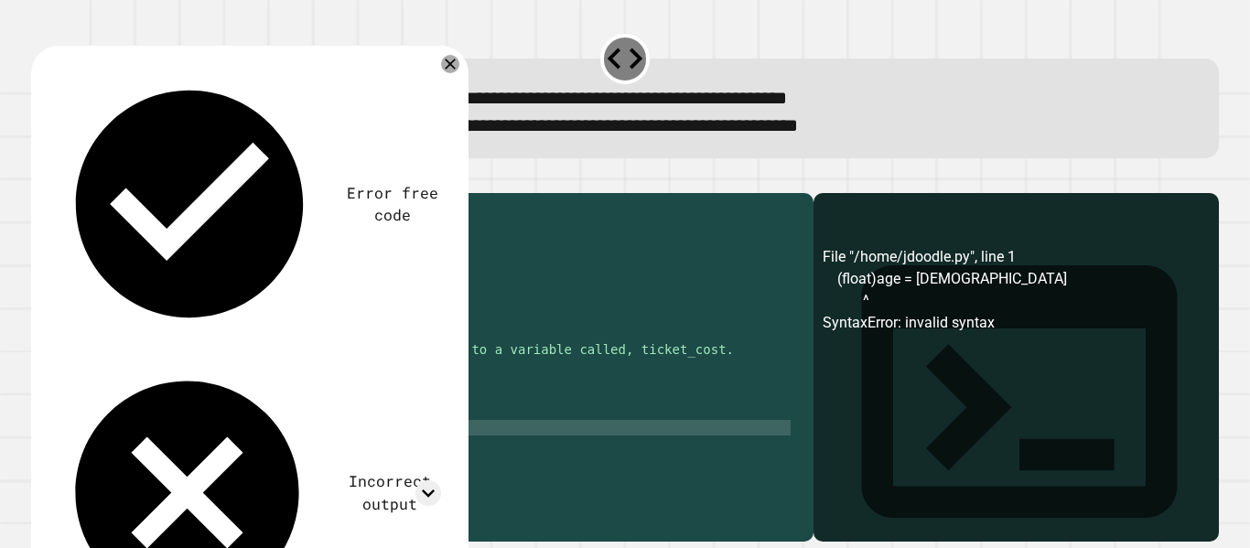
click at [108, 494] on div "**********" at bounding box center [417, 362] width 773 height 321
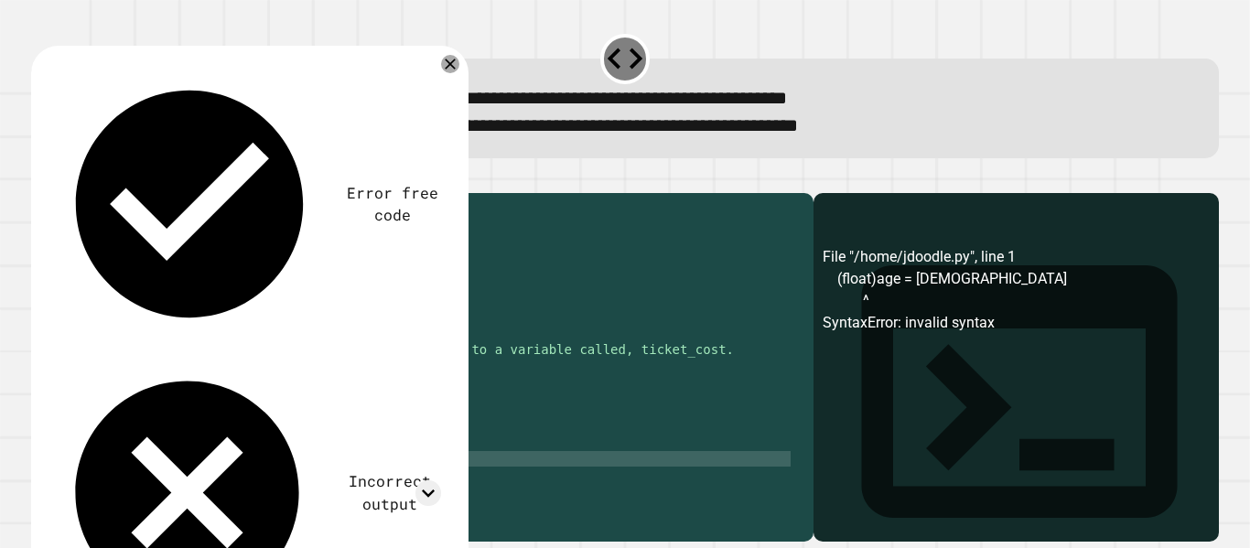
click at [108, 487] on div "age = [DEMOGRAPHIC_DATA] #TICKET COST RULEZ: #age less than 5 👉 $5 #age [DEMOGR…" at bounding box center [433, 350] width 715 height 296
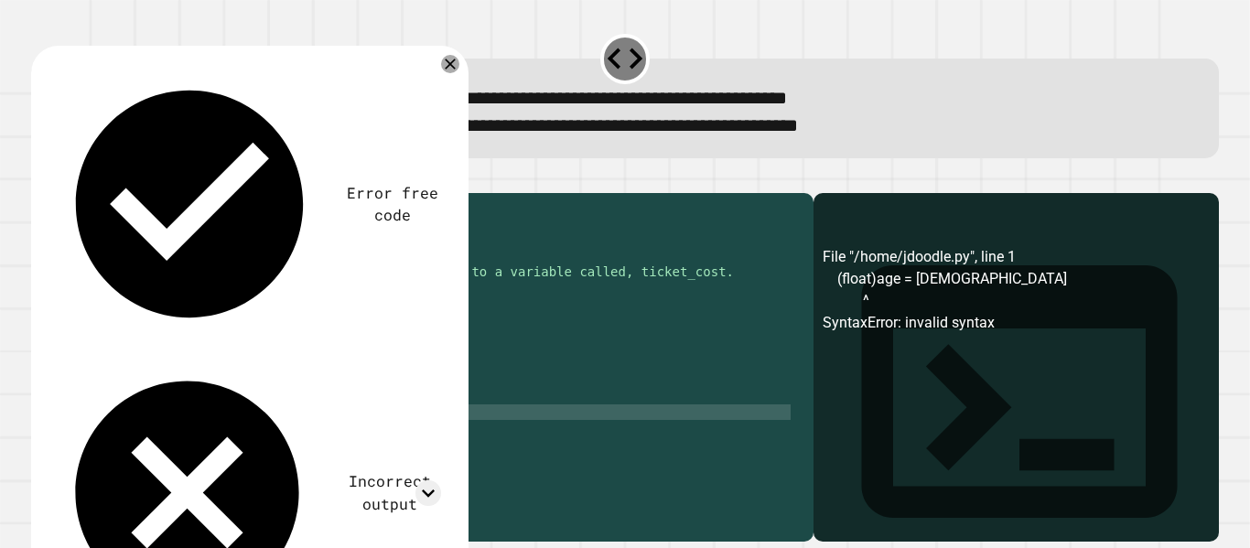
click at [108, 442] on div "#age [DEMOGRAPHIC_DATA] 👉 $10 #age [DEMOGRAPHIC_DATA] 👉 $12 #age over 65 👉 $9 #…" at bounding box center [433, 350] width 715 height 296
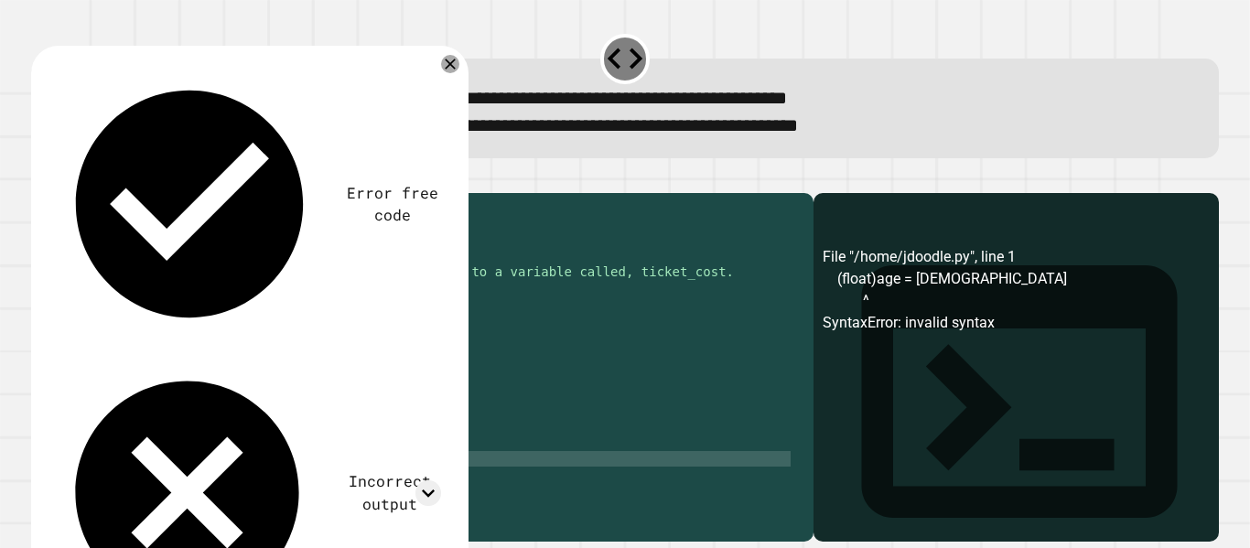
click at [114, 487] on div "#age [DEMOGRAPHIC_DATA] 👉 $10 #age [DEMOGRAPHIC_DATA] 👉 $12 #age over 65 👉 $9 #…" at bounding box center [433, 350] width 715 height 296
click at [40, 178] on icon "button" at bounding box center [40, 178] width 0 height 0
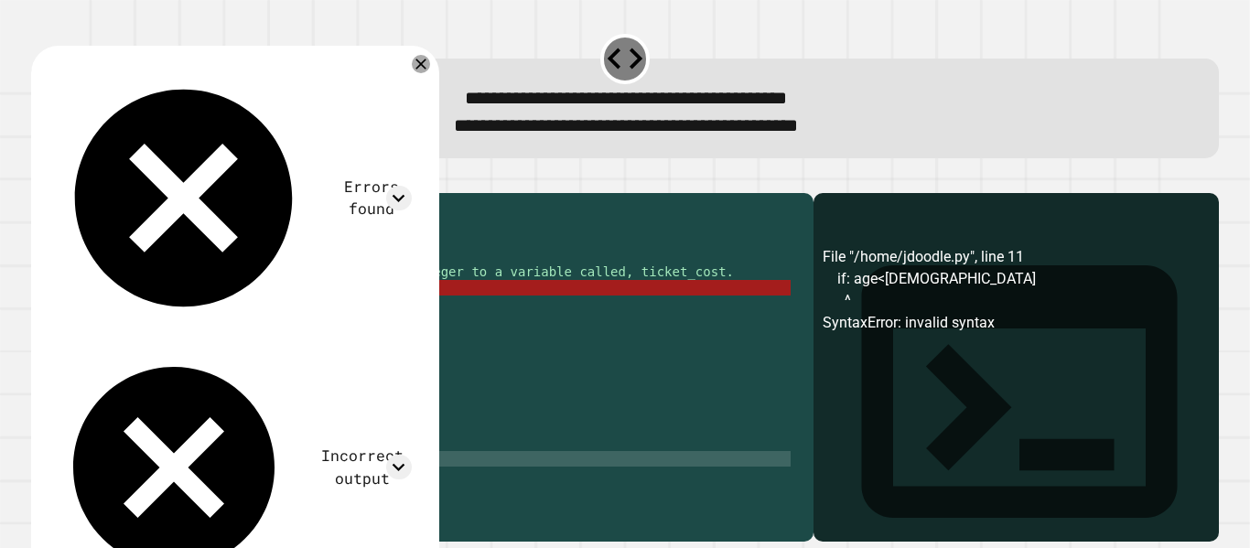
click at [105, 315] on div "#age [DEMOGRAPHIC_DATA] 👉 $10 #age [DEMOGRAPHIC_DATA] 👉 $12 #age over 65 👉 $9 #…" at bounding box center [433, 350] width 715 height 296
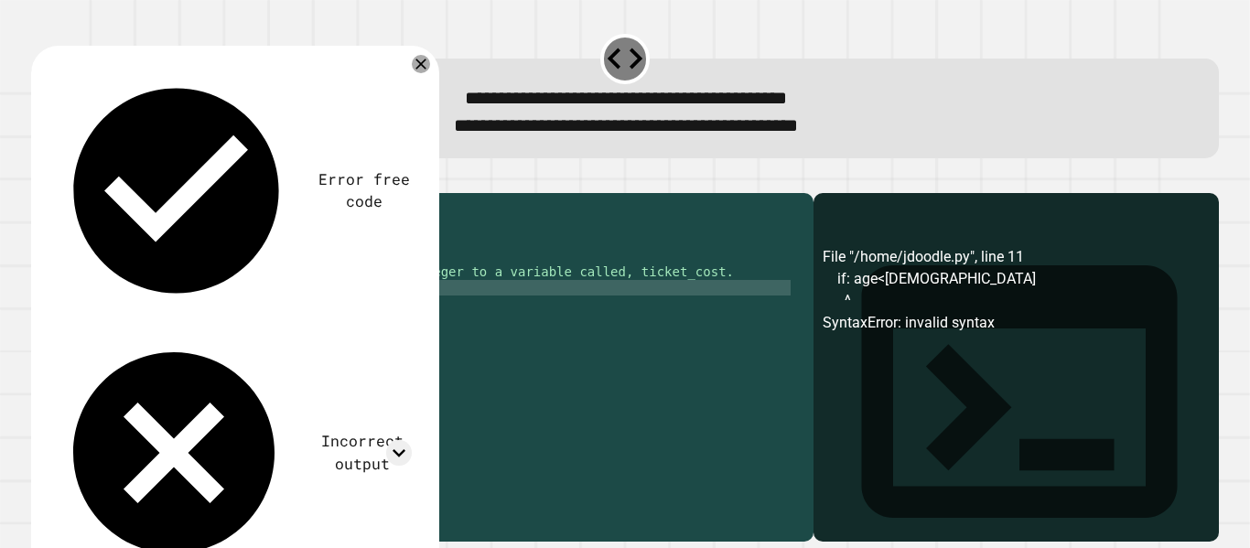
scroll to position [0, 2]
click at [120, 348] on div "#age [DEMOGRAPHIC_DATA] 👉 $10 #age [DEMOGRAPHIC_DATA] 👉 $12 #age over 65 👉 $9 #…" at bounding box center [433, 350] width 715 height 296
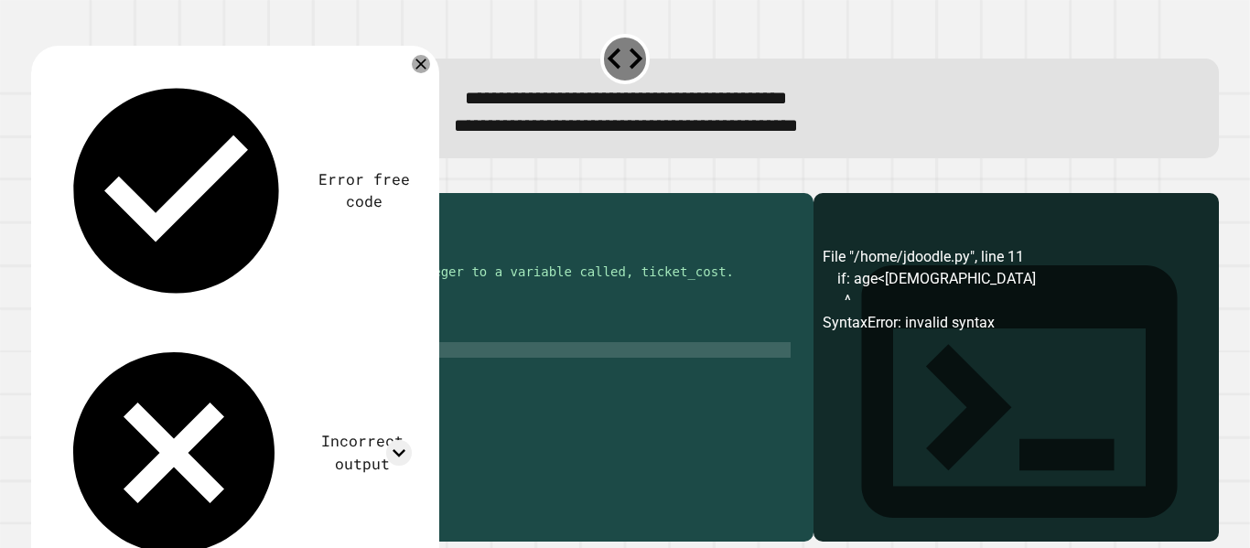
click at [124, 376] on div "#age [DEMOGRAPHIC_DATA] 👉 $10 #age [DEMOGRAPHIC_DATA] 👉 $12 #age over 65 👉 $9 #…" at bounding box center [433, 350] width 715 height 296
click at [124, 408] on div "#age [DEMOGRAPHIC_DATA] 👉 $10 #age [DEMOGRAPHIC_DATA] 👉 $12 #age over 65 👉 $9 #…" at bounding box center [433, 350] width 715 height 296
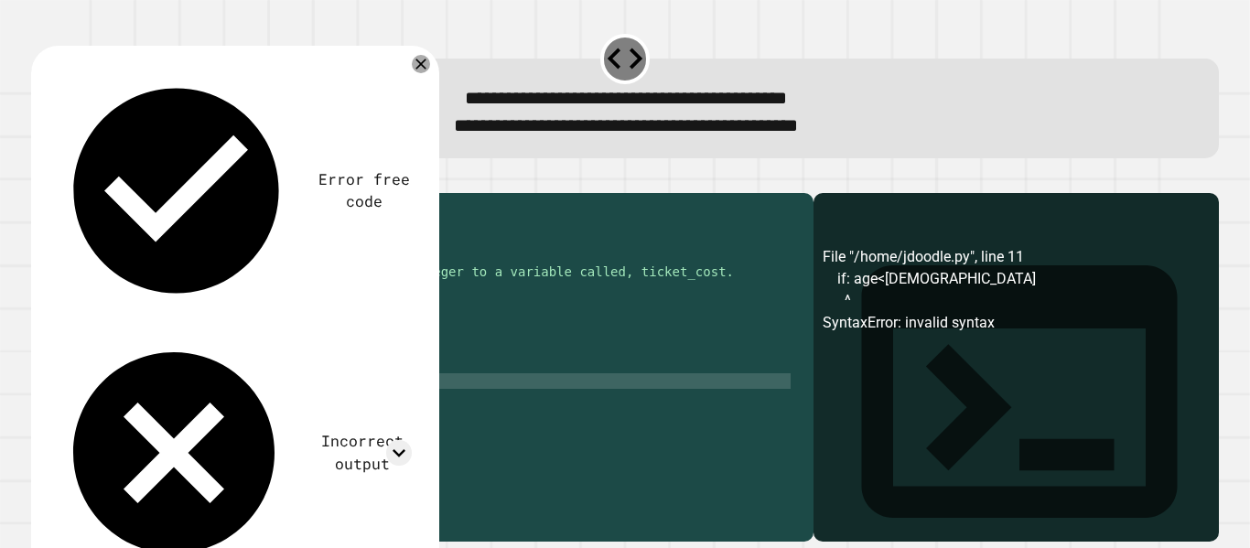
click at [40, 178] on icon "button" at bounding box center [40, 178] width 0 height 0
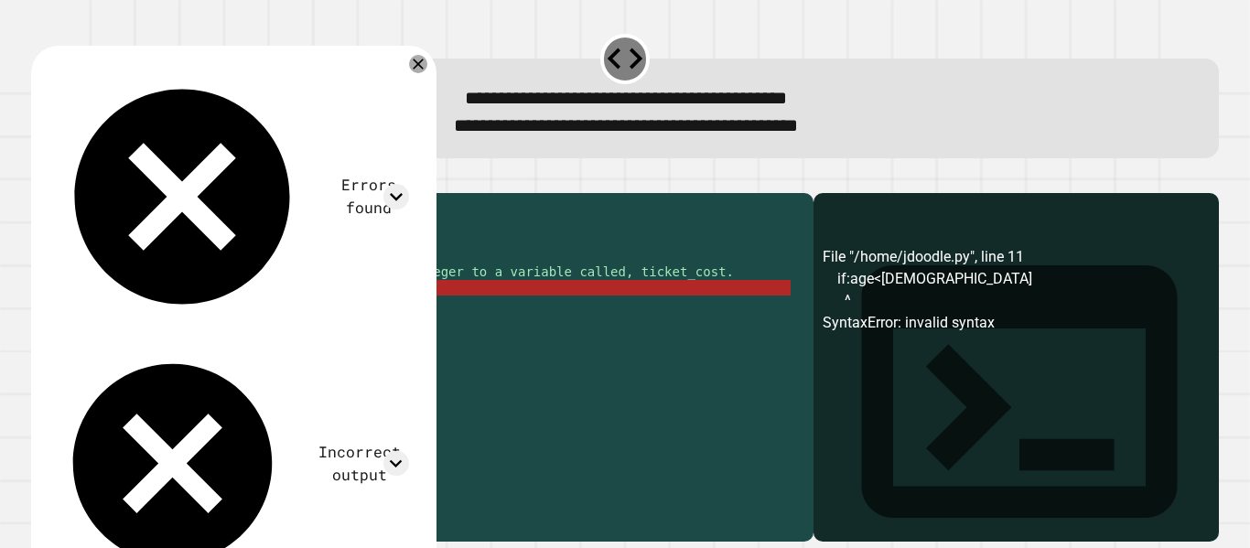
click at [98, 318] on div "#age [DEMOGRAPHIC_DATA] 👉 $10 #age [DEMOGRAPHIC_DATA] 👉 $12 #age over 65 👉 $9 #…" at bounding box center [433, 350] width 715 height 296
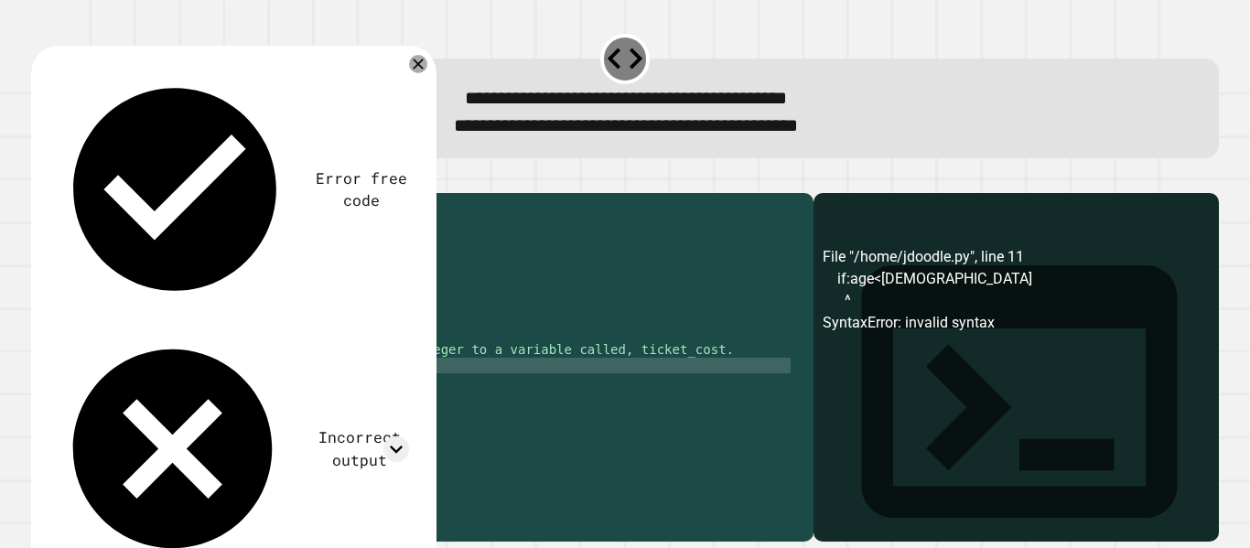
scroll to position [78, 0]
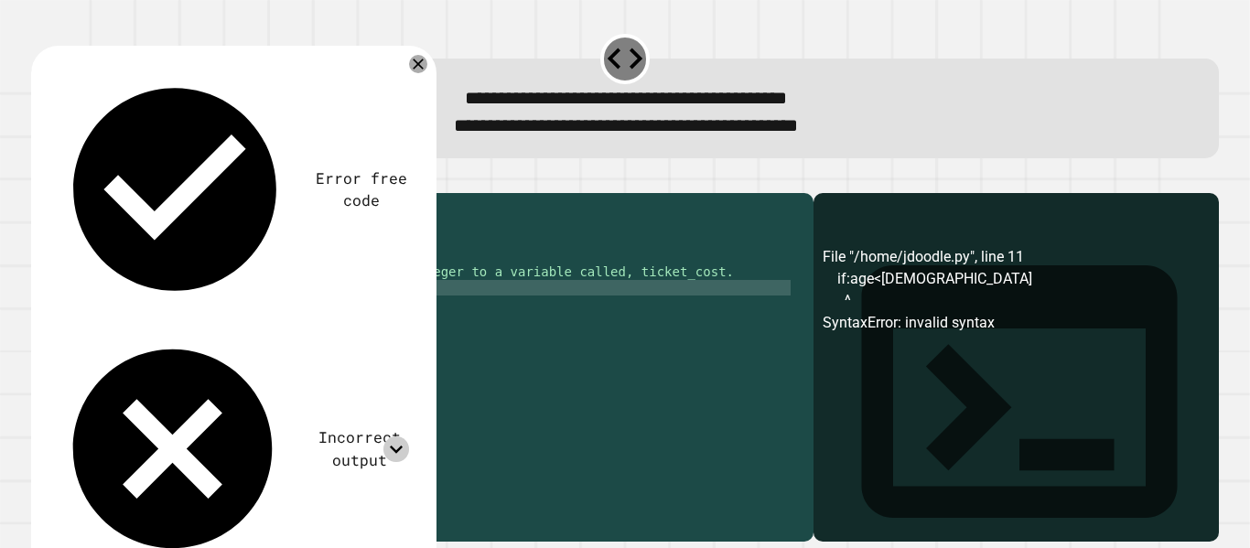
click at [408, 437] on icon at bounding box center [395, 449] width 25 height 25
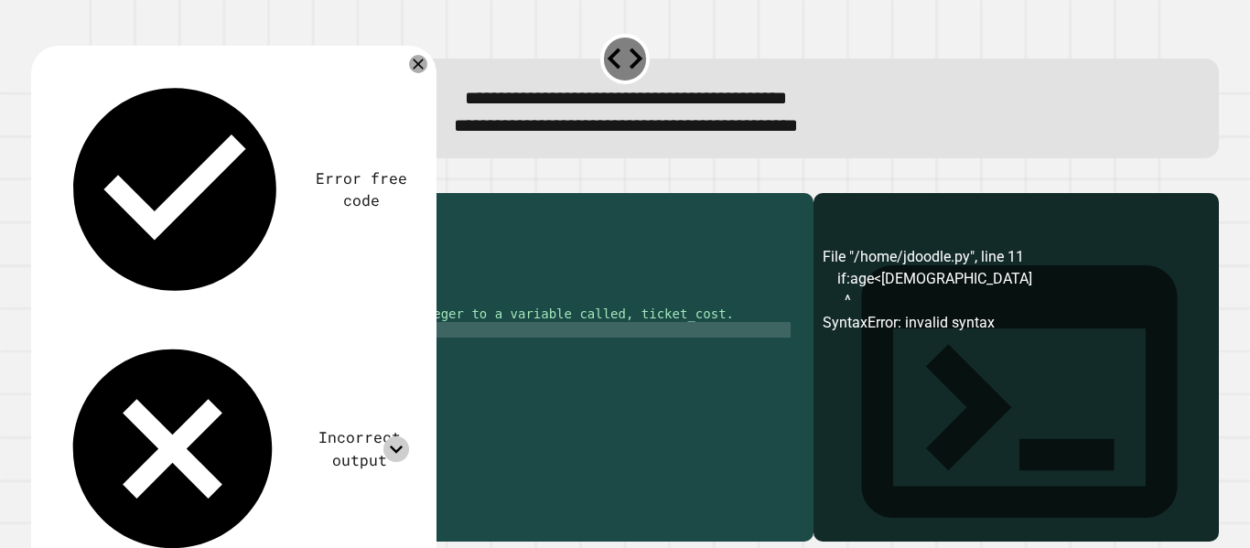
scroll to position [33, 0]
click at [58, 195] on icon "button" at bounding box center [53, 189] width 10 height 13
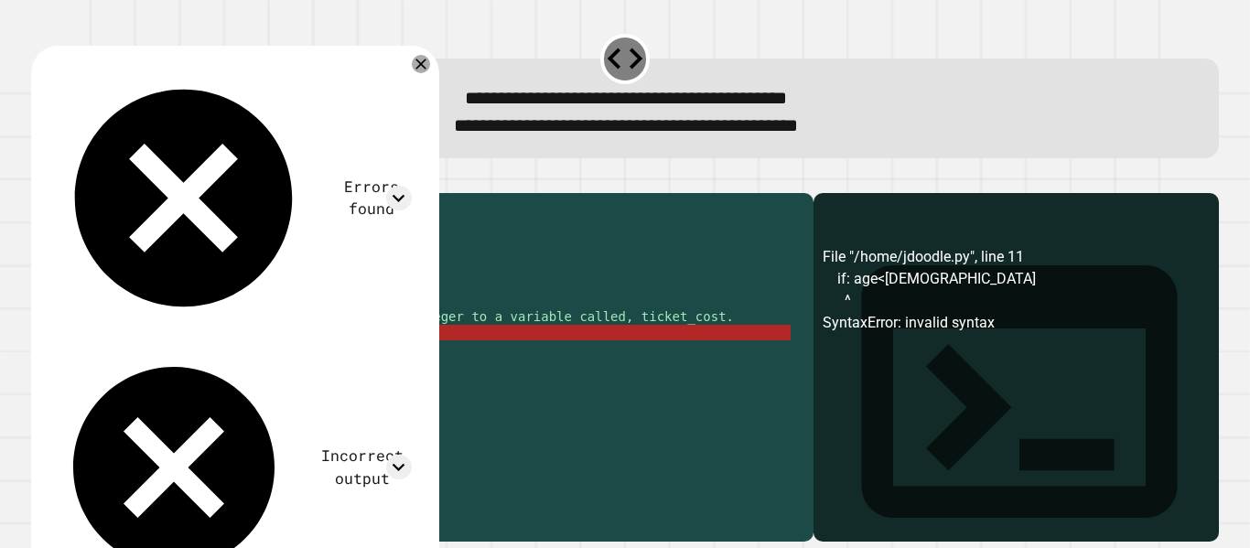
scroll to position [78, 0]
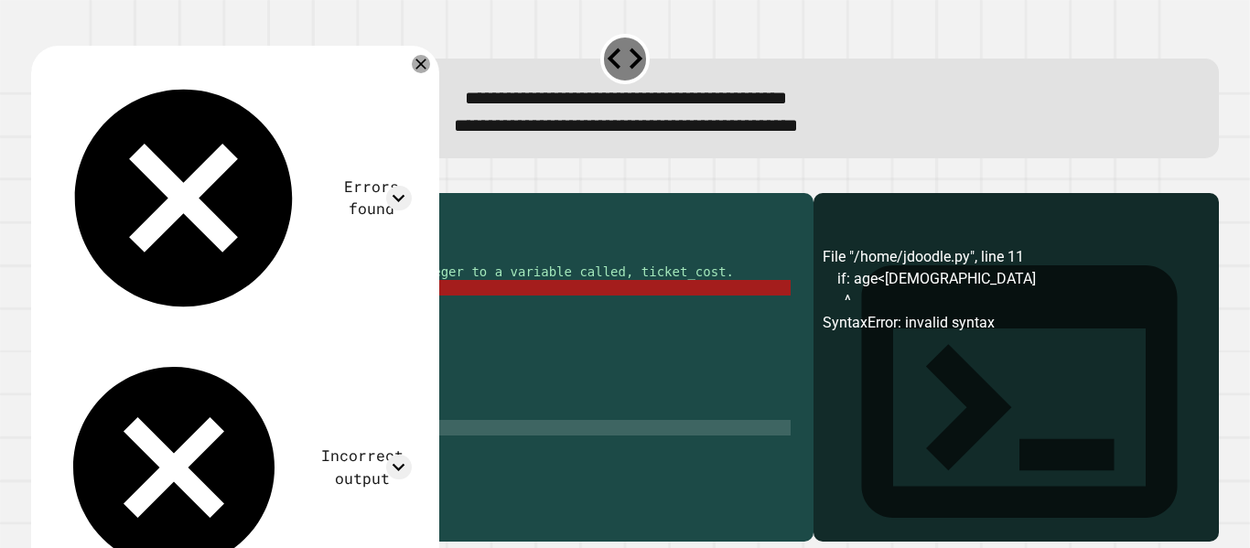
click at [160, 462] on div "#age [DEMOGRAPHIC_DATA] 👉 $10 #age [DEMOGRAPHIC_DATA] 👉 $12 #age over 65 👉 $9 #…" at bounding box center [433, 350] width 715 height 296
click at [129, 318] on div "#age [DEMOGRAPHIC_DATA] 👉 $10 #age [DEMOGRAPHIC_DATA] 👉 $12 #age over 65 👉 $9 #…" at bounding box center [433, 350] width 715 height 296
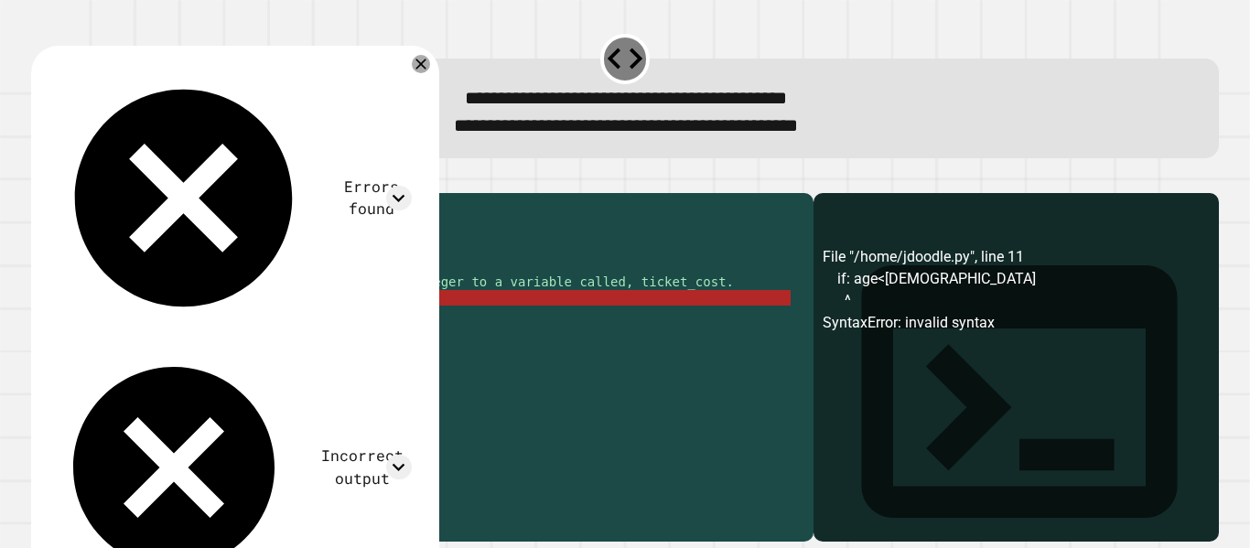
scroll to position [68, 0]
click at [408, 186] on icon at bounding box center [398, 198] width 25 height 25
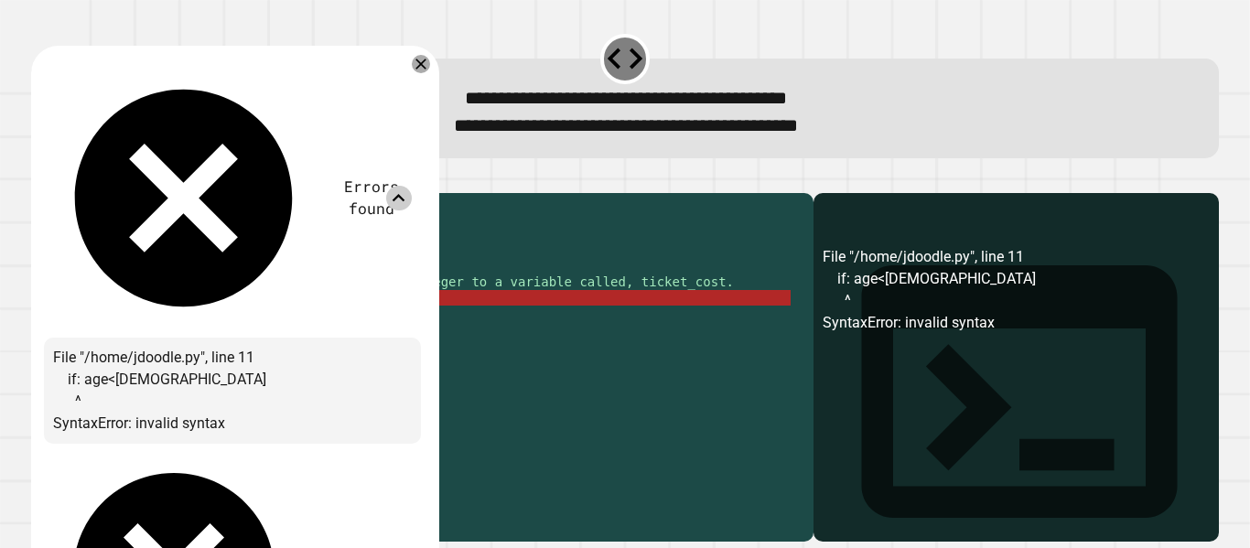
click at [411, 186] on icon at bounding box center [398, 198] width 25 height 25
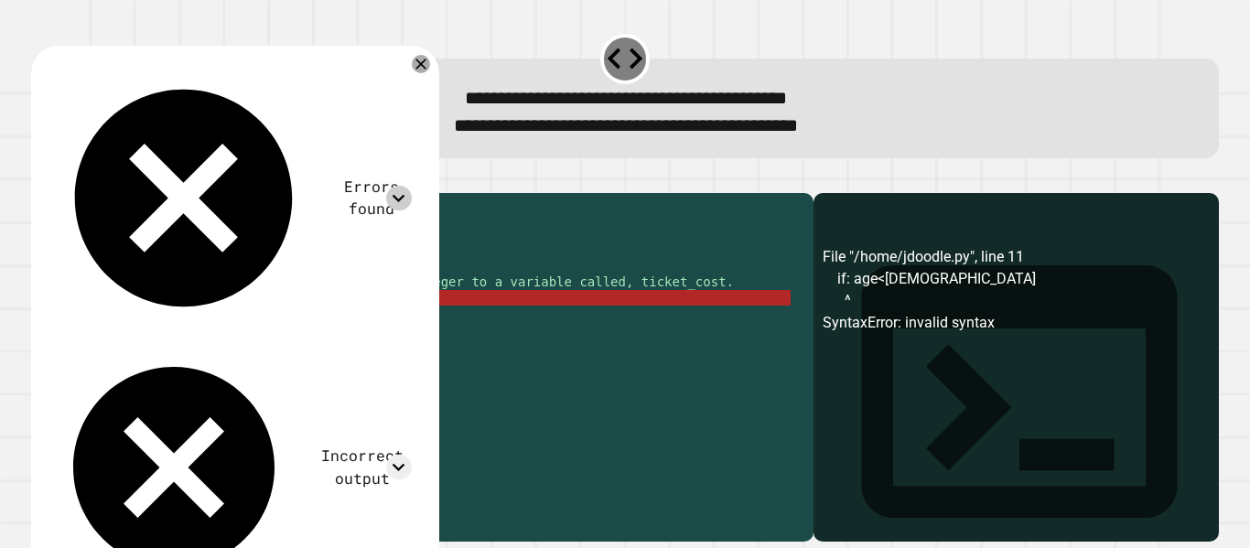
click at [94, 329] on div "#age [DEMOGRAPHIC_DATA] 👉 $8 #age [DEMOGRAPHIC_DATA] 👉 $10 #age [DEMOGRAPHIC_DA…" at bounding box center [433, 345] width 715 height 296
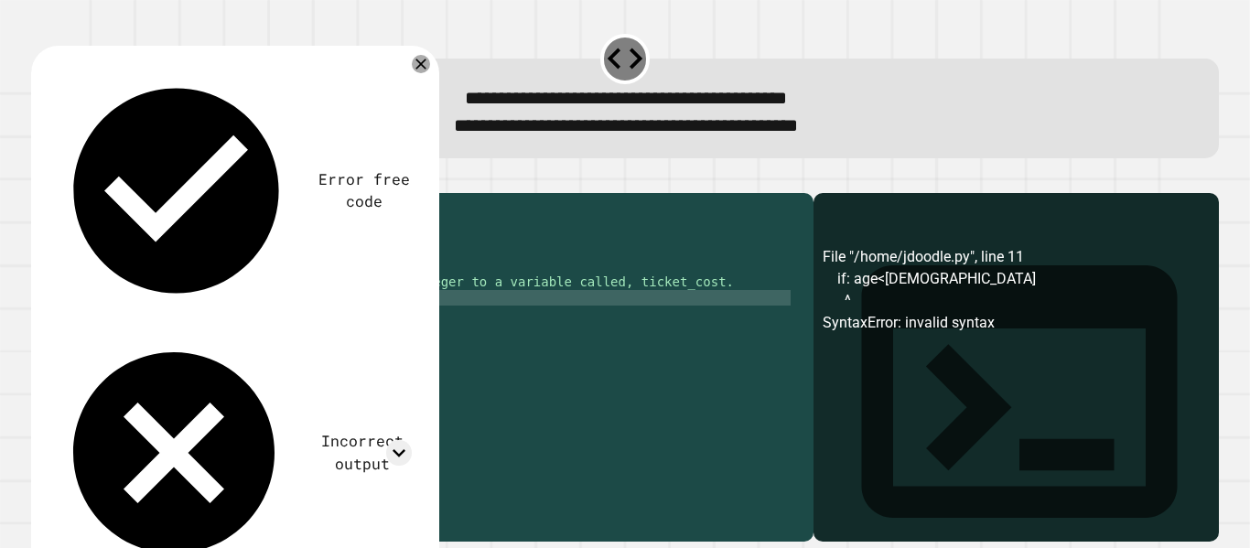
click at [171, 329] on div "#age [DEMOGRAPHIC_DATA] 👉 $8 #age [DEMOGRAPHIC_DATA] 👉 $10 #age [DEMOGRAPHIC_DA…" at bounding box center [433, 345] width 715 height 296
click at [173, 369] on div "#age [DEMOGRAPHIC_DATA] 👉 $8 #age [DEMOGRAPHIC_DATA] 👉 $10 #age [DEMOGRAPHIC_DA…" at bounding box center [433, 345] width 715 height 296
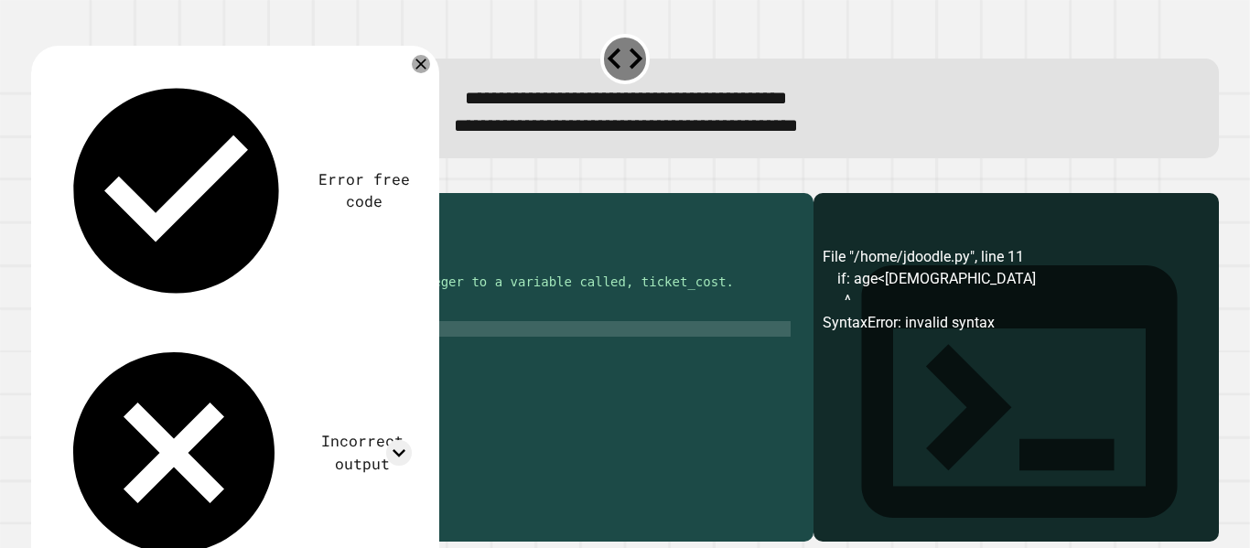
click at [173, 362] on div "#age [DEMOGRAPHIC_DATA] 👉 $8 #age [DEMOGRAPHIC_DATA] 👉 $10 #age [DEMOGRAPHIC_DA…" at bounding box center [433, 345] width 715 height 296
click at [119, 359] on div "#age [DEMOGRAPHIC_DATA] 👉 $8 #age [DEMOGRAPHIC_DATA] 👉 $10 #age [DEMOGRAPHIC_DA…" at bounding box center [433, 345] width 715 height 296
click at [198, 395] on div "#age [DEMOGRAPHIC_DATA] 👉 $8 #age [DEMOGRAPHIC_DATA] 👉 $10 #age [DEMOGRAPHIC_DA…" at bounding box center [433, 345] width 715 height 296
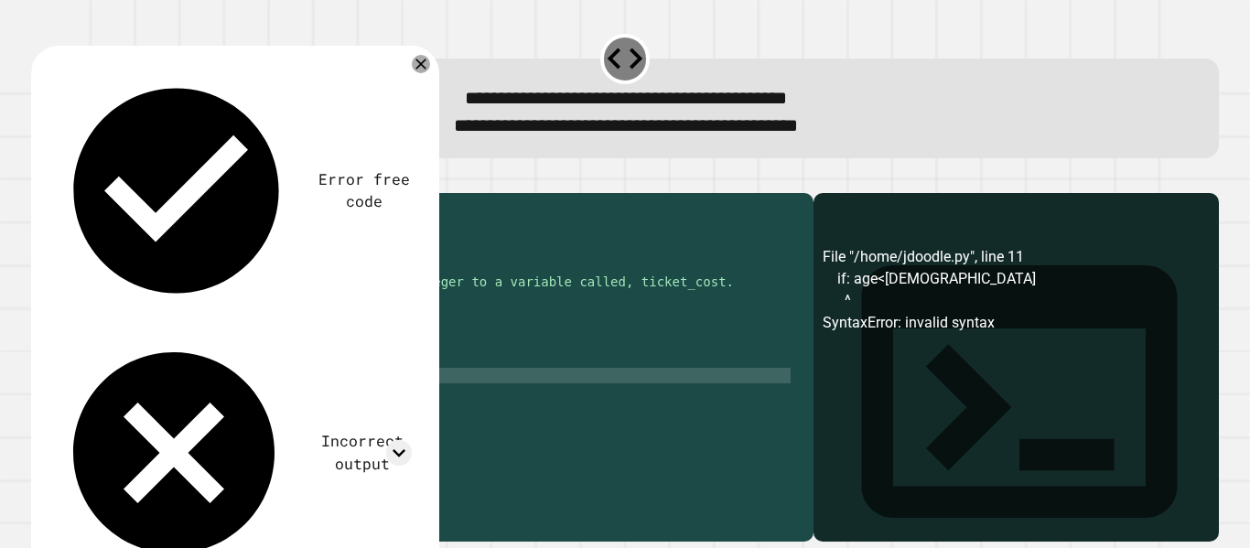
click at [195, 388] on div "#age [DEMOGRAPHIC_DATA] 👉 $8 #age [DEMOGRAPHIC_DATA] 👉 $10 #age [DEMOGRAPHIC_DA…" at bounding box center [433, 345] width 715 height 296
click at [204, 419] on div "#age [DEMOGRAPHIC_DATA] 👉 $8 #age [DEMOGRAPHIC_DATA] 👉 $10 #age [DEMOGRAPHIC_DA…" at bounding box center [433, 345] width 715 height 296
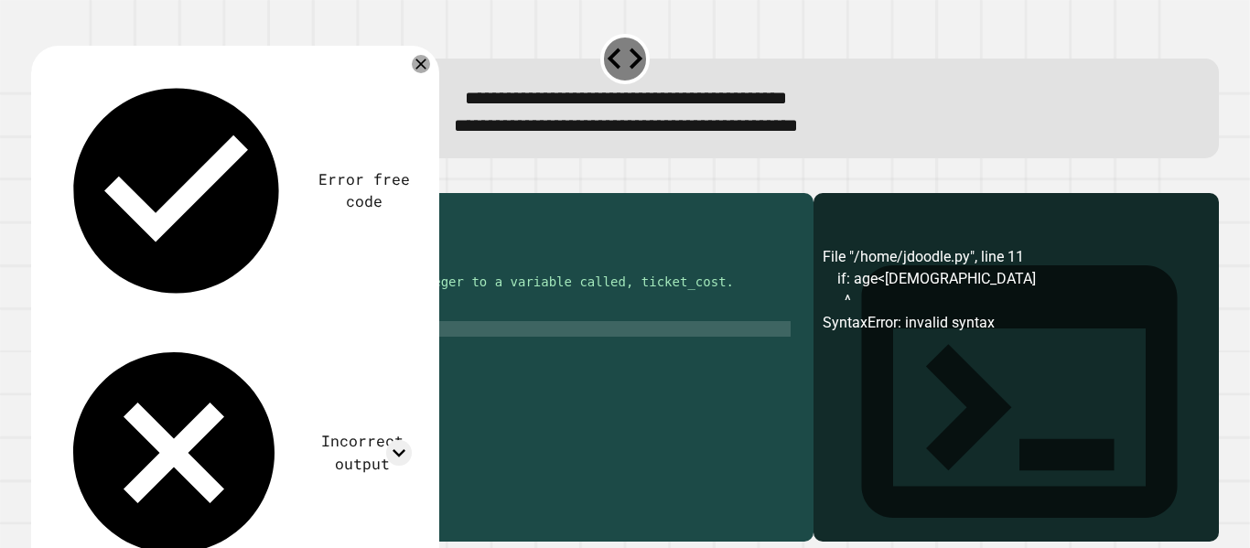
click at [106, 361] on div "#age [DEMOGRAPHIC_DATA] 👉 $8 #age [DEMOGRAPHIC_DATA] 👉 $10 #age [DEMOGRAPHIC_DA…" at bounding box center [433, 345] width 715 height 296
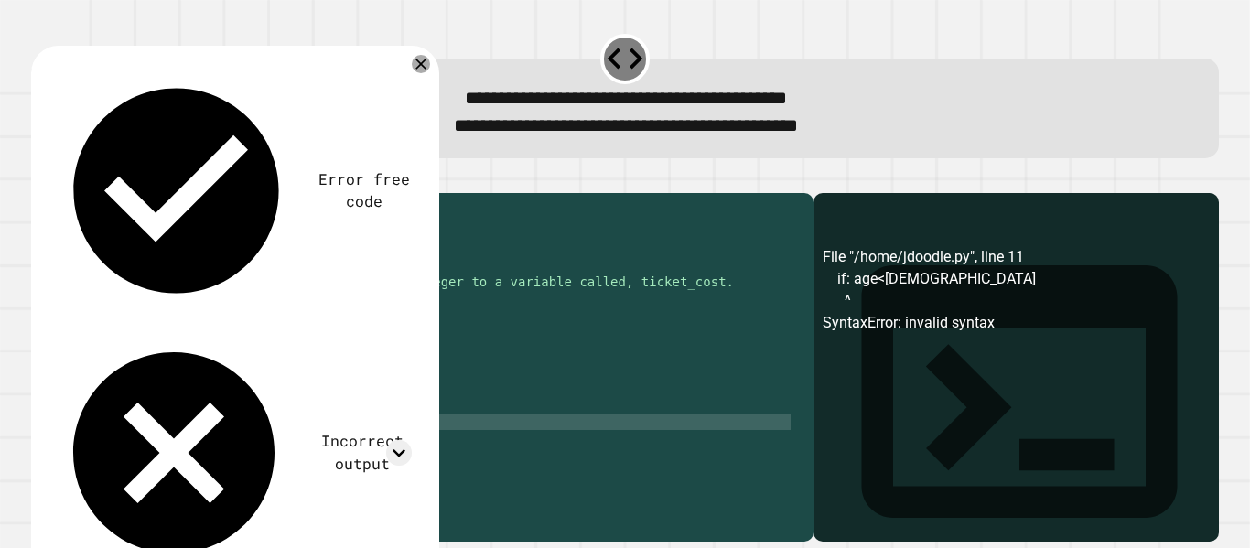
click at [121, 446] on div "#age [DEMOGRAPHIC_DATA] 👉 $8 #age [DEMOGRAPHIC_DATA] 👉 $10 #age [DEMOGRAPHIC_DA…" at bounding box center [433, 345] width 715 height 296
click at [56, 194] on icon "button" at bounding box center [53, 189] width 10 height 13
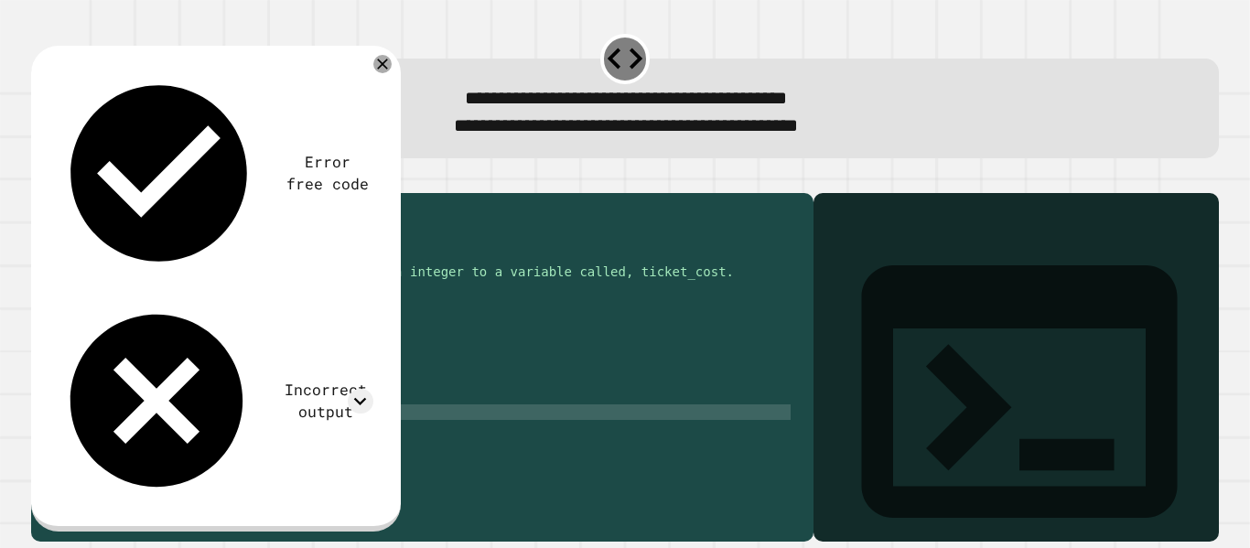
scroll to position [78, 0]
click at [40, 178] on icon "button" at bounding box center [40, 178] width 0 height 0
click at [347, 297] on div "Incorrect output" at bounding box center [213, 400] width 320 height 207
click at [351, 389] on icon at bounding box center [360, 401] width 25 height 25
click at [358, 389] on icon at bounding box center [360, 401] width 25 height 25
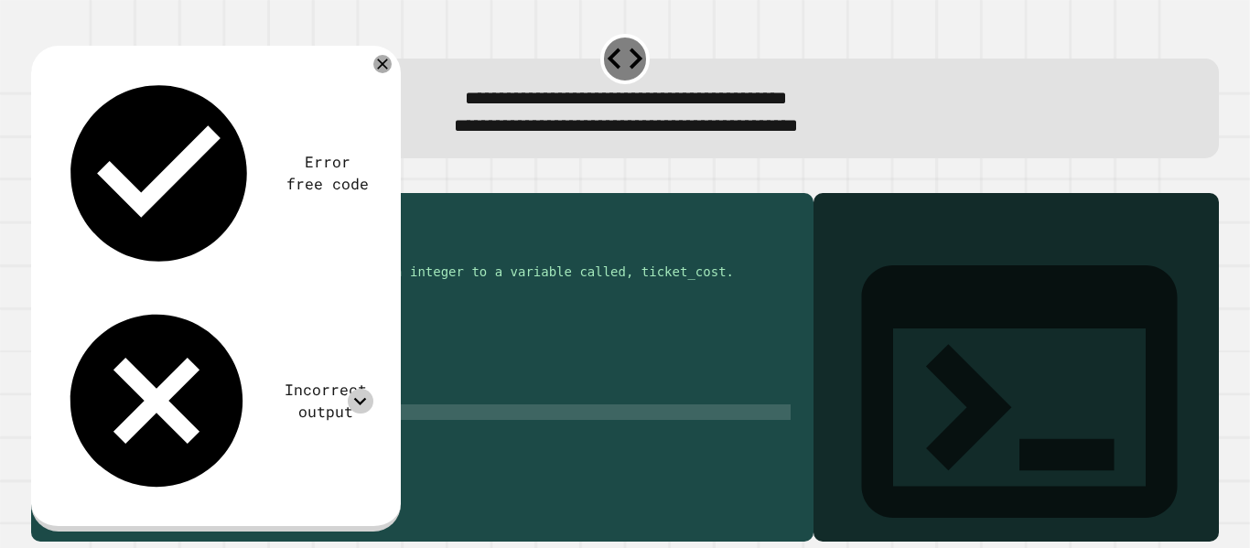
click at [84, 297] on div "Incorrect output" at bounding box center [213, 400] width 320 height 207
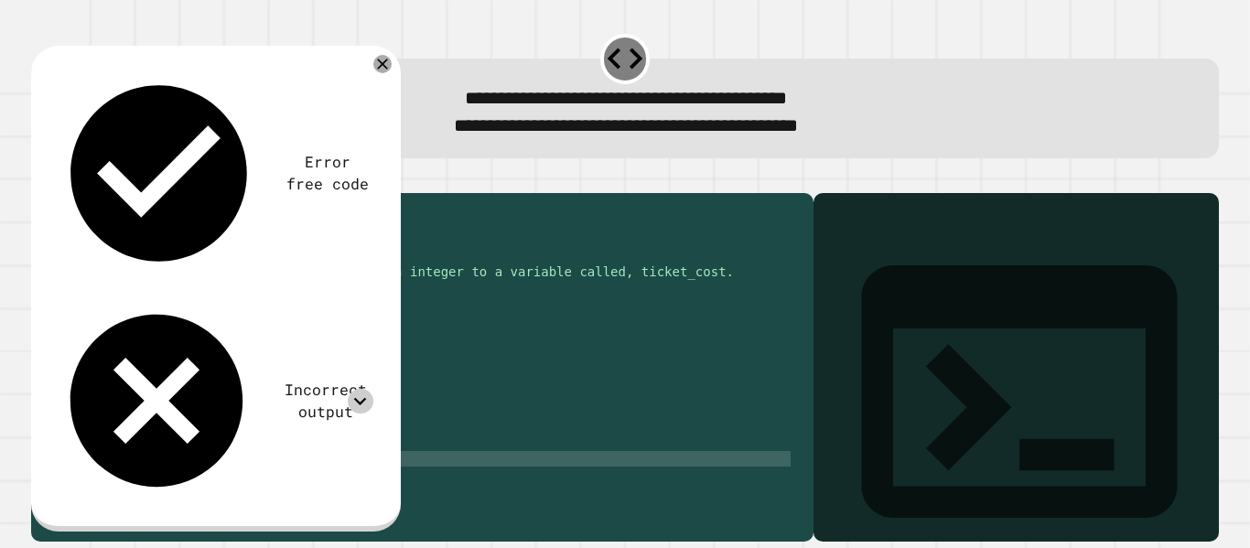
click at [110, 487] on div "#age [DEMOGRAPHIC_DATA] 👉 $10 #age [DEMOGRAPHIC_DATA] 👉 $12 #age over 65 👉 $9 #…" at bounding box center [433, 350] width 715 height 296
click at [123, 486] on div "#age [DEMOGRAPHIC_DATA] 👉 $10 #age [DEMOGRAPHIC_DATA] 👉 $12 #age over 65 👉 $9 #…" at bounding box center [433, 350] width 715 height 296
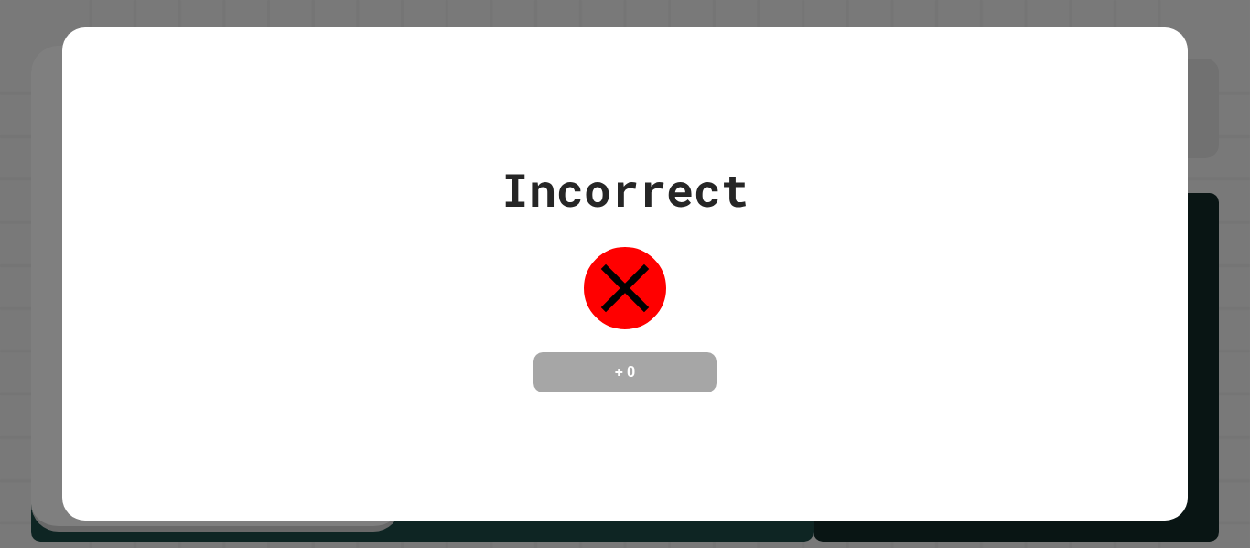
type textarea "**********"
